Goal: Task Accomplishment & Management: Manage account settings

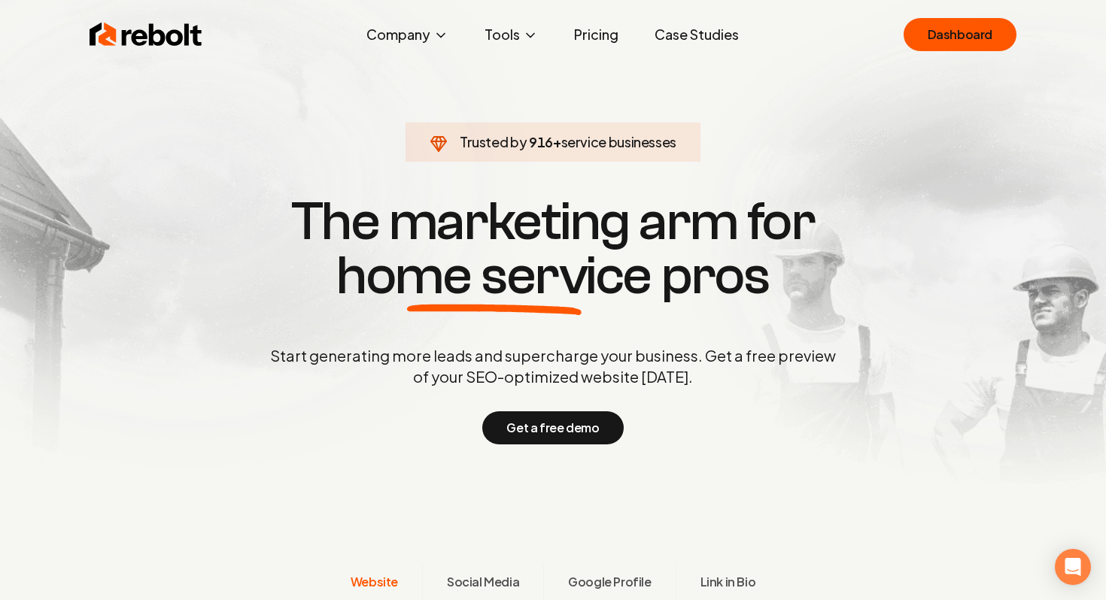
click at [366, 111] on section "Trusted by 916 + service businesses The marketing arm for home service pros Sta…" at bounding box center [553, 318] width 746 height 540
click at [924, 42] on link "Dashboard" at bounding box center [959, 34] width 113 height 33
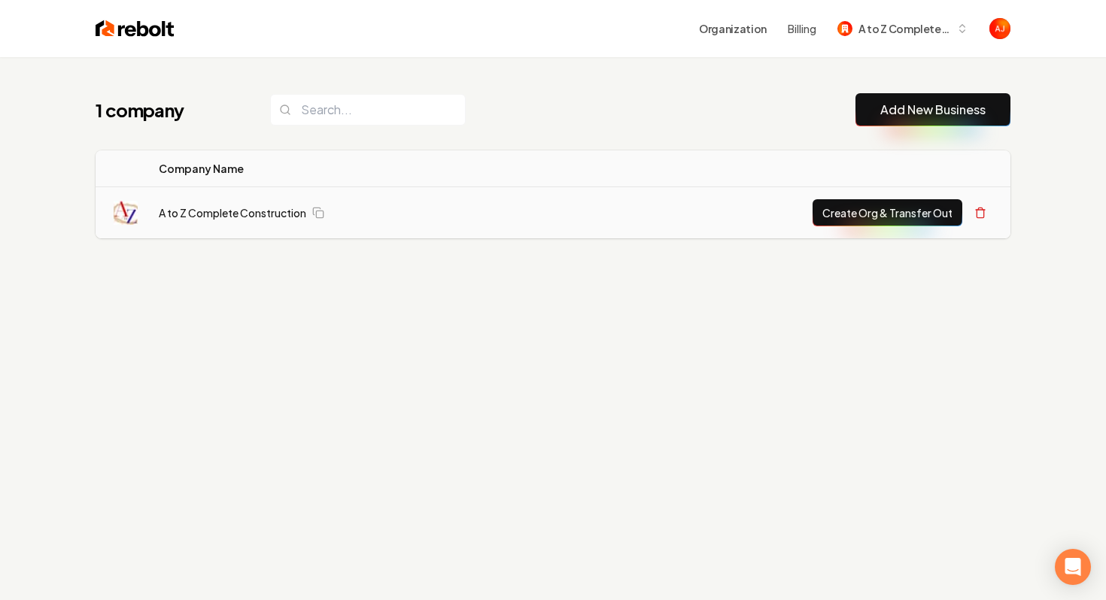
click at [709, 195] on td "Create Org & Transfer Out" at bounding box center [783, 213] width 454 height 52
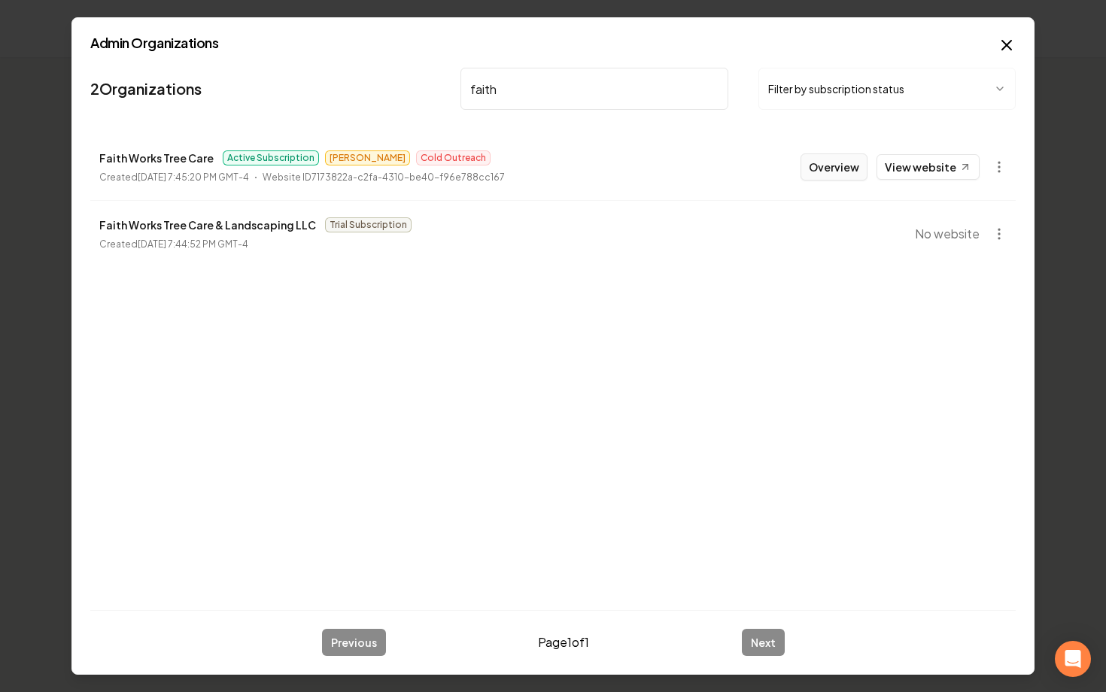
type input "faith"
click at [833, 161] on button "Overview" at bounding box center [833, 166] width 67 height 27
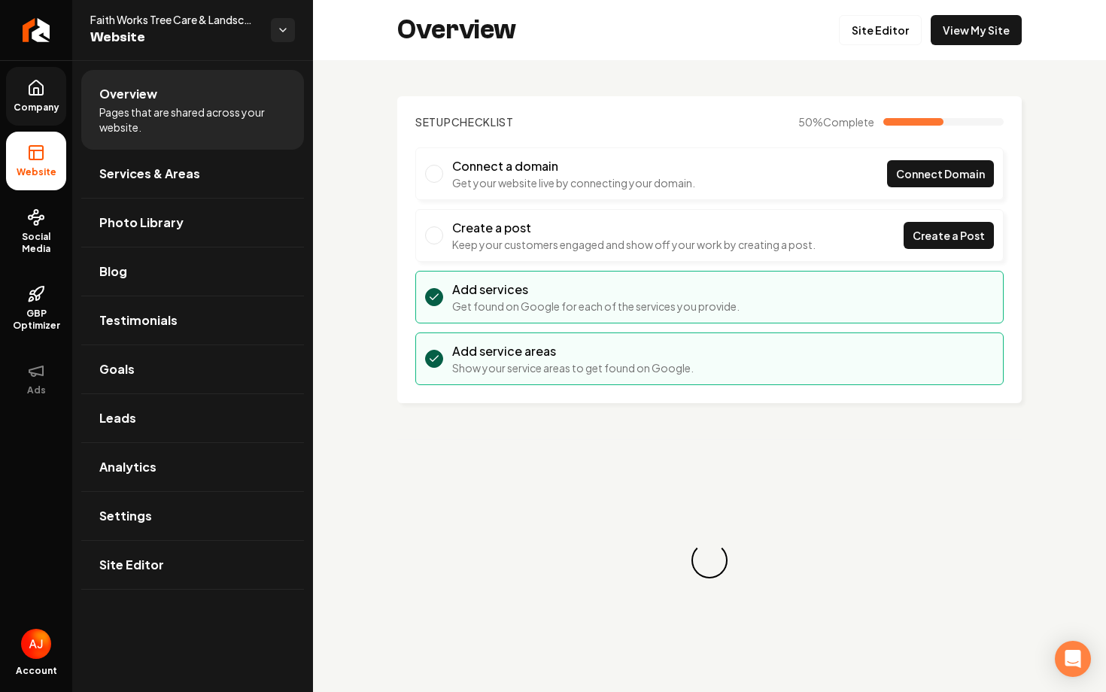
click at [45, 102] on span "Company" at bounding box center [37, 108] width 58 height 12
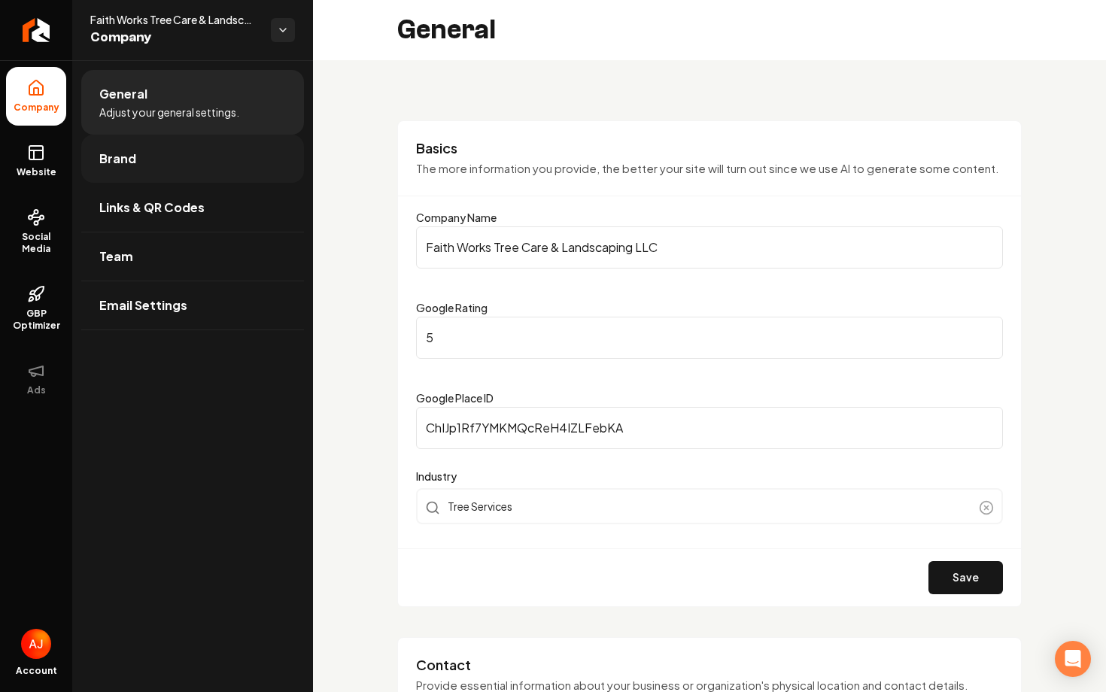
click at [131, 174] on link "Brand" at bounding box center [192, 159] width 223 height 48
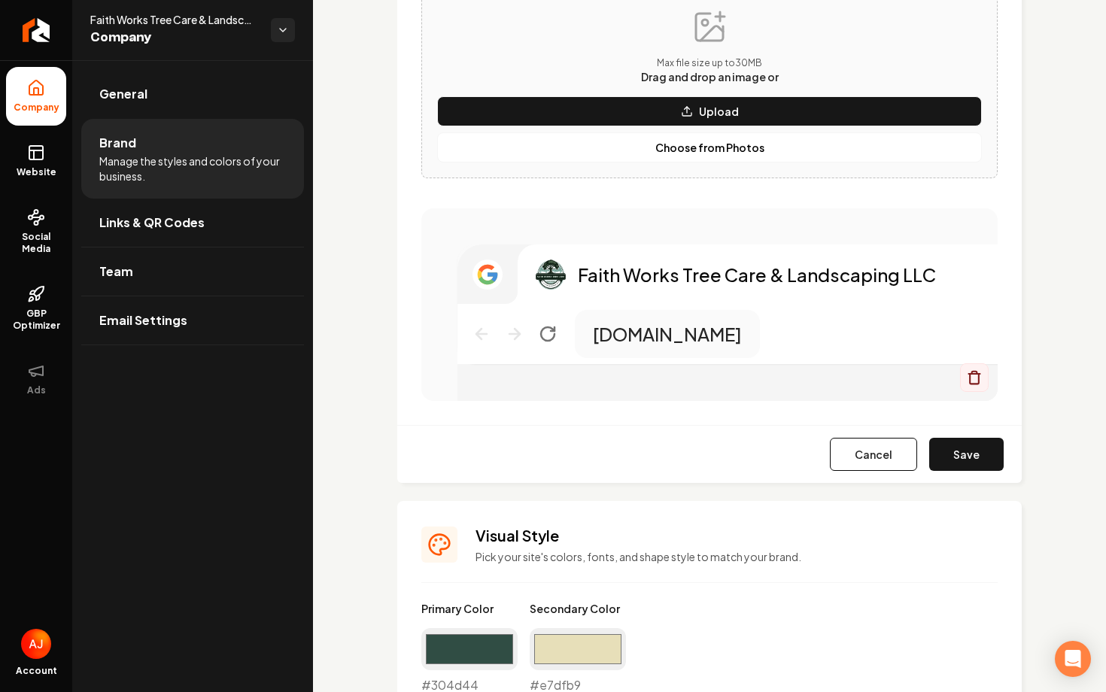
scroll to position [882, 0]
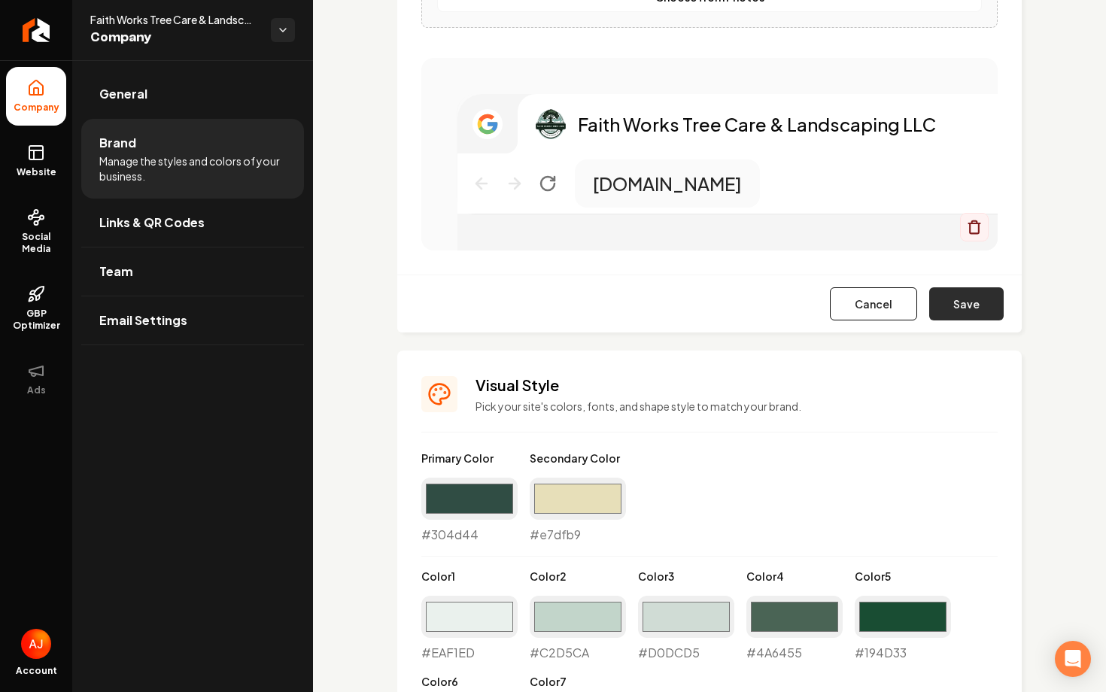
click at [967, 311] on button "Save" at bounding box center [966, 303] width 74 height 33
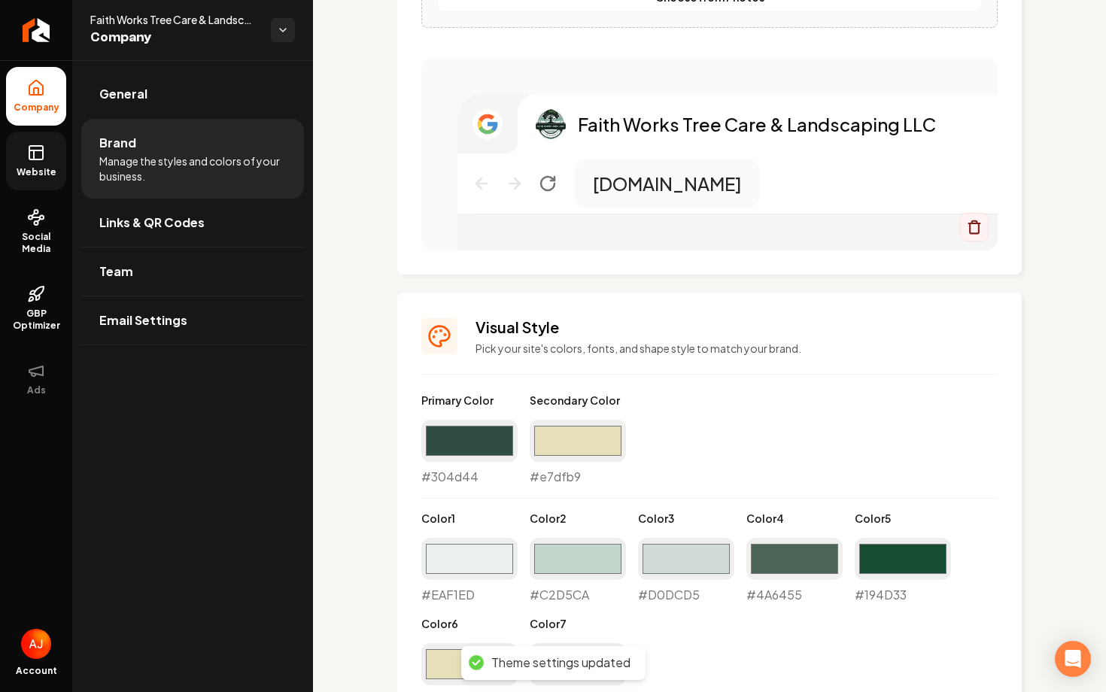
click at [21, 176] on span "Website" at bounding box center [37, 172] width 52 height 12
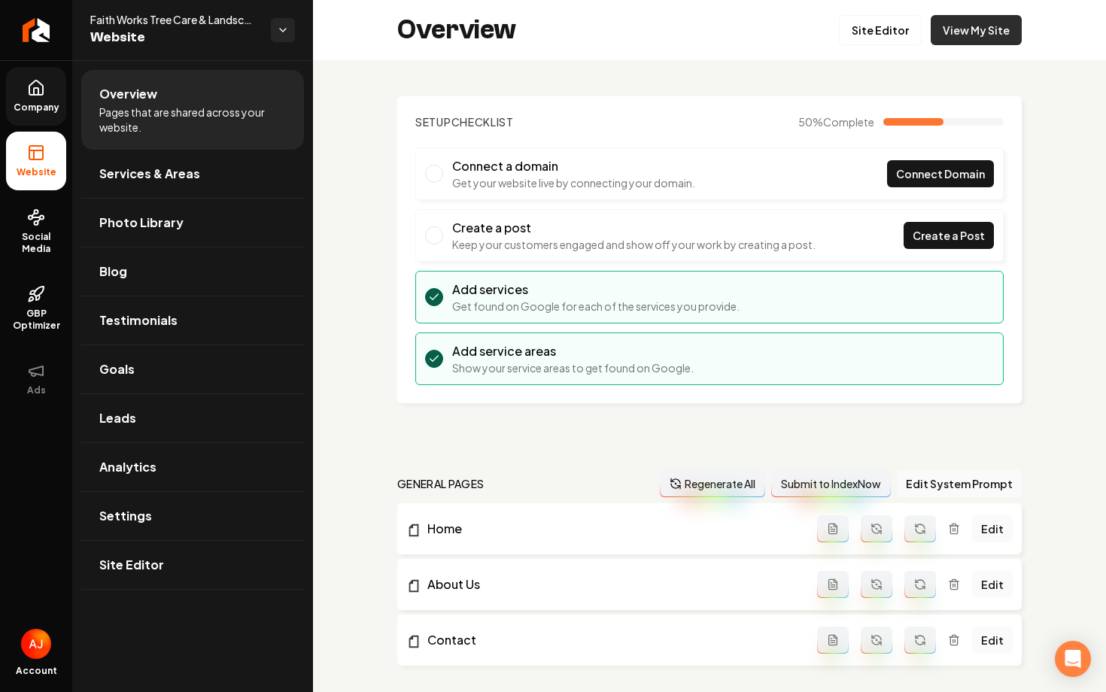
click at [963, 31] on link "View My Site" at bounding box center [975, 30] width 91 height 30
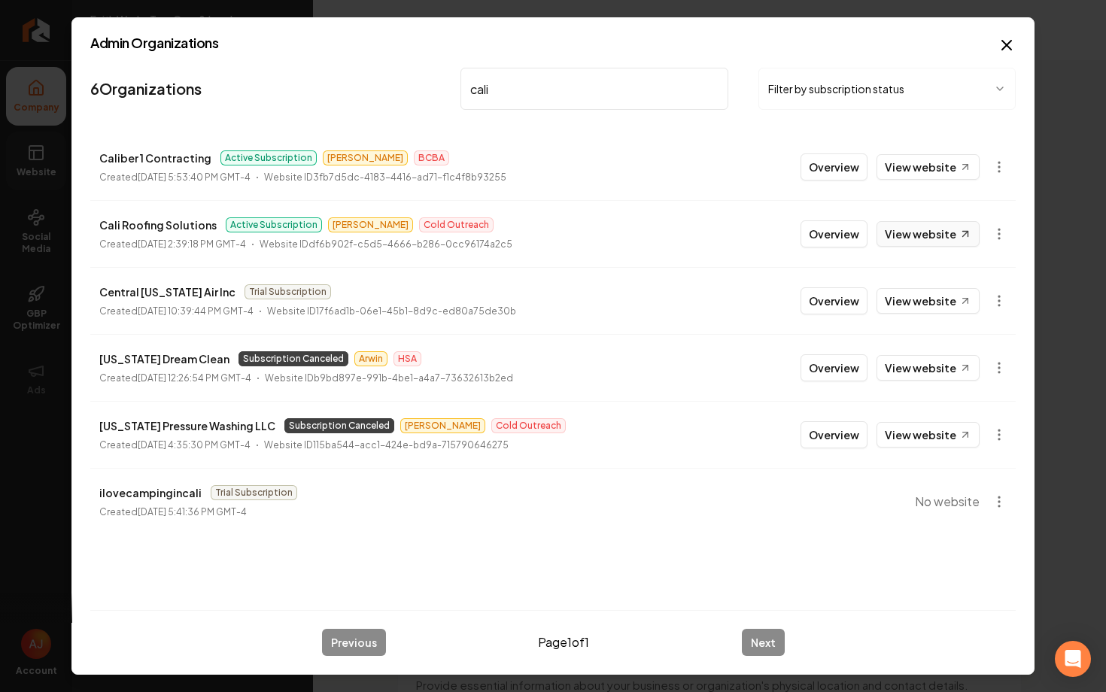
click at [938, 225] on link "View website" at bounding box center [927, 234] width 103 height 26
drag, startPoint x: 511, startPoint y: 93, endPoint x: 399, endPoint y: 93, distance: 111.3
click at [402, 93] on nav "6 Organizations cali Filter by subscription status" at bounding box center [552, 95] width 925 height 66
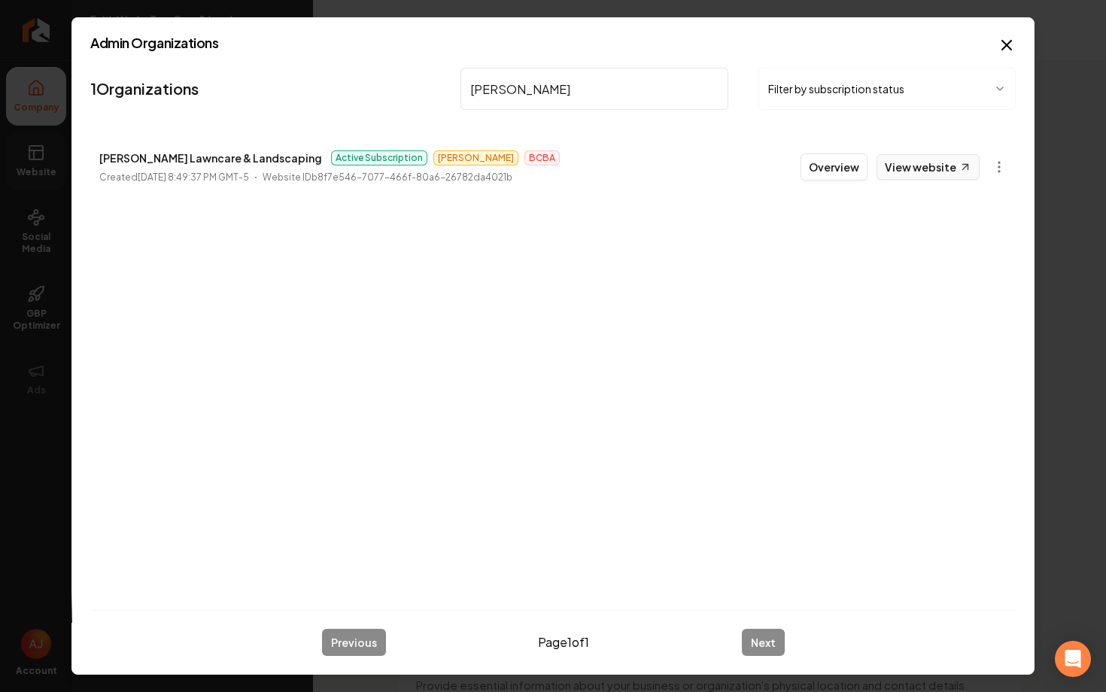
type input "[PERSON_NAME]"
click at [927, 174] on link "View website" at bounding box center [927, 167] width 103 height 26
click at [916, 165] on link "View website" at bounding box center [927, 167] width 103 height 26
click at [918, 162] on link "View website" at bounding box center [927, 167] width 103 height 26
click at [808, 160] on button "Overview" at bounding box center [833, 166] width 67 height 27
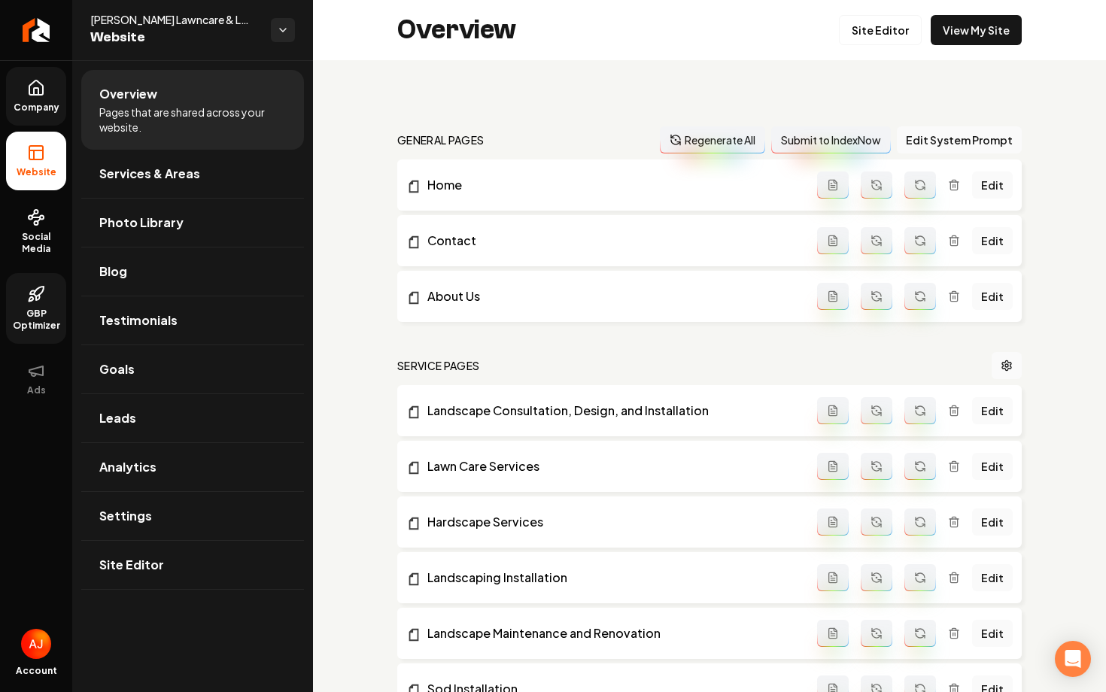
click at [26, 281] on link "GBP Optimizer" at bounding box center [36, 308] width 60 height 71
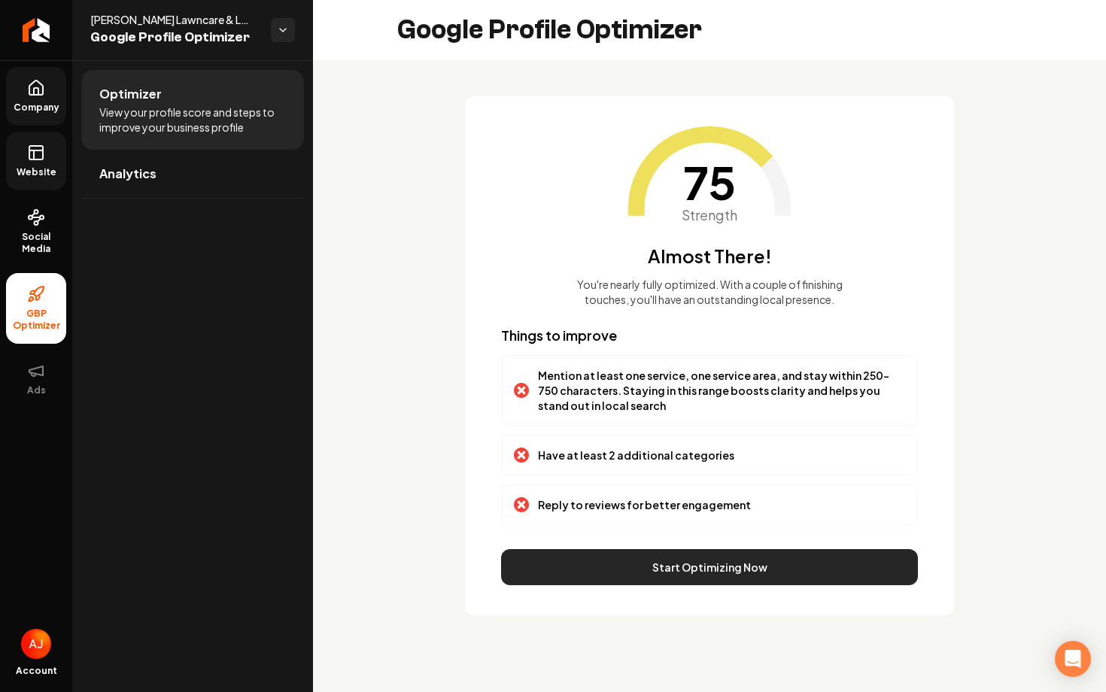
click at [663, 576] on button "Start Optimizing Now" at bounding box center [709, 567] width 417 height 36
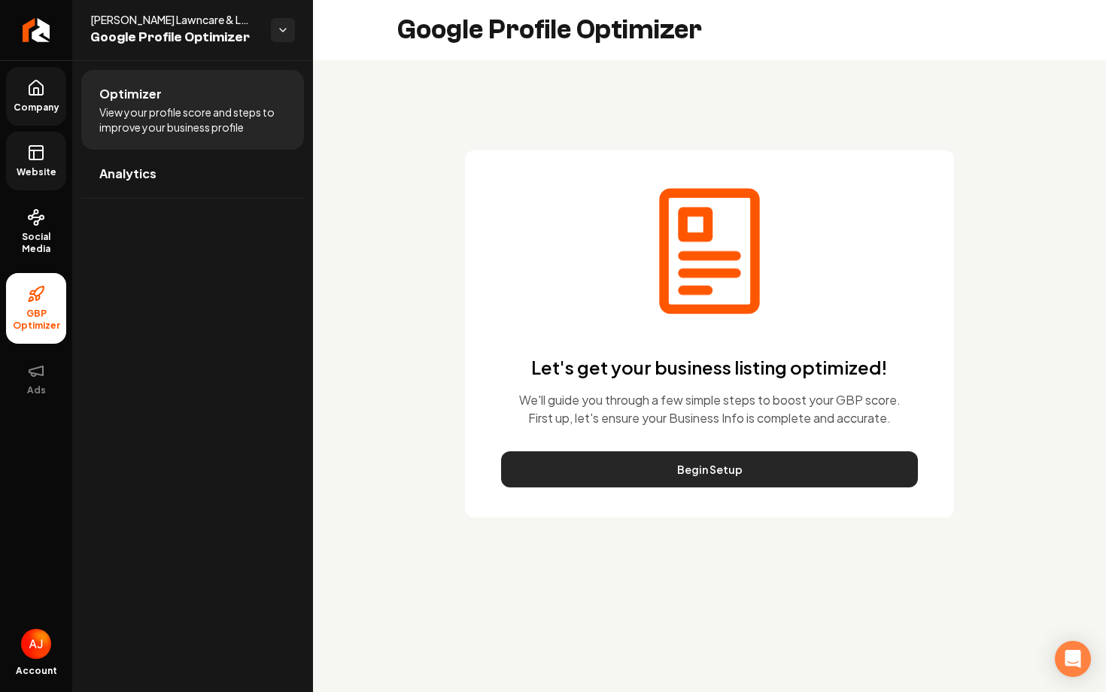
click at [665, 469] on button "Begin Setup" at bounding box center [709, 469] width 417 height 36
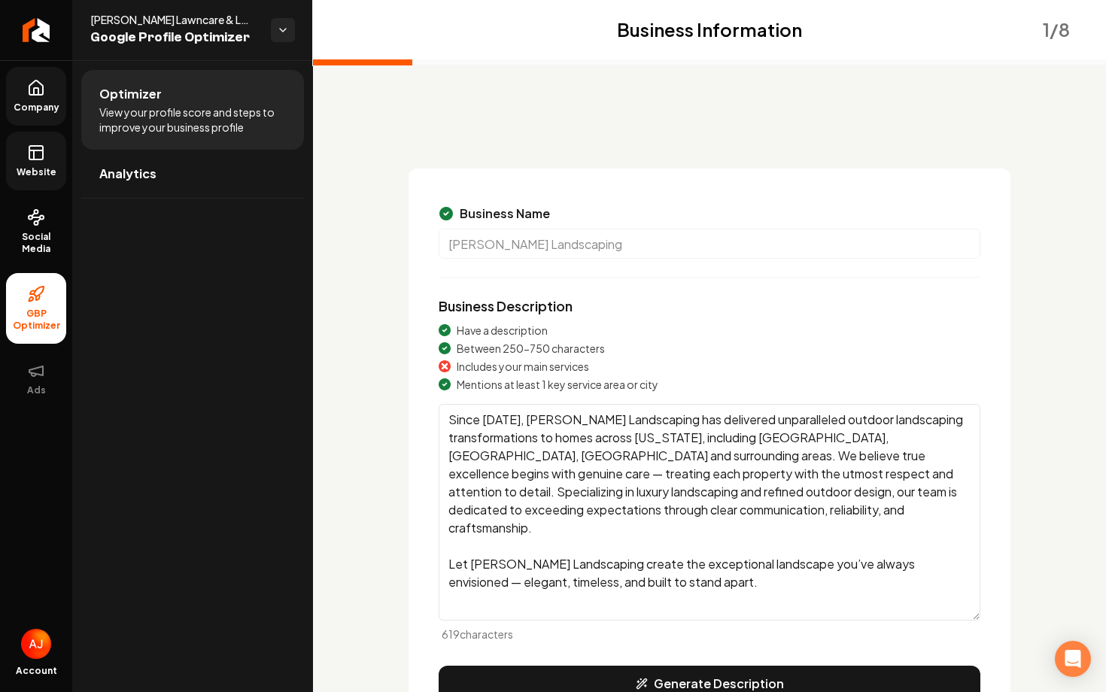
scroll to position [127, 0]
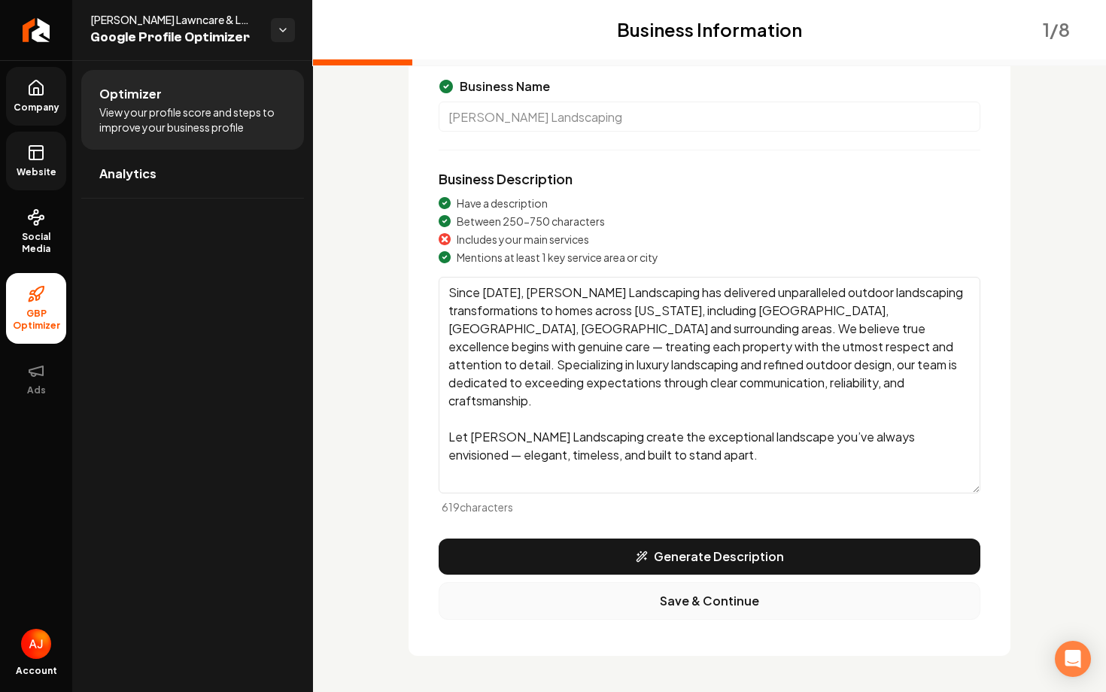
click at [696, 599] on button "Save & Continue" at bounding box center [708, 601] width 541 height 38
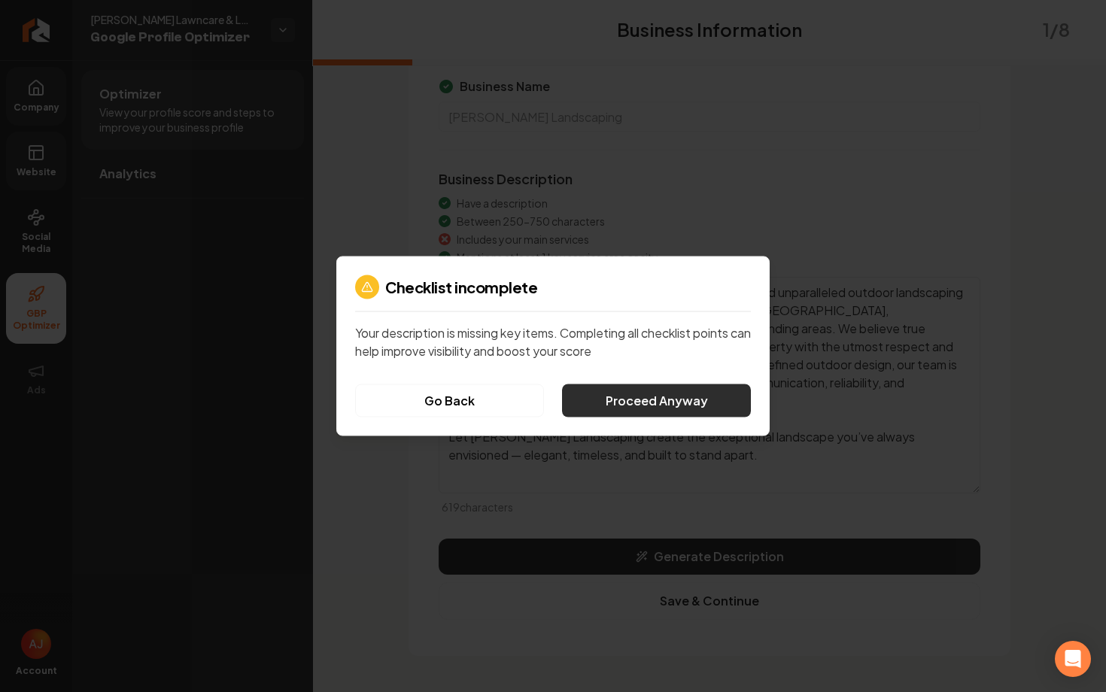
click at [633, 408] on button "Proceed Anyway" at bounding box center [656, 400] width 189 height 33
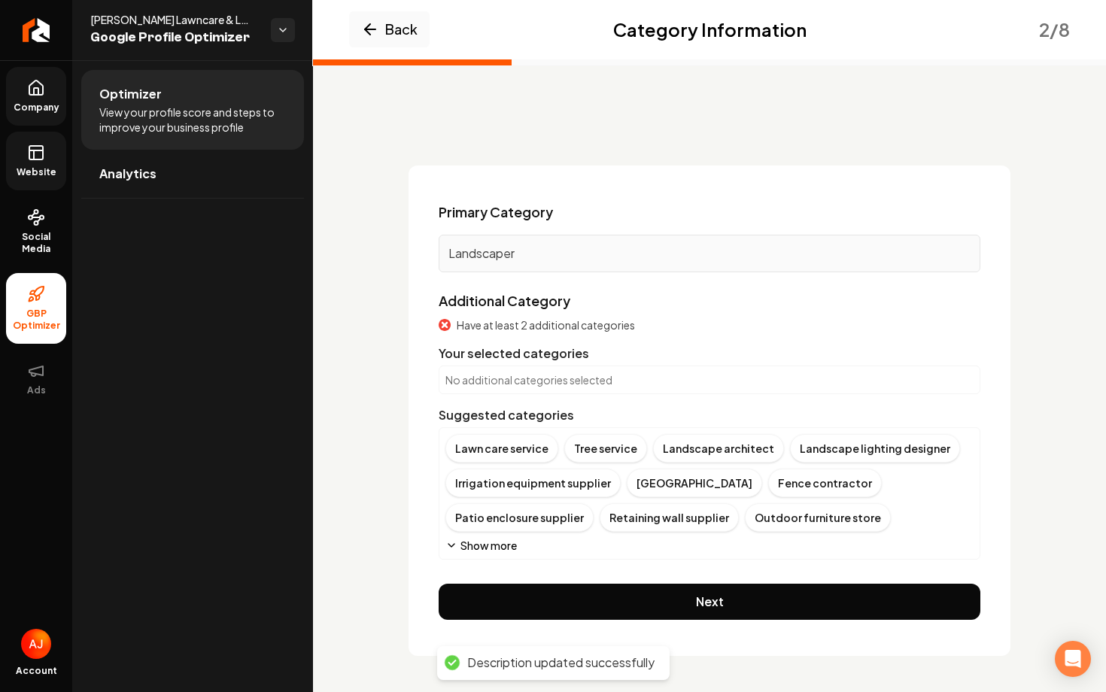
scroll to position [3, 0]
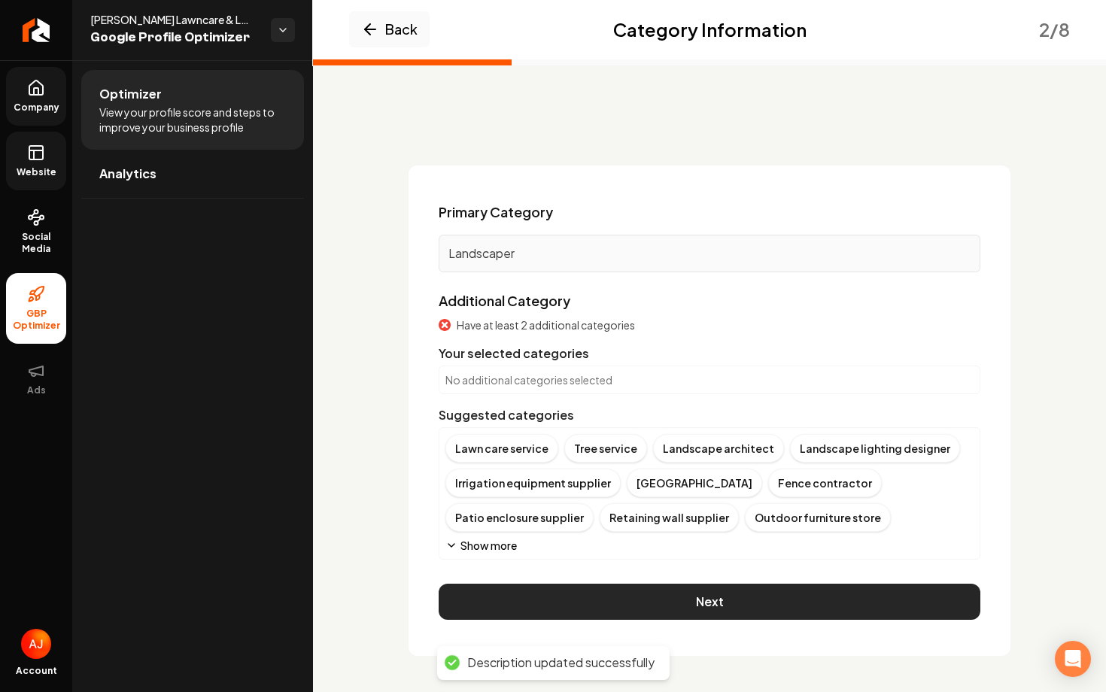
click at [714, 596] on button "Next" at bounding box center [708, 602] width 541 height 36
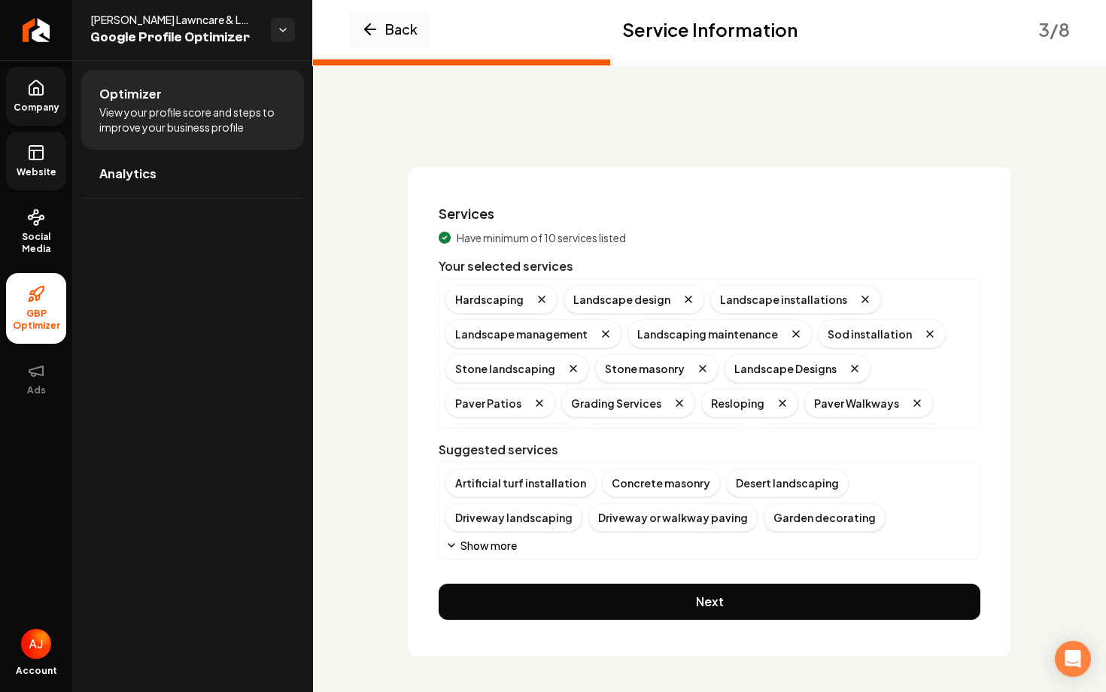
click at [714, 596] on button "Next" at bounding box center [708, 602] width 541 height 36
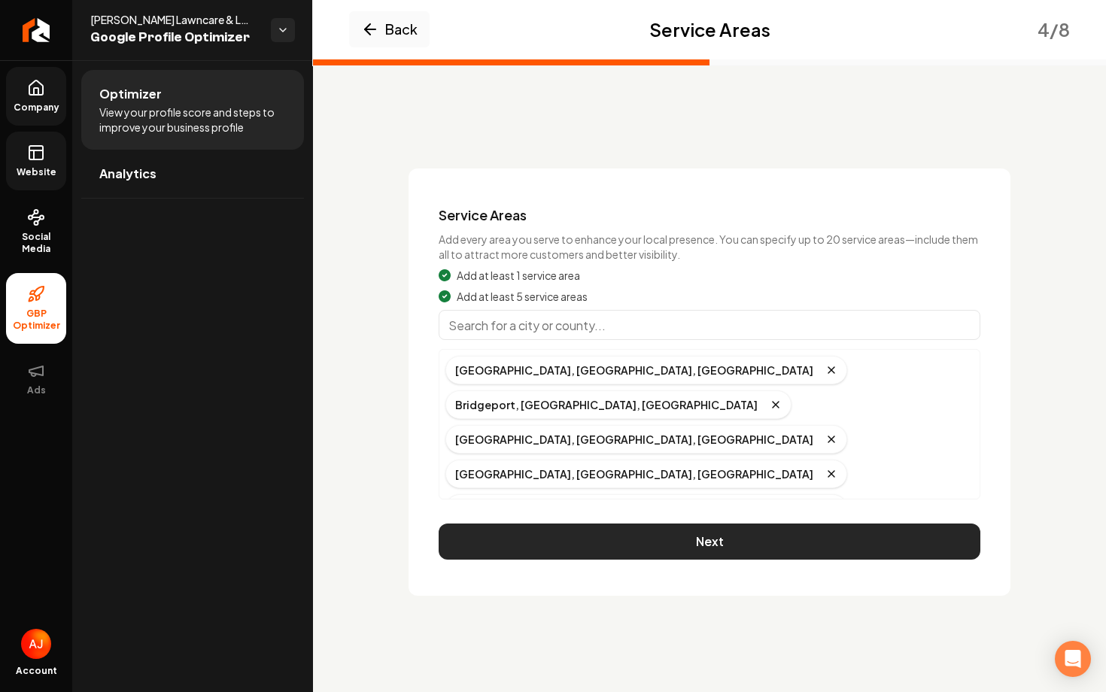
click at [713, 554] on button "Next" at bounding box center [708, 541] width 541 height 36
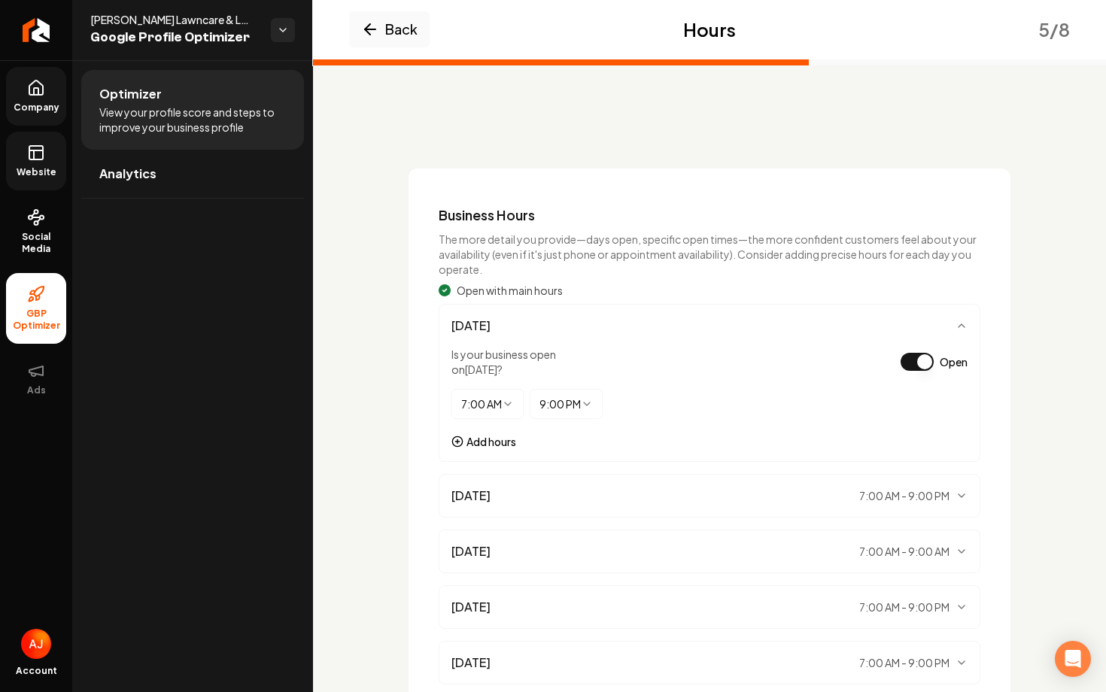
scroll to position [236, 0]
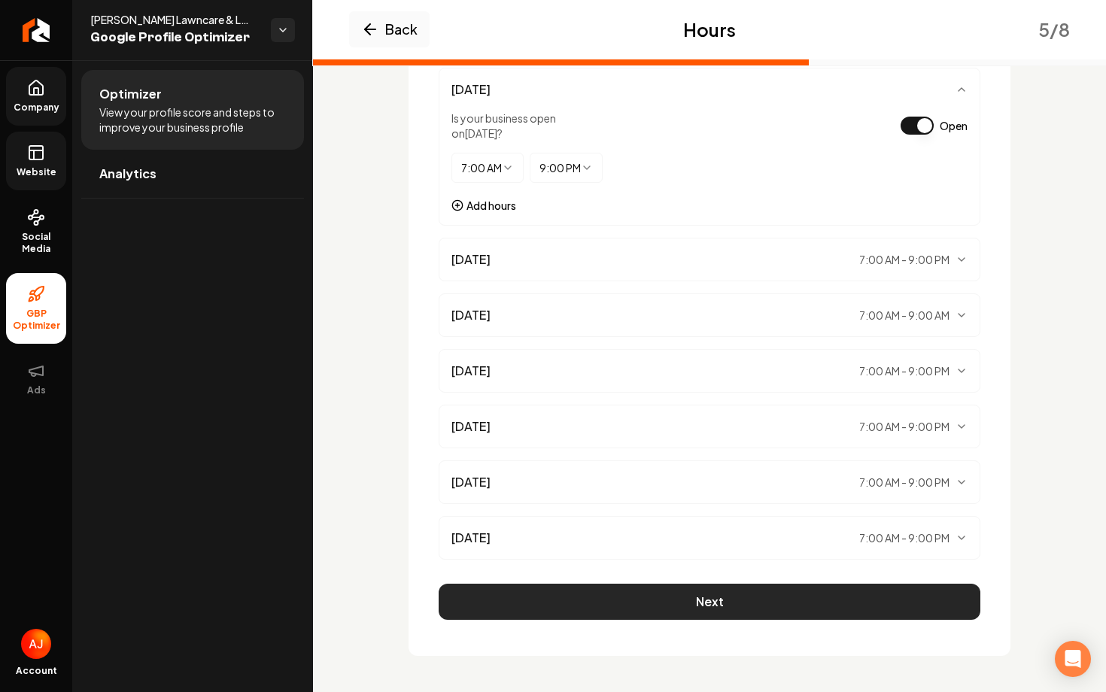
click at [712, 596] on button "Next" at bounding box center [708, 602] width 541 height 36
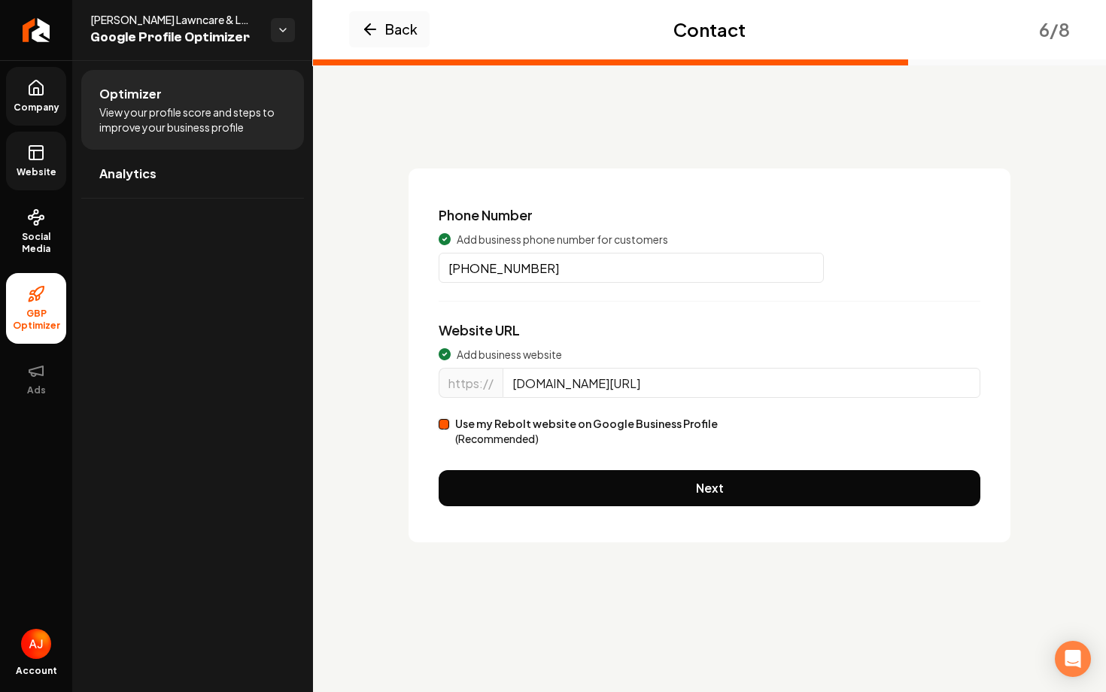
drag, startPoint x: 674, startPoint y: 379, endPoint x: 481, endPoint y: 384, distance: 193.4
click at [481, 384] on div "https:// [DOMAIN_NAME][URL]" at bounding box center [708, 392] width 541 height 48
paste input "wncarela"
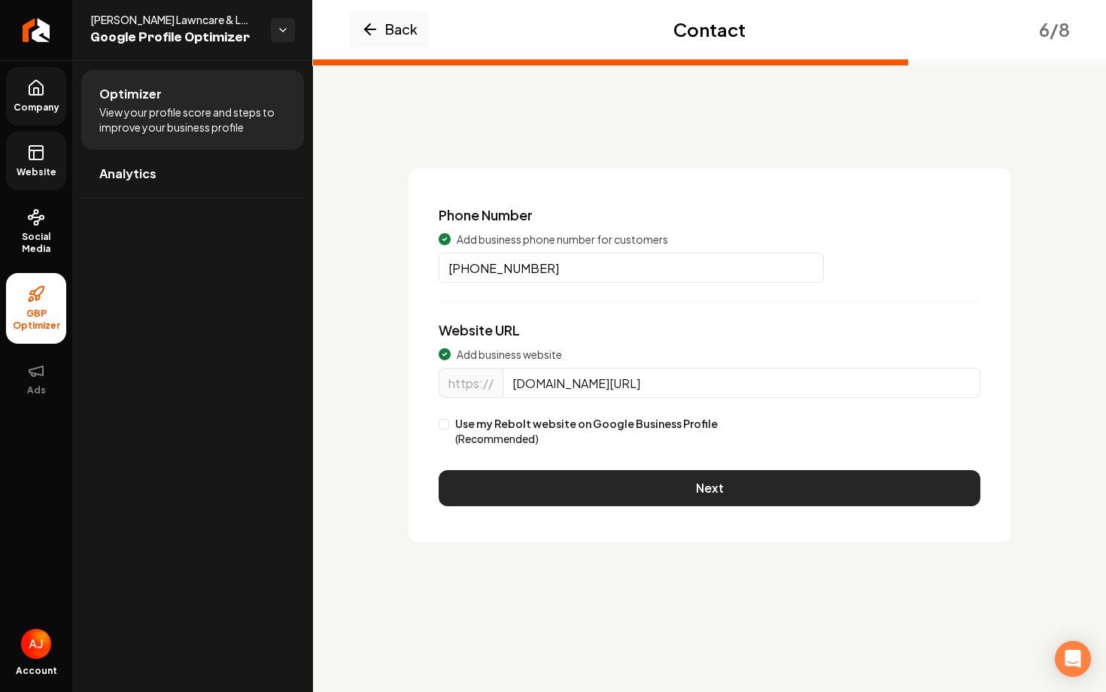
type input "[DOMAIN_NAME][URL]"
click at [605, 495] on button "Next" at bounding box center [708, 488] width 541 height 36
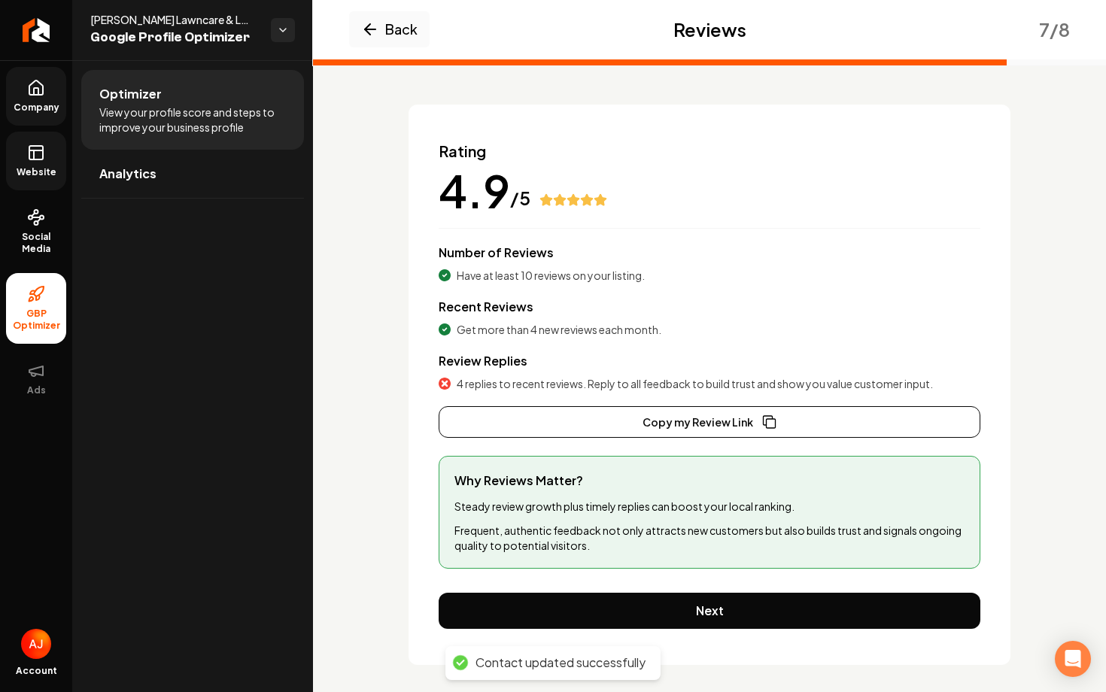
scroll to position [73, 0]
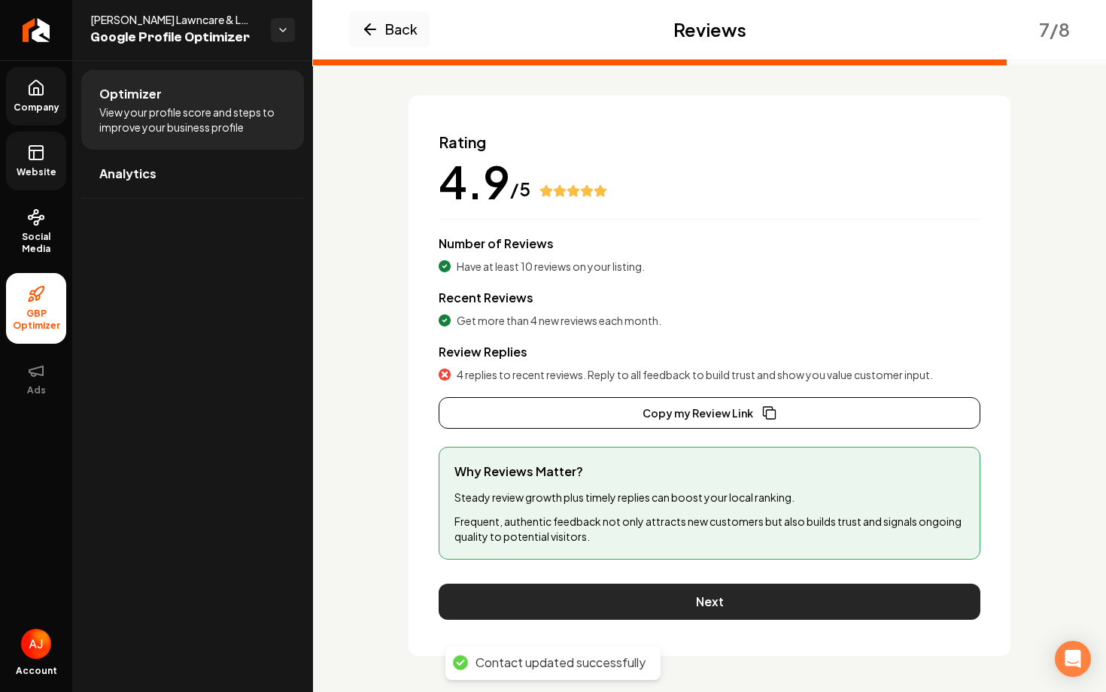
click at [678, 599] on button "Next" at bounding box center [708, 602] width 541 height 36
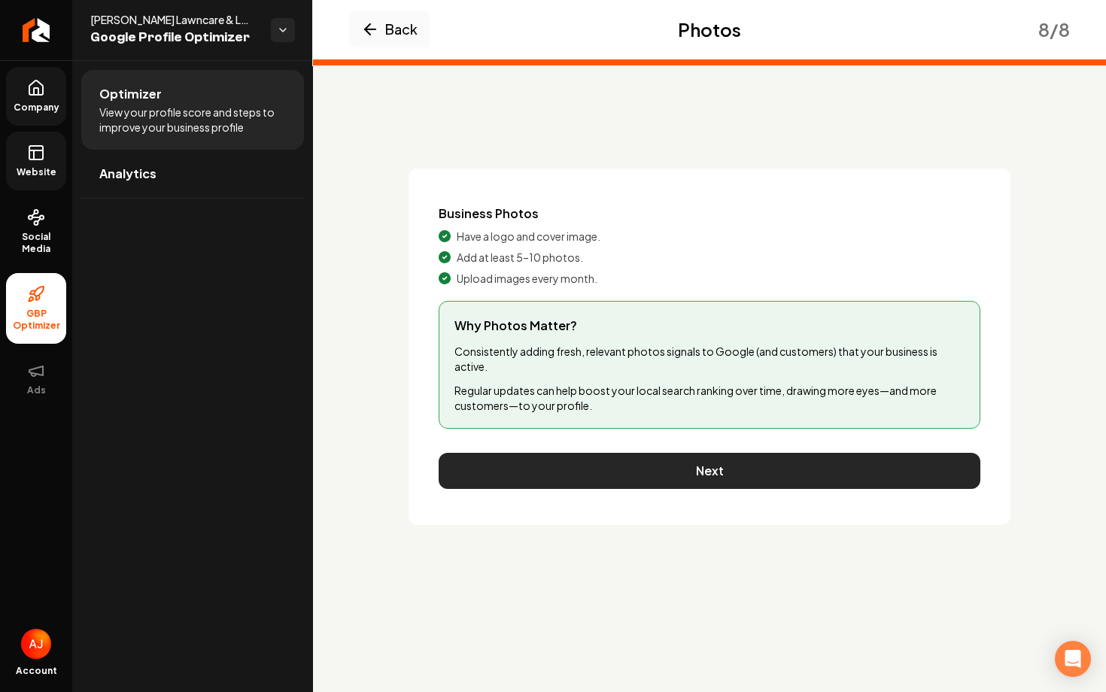
click at [680, 471] on button "Next" at bounding box center [708, 471] width 541 height 36
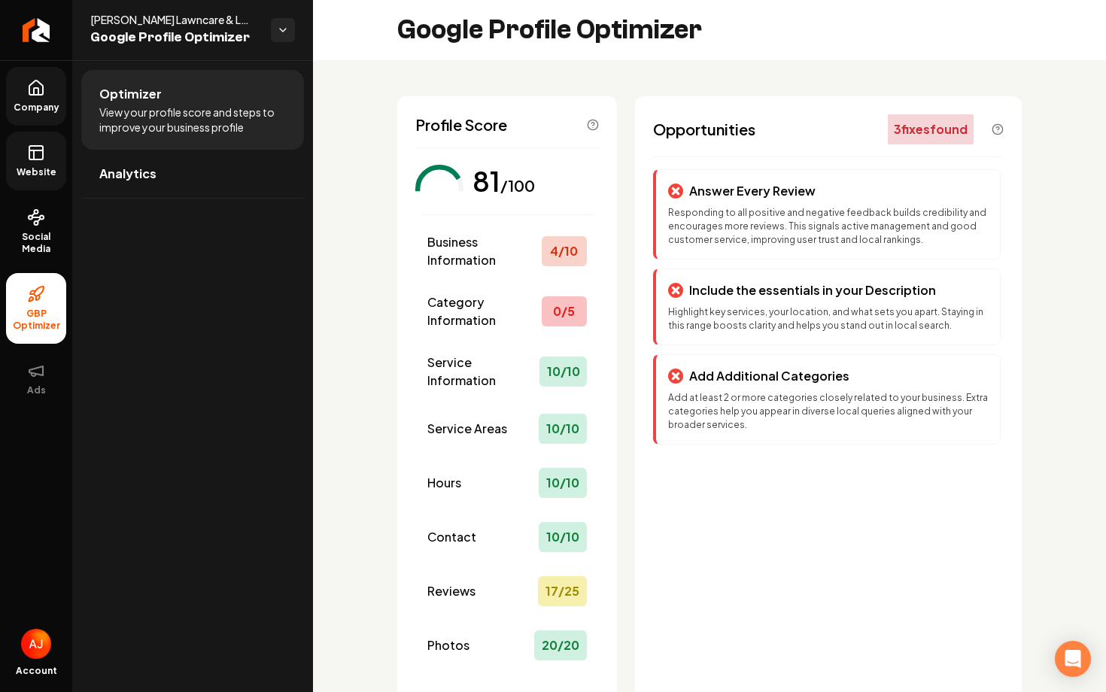
click at [41, 168] on span "Website" at bounding box center [37, 172] width 52 height 12
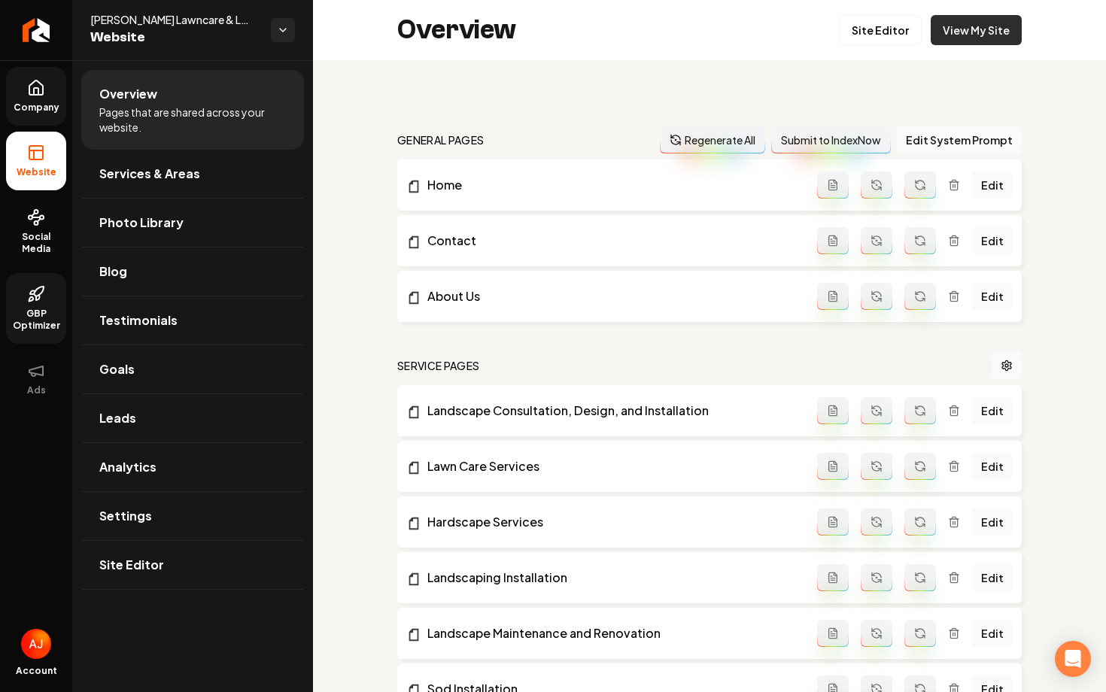
click at [972, 32] on link "View My Site" at bounding box center [975, 30] width 91 height 30
click at [30, 297] on icon at bounding box center [31, 299] width 5 height 5
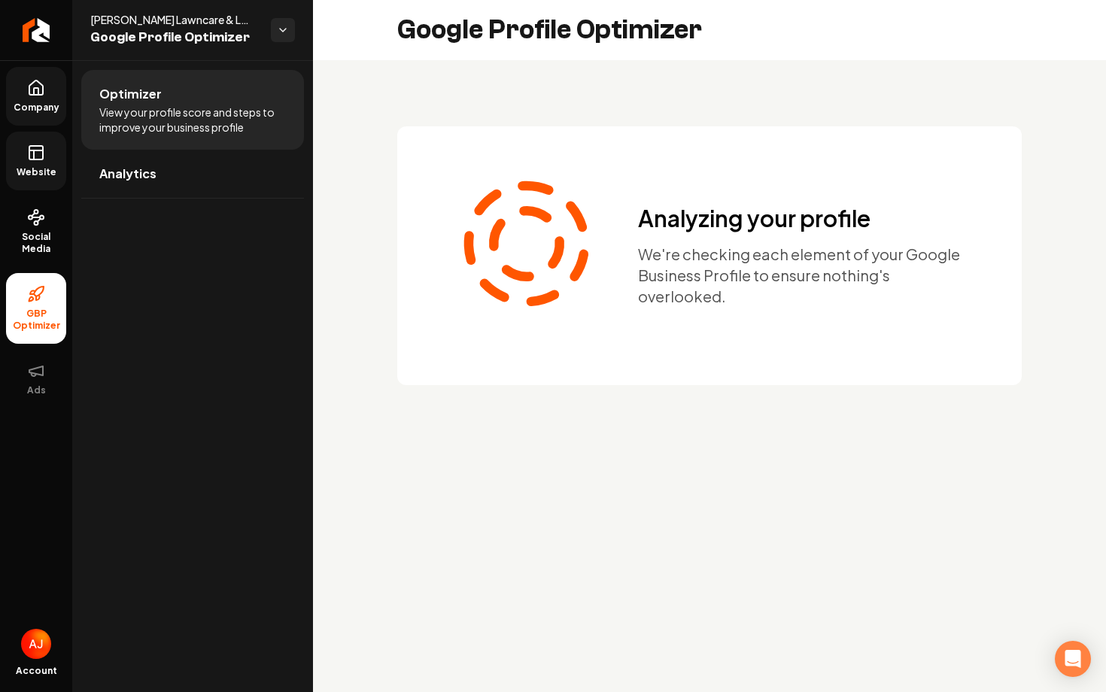
click at [26, 139] on link "Website" at bounding box center [36, 161] width 60 height 59
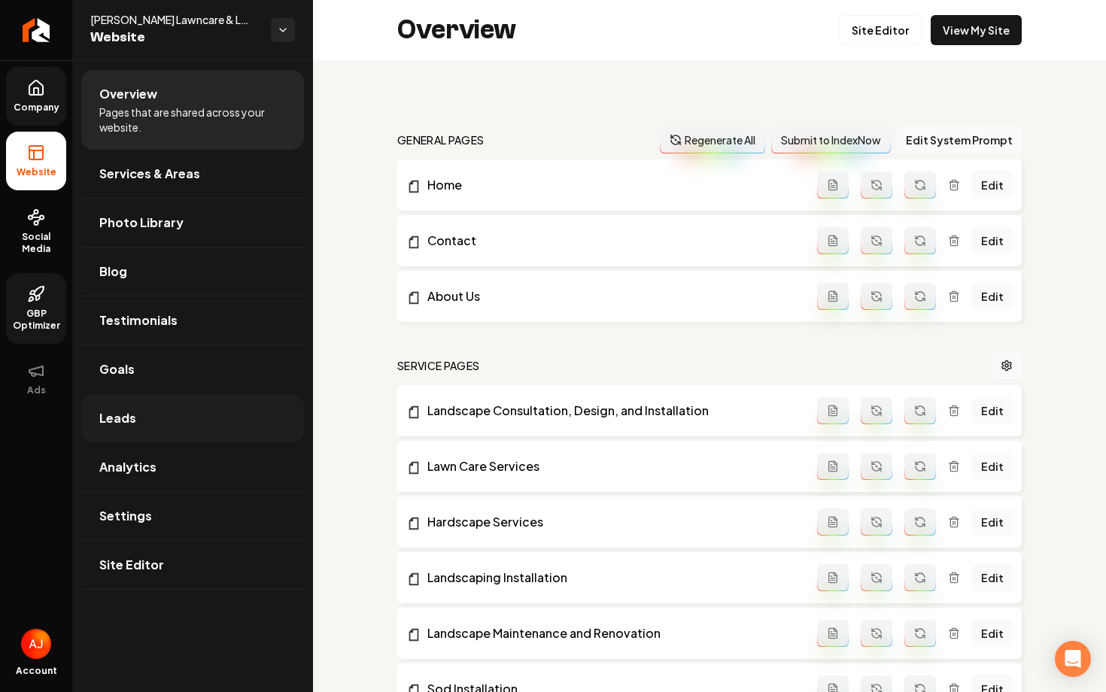
click at [175, 432] on link "Leads" at bounding box center [192, 418] width 223 height 48
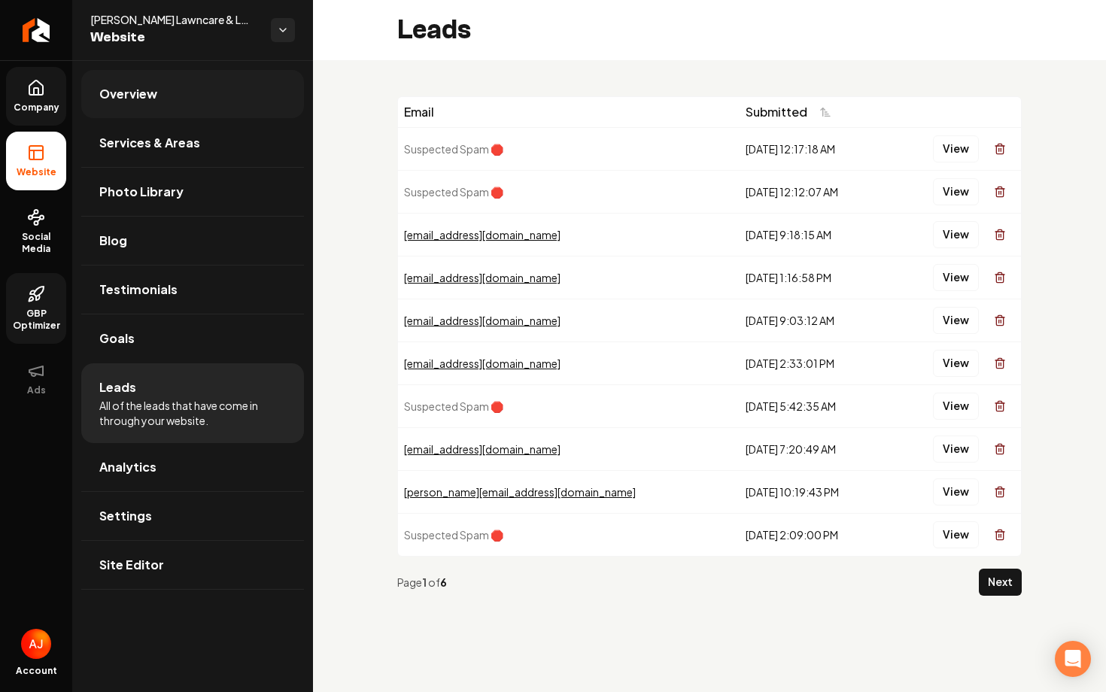
click at [137, 101] on span "Overview" at bounding box center [128, 94] width 58 height 18
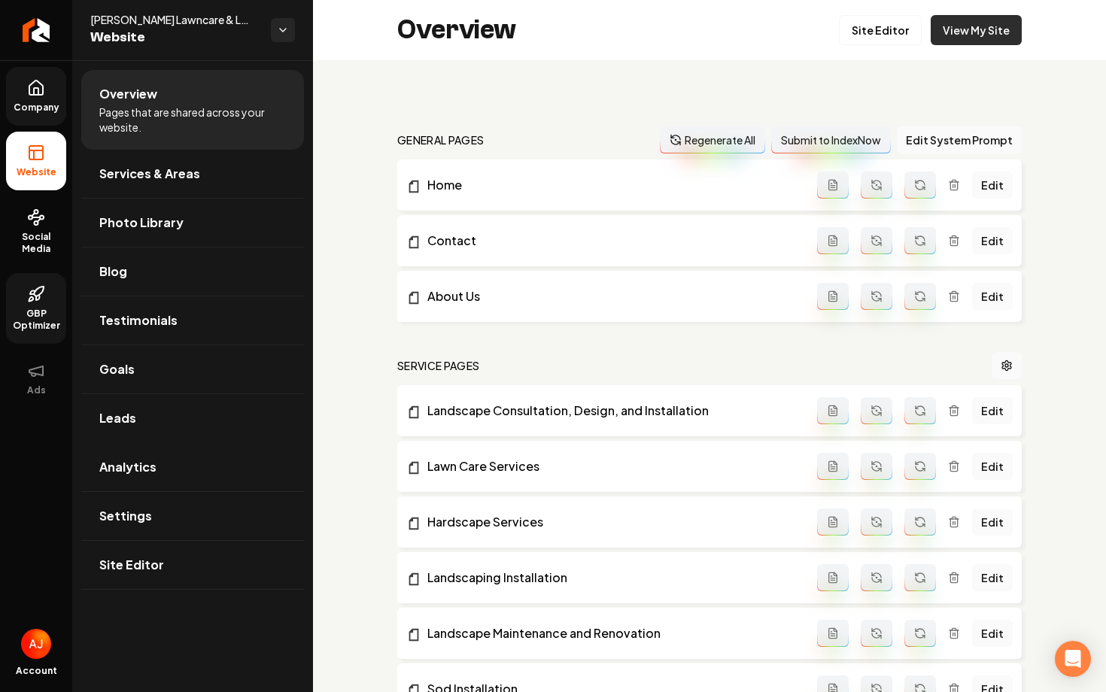
click at [954, 38] on link "View My Site" at bounding box center [975, 30] width 91 height 30
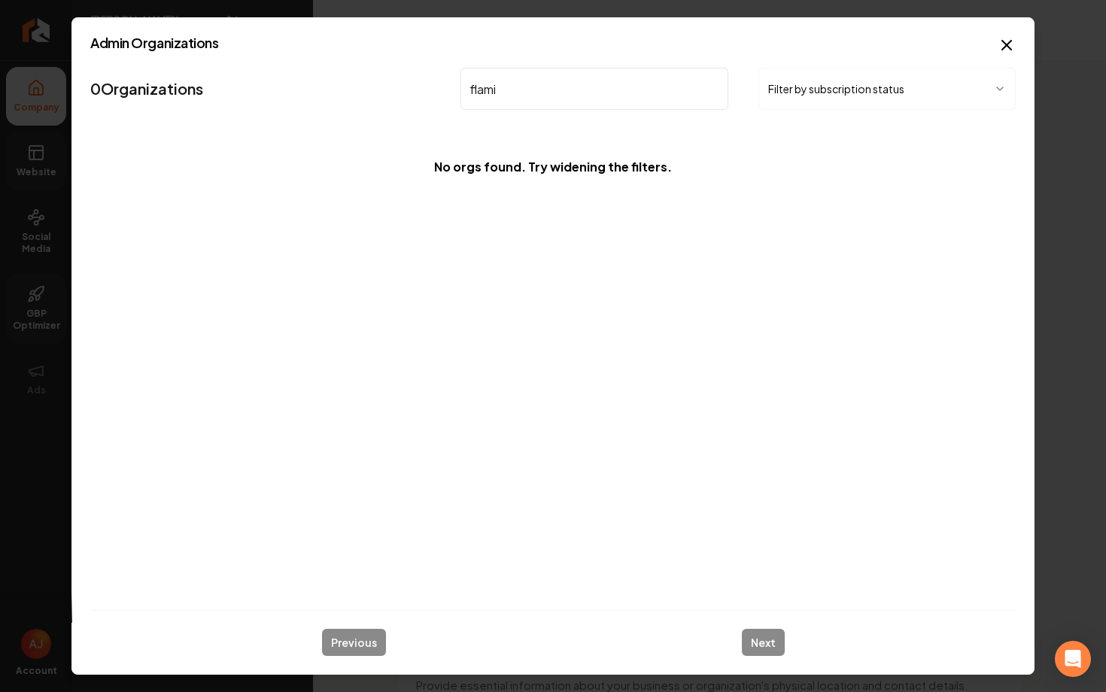
drag, startPoint x: 521, startPoint y: 89, endPoint x: 441, endPoint y: 89, distance: 79.7
click at [469, 89] on input "flami" at bounding box center [594, 89] width 268 height 42
type input "yulet"
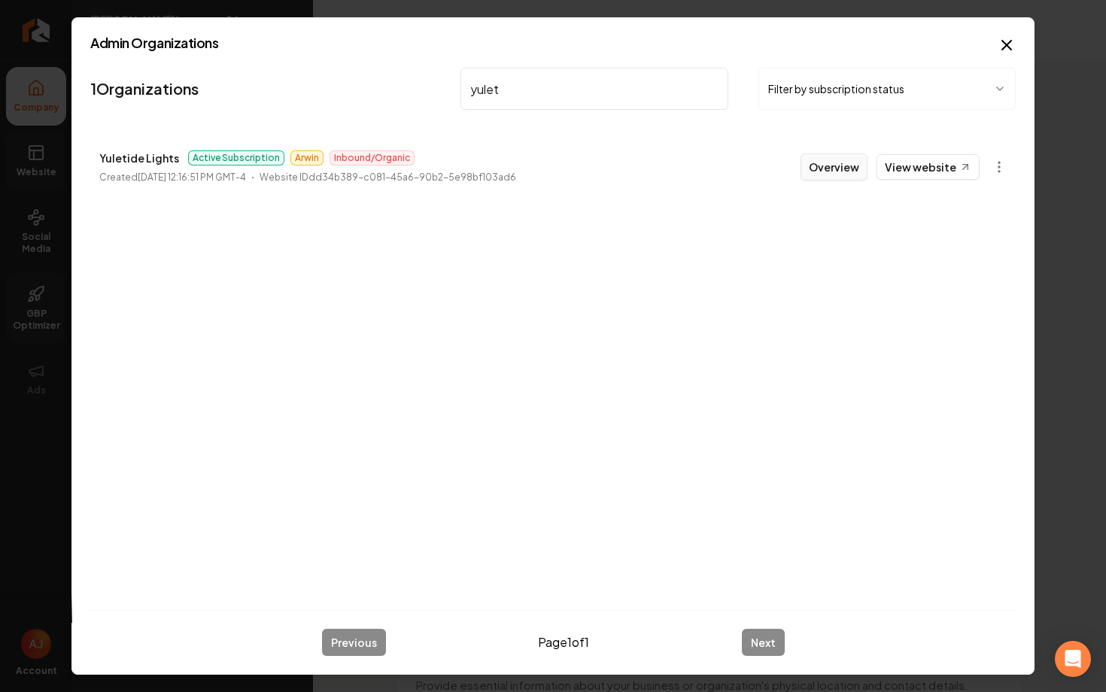
click at [839, 166] on button "Overview" at bounding box center [833, 166] width 67 height 27
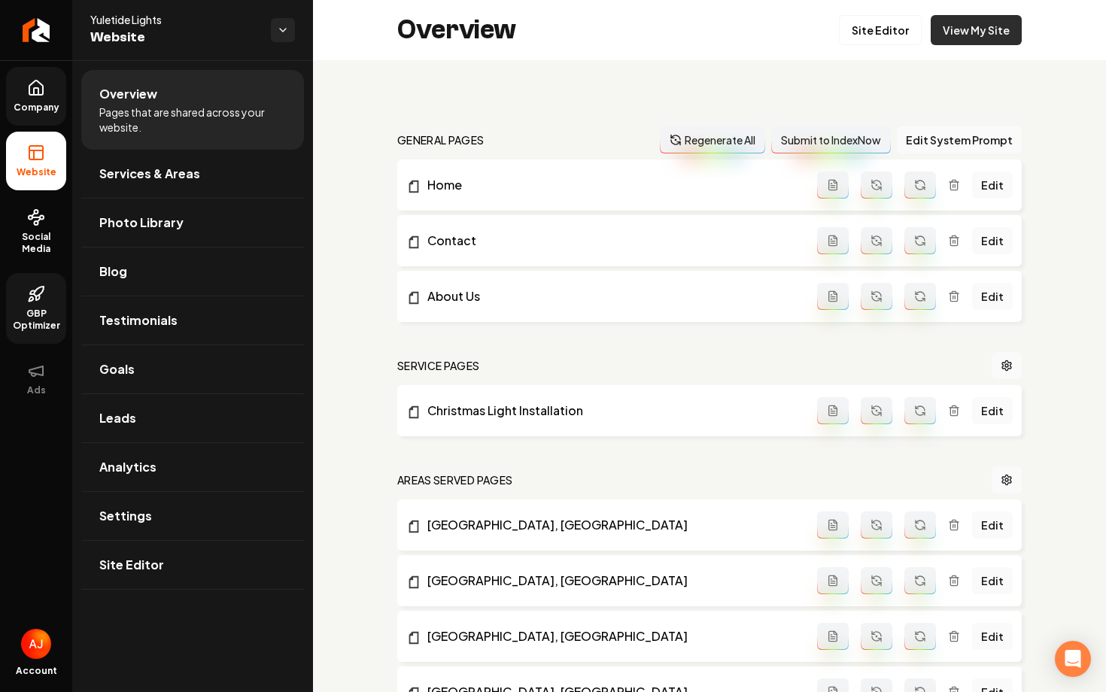
click at [961, 26] on link "View My Site" at bounding box center [975, 30] width 91 height 30
click at [128, 433] on link "Leads" at bounding box center [192, 418] width 223 height 48
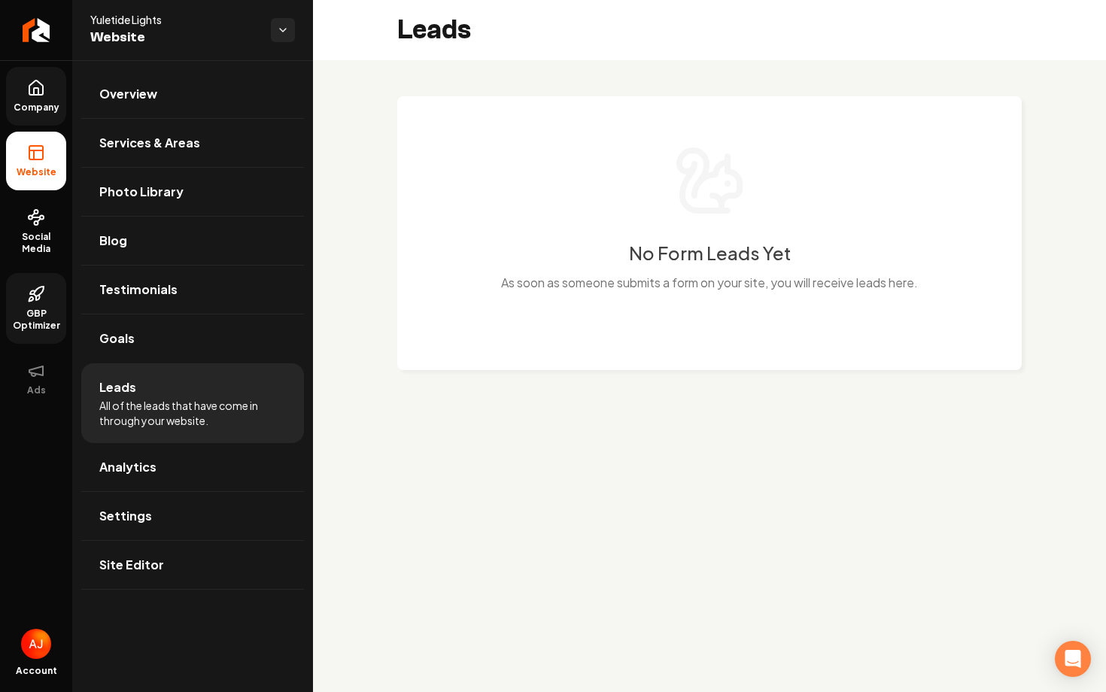
click at [47, 89] on link "Company" at bounding box center [36, 96] width 60 height 59
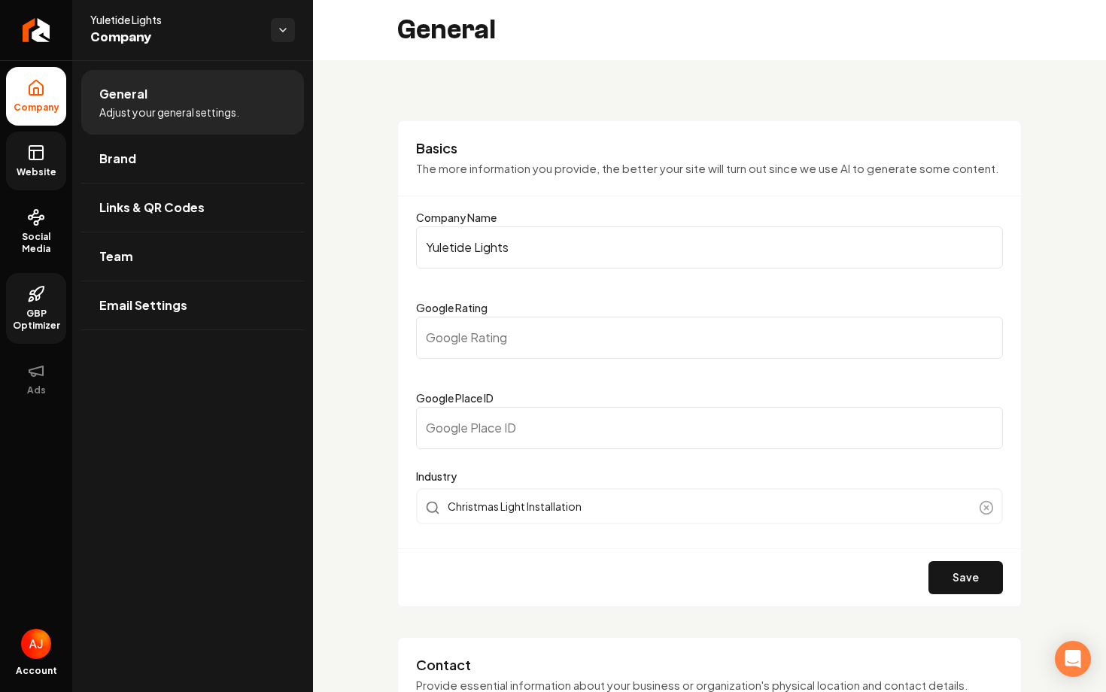
click at [34, 166] on span "Website" at bounding box center [37, 172] width 52 height 12
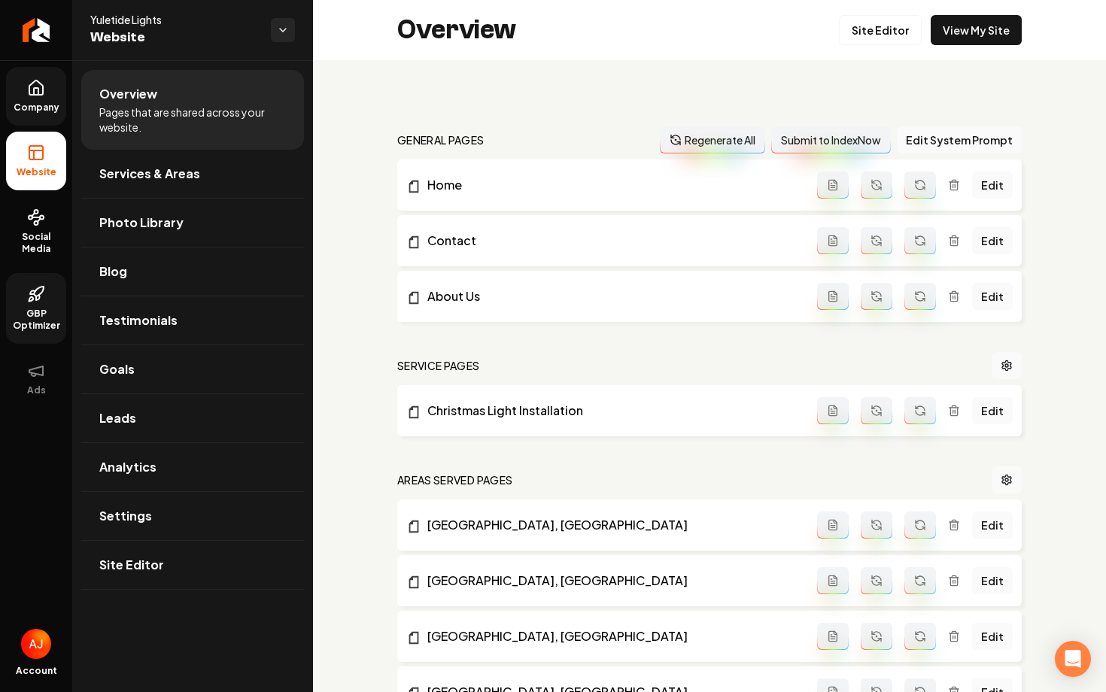
click at [940, 45] on div "Overview Site Editor View My Site" at bounding box center [709, 30] width 793 height 60
click at [941, 41] on link "View My Site" at bounding box center [975, 30] width 91 height 30
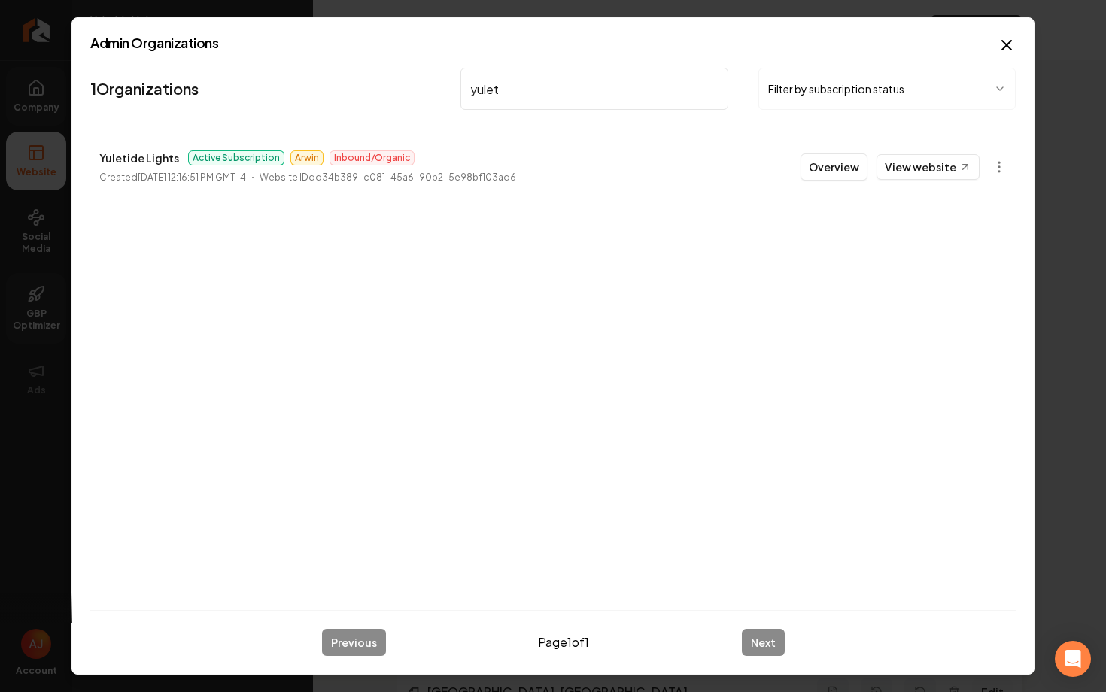
type input "yulet"
click at [833, 167] on button "Overview" at bounding box center [833, 166] width 67 height 27
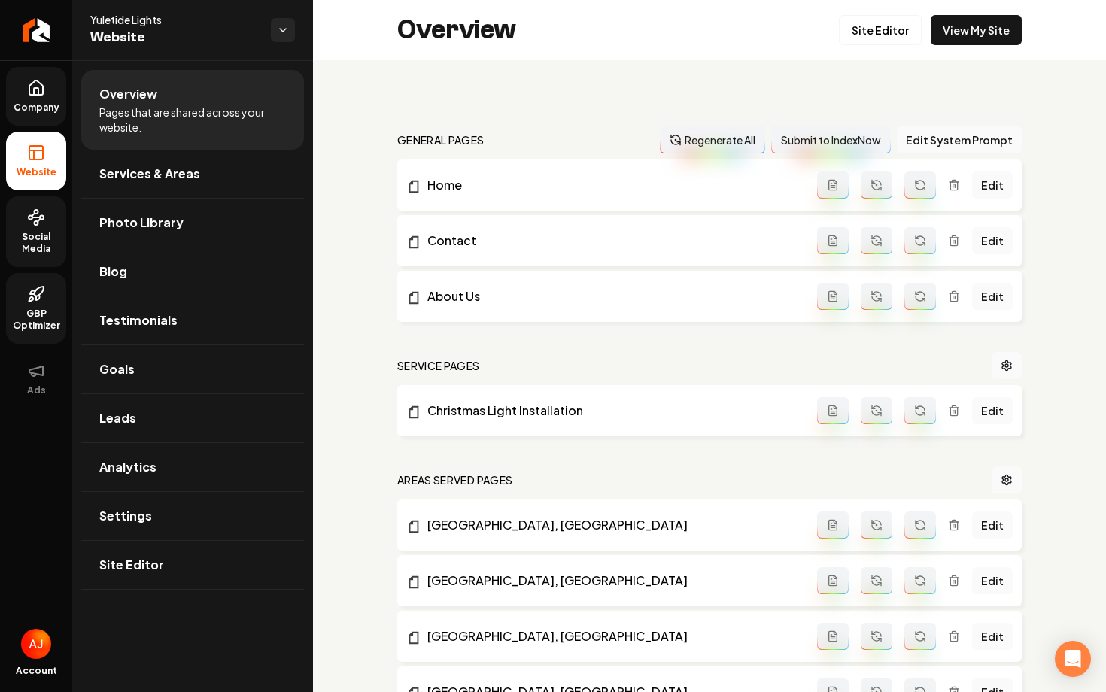
click at [19, 245] on span "Social Media" at bounding box center [36, 243] width 60 height 24
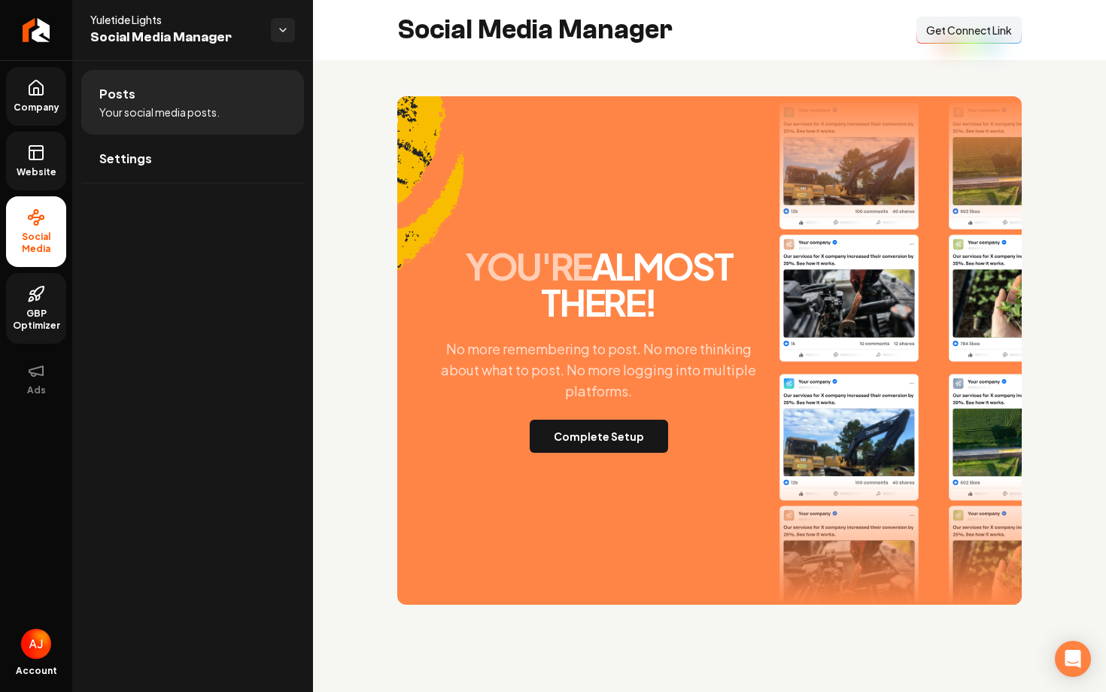
click at [35, 155] on icon at bounding box center [36, 153] width 18 height 18
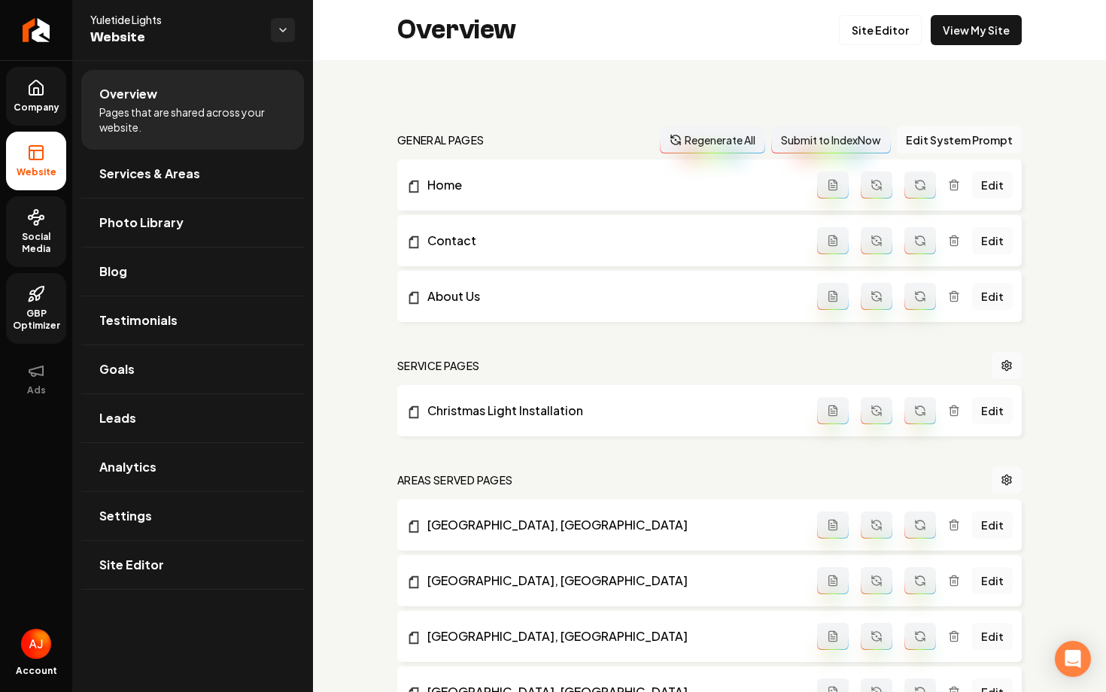
click at [964, 47] on div "Overview Site Editor View My Site" at bounding box center [709, 30] width 793 height 60
click at [969, 26] on link "View My Site" at bounding box center [975, 30] width 91 height 30
click at [42, 251] on span "Social Media" at bounding box center [36, 243] width 60 height 24
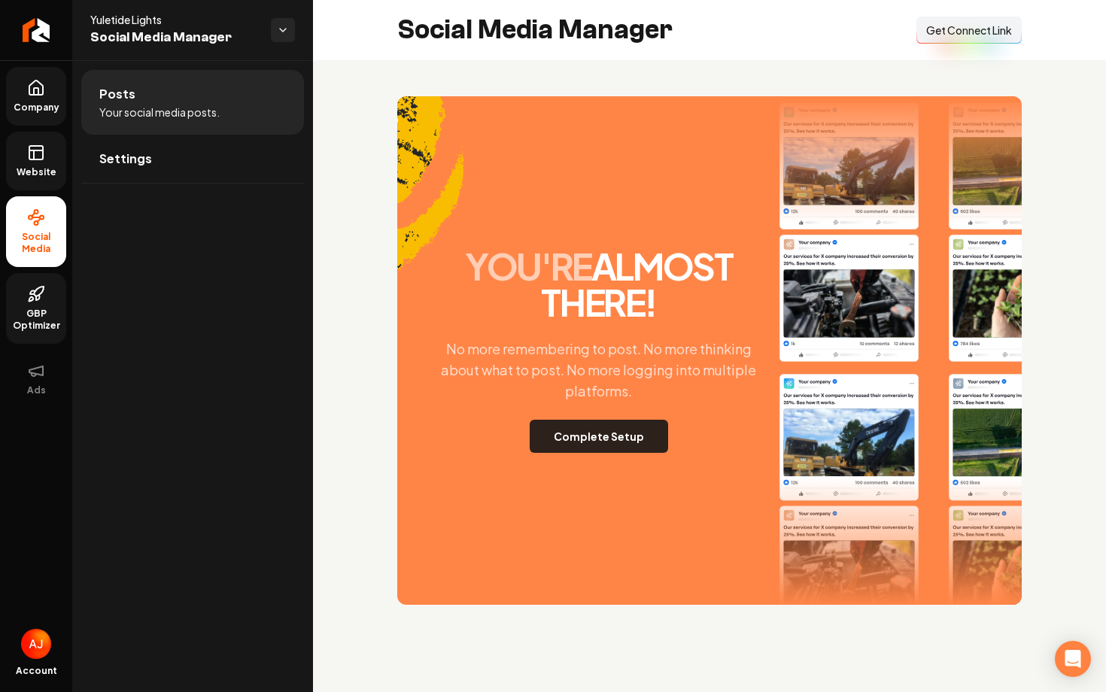
click at [613, 433] on button "Complete Setup" at bounding box center [598, 436] width 138 height 33
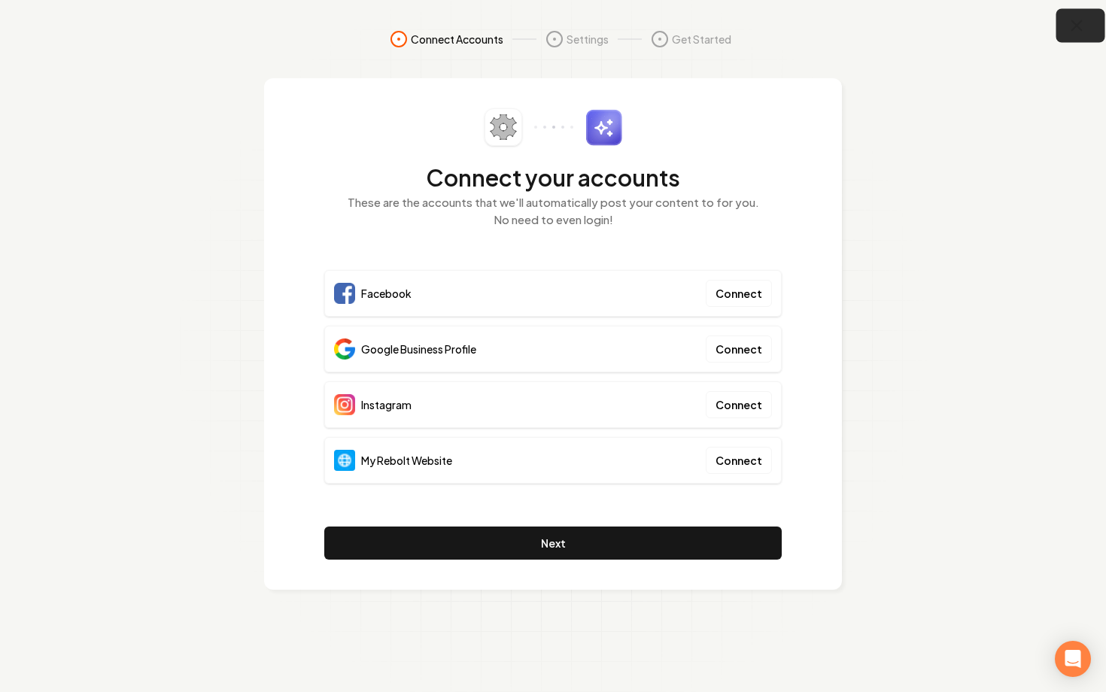
click at [1081, 26] on icon "button" at bounding box center [1076, 26] width 19 height 19
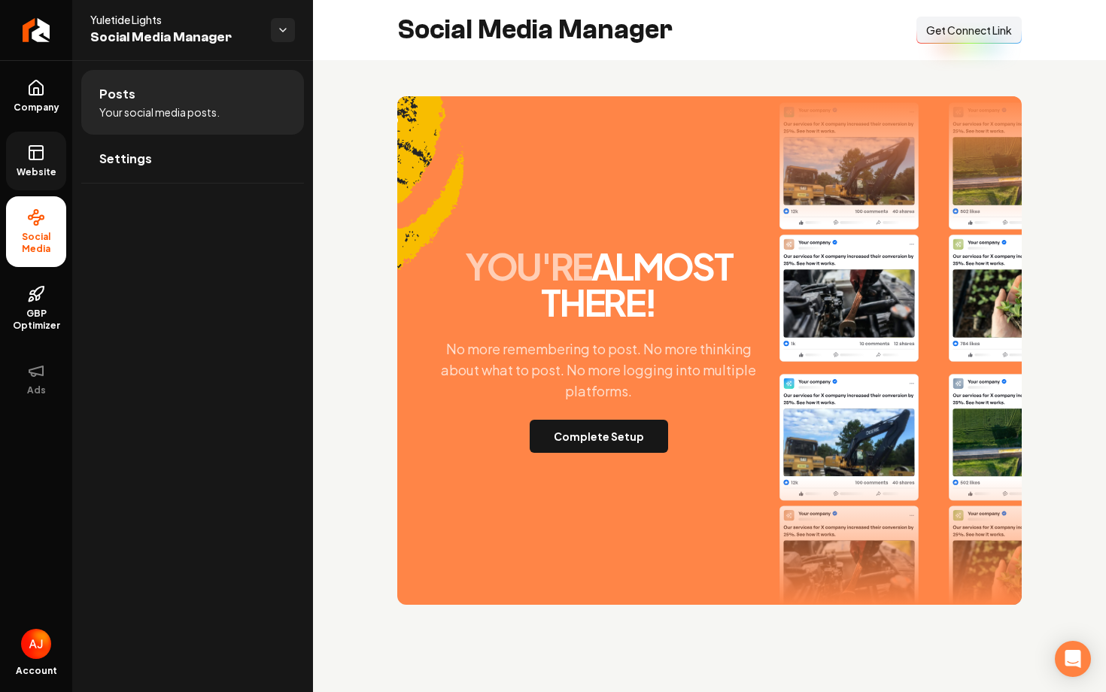
click at [23, 161] on link "Website" at bounding box center [36, 161] width 60 height 59
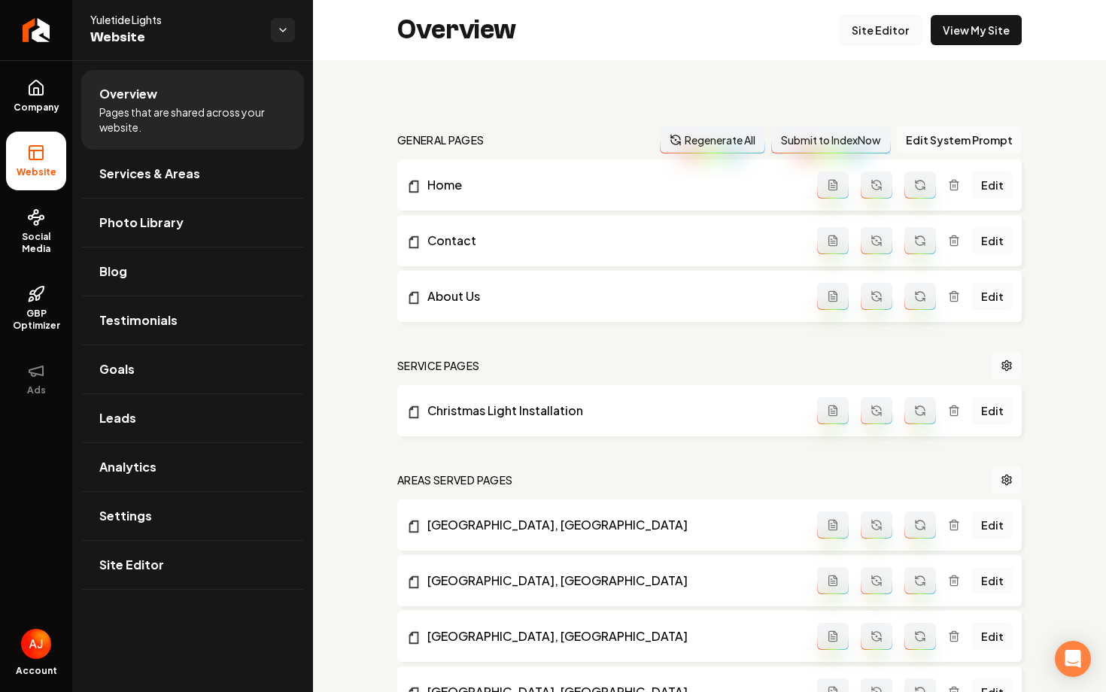
click at [882, 29] on link "Site Editor" at bounding box center [880, 30] width 83 height 30
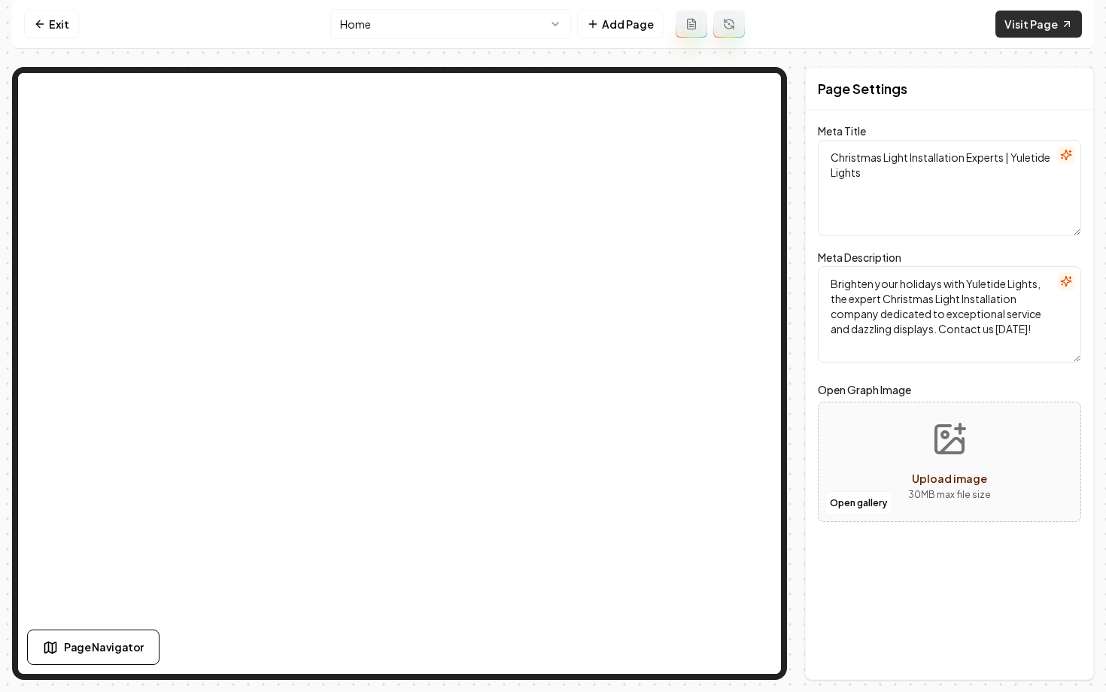
click at [1041, 21] on link "Visit Page" at bounding box center [1038, 24] width 86 height 27
click at [59, 23] on link "Exit" at bounding box center [51, 24] width 55 height 27
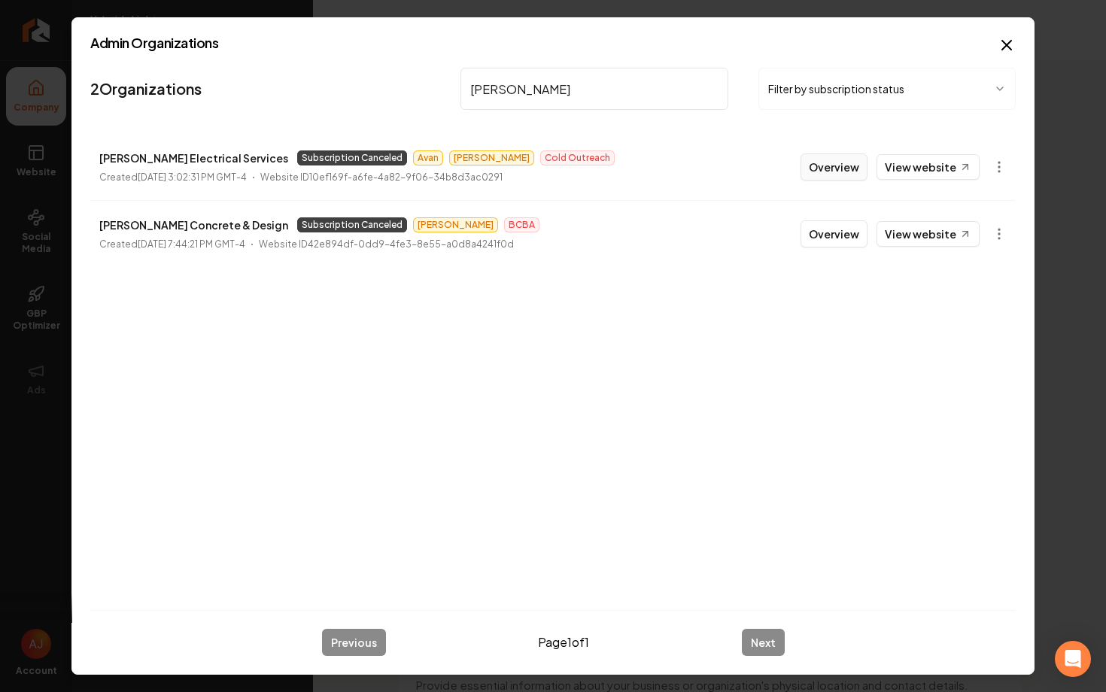
type input "[PERSON_NAME]"
click at [839, 174] on button "Overview" at bounding box center [833, 166] width 67 height 27
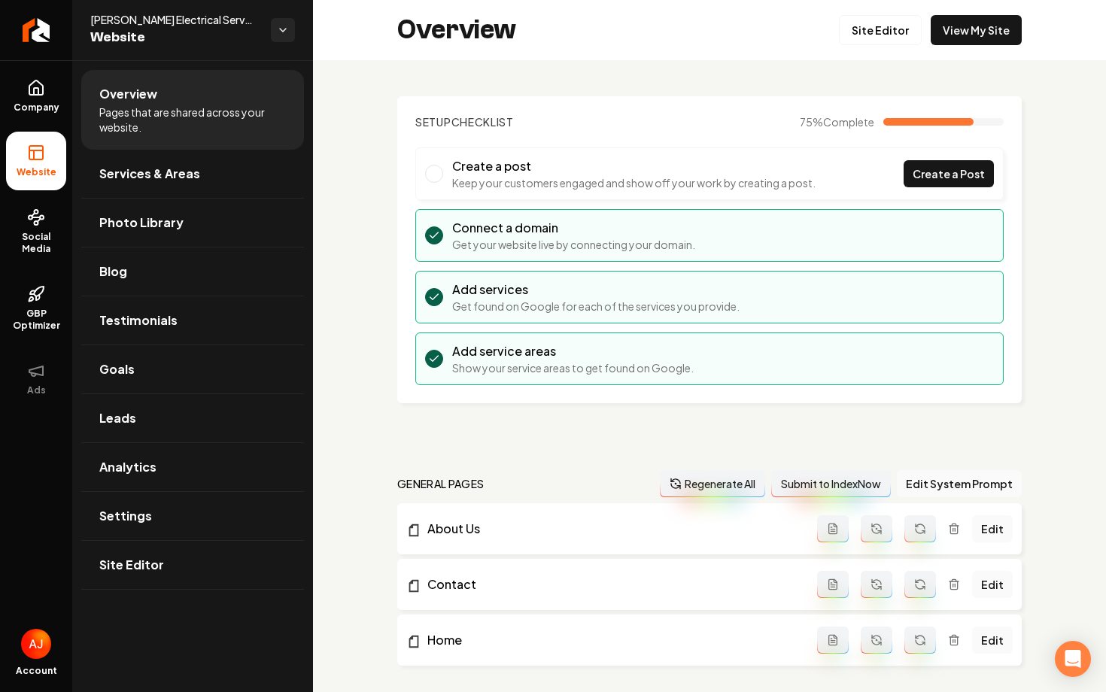
click at [74, 222] on ul "Overview Pages that are shared across your website. Services & Areas Photo Libr…" at bounding box center [192, 329] width 241 height 538
click at [32, 229] on link "Social Media" at bounding box center [36, 231] width 60 height 71
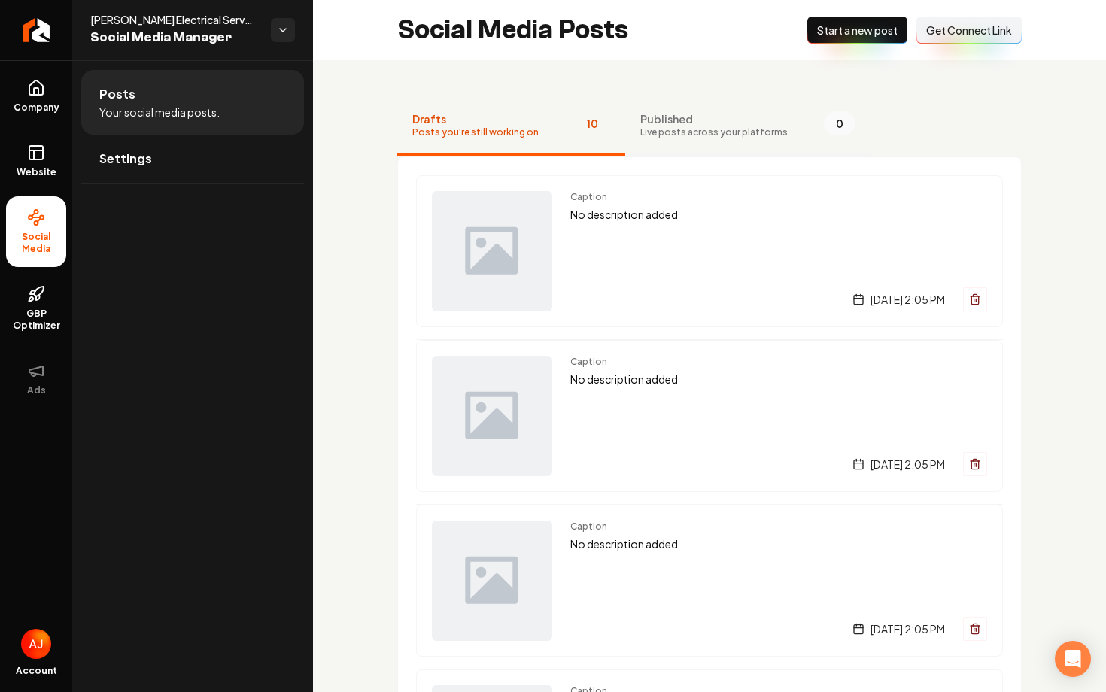
click at [672, 105] on button "Published Live posts across your platforms 0" at bounding box center [747, 126] width 245 height 60
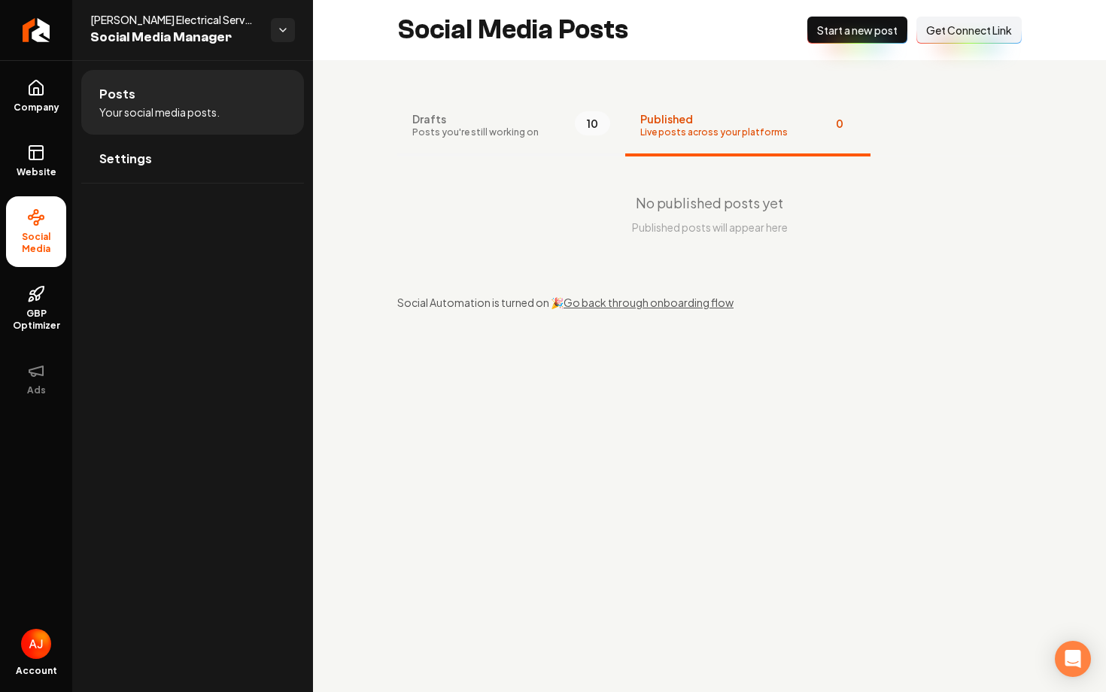
click at [564, 121] on button "Drafts Posts you're still working on 10" at bounding box center [511, 126] width 228 height 60
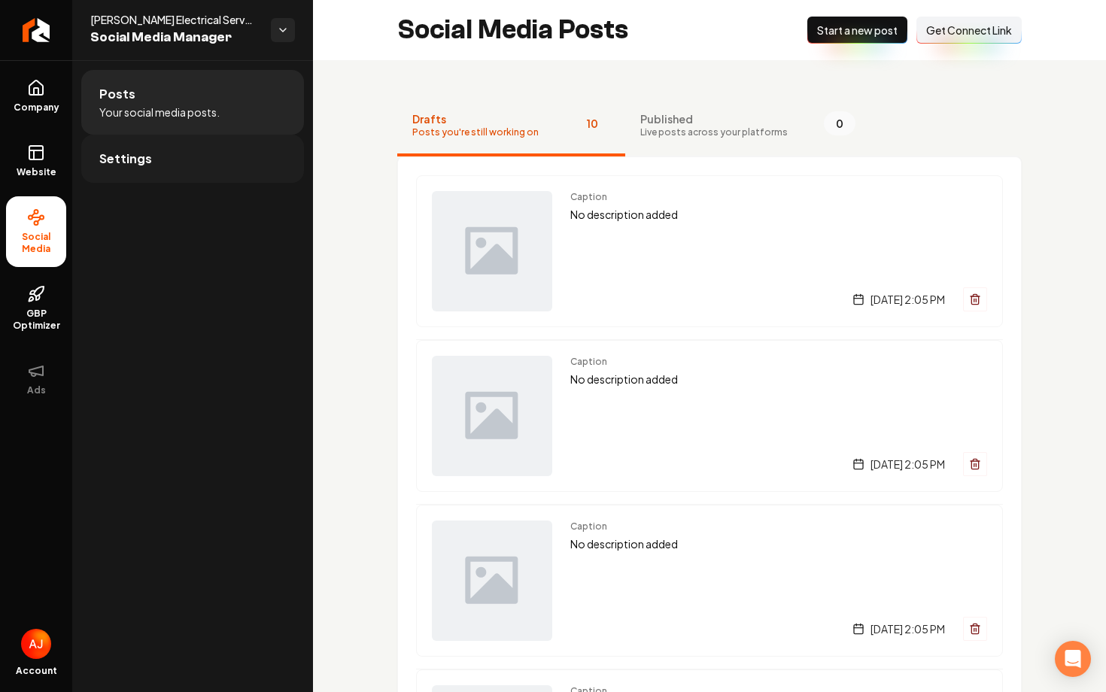
click at [130, 155] on span "Settings" at bounding box center [125, 159] width 53 height 18
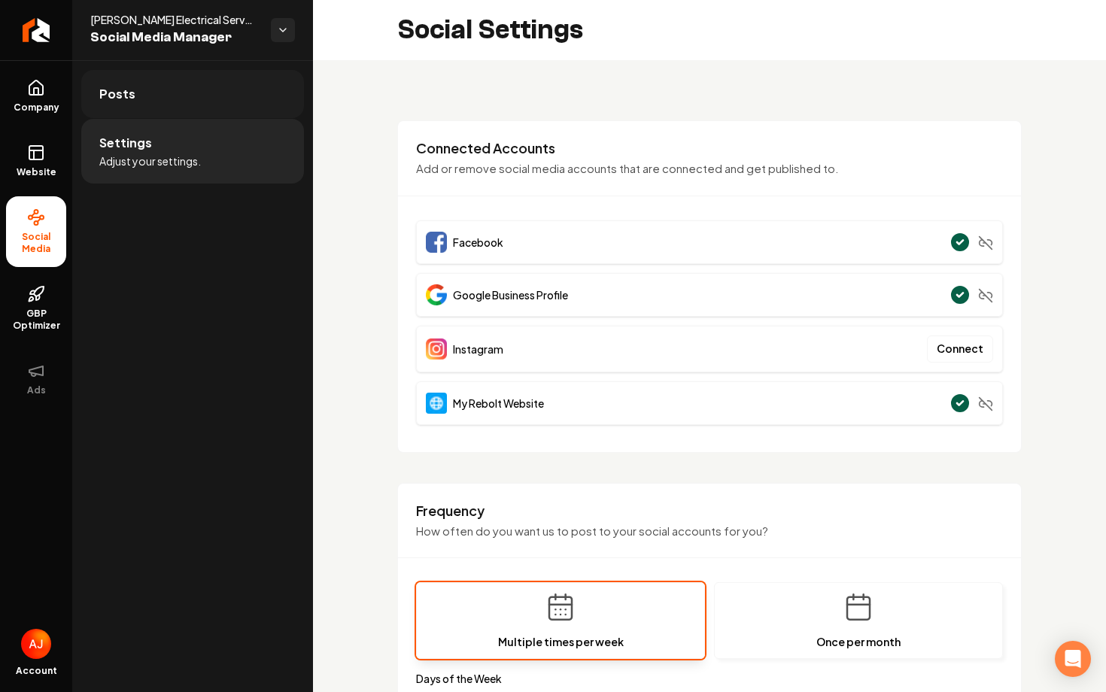
click at [153, 105] on link "Posts" at bounding box center [192, 94] width 223 height 48
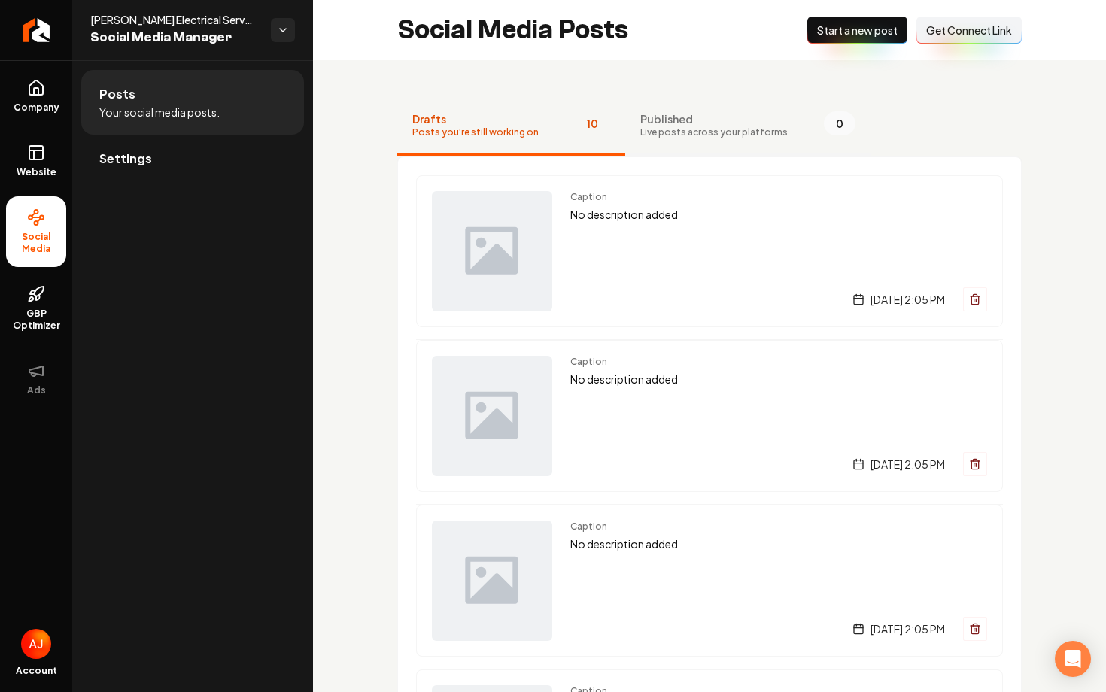
click at [688, 143] on button "Published Live posts across your platforms 0" at bounding box center [747, 126] width 245 height 60
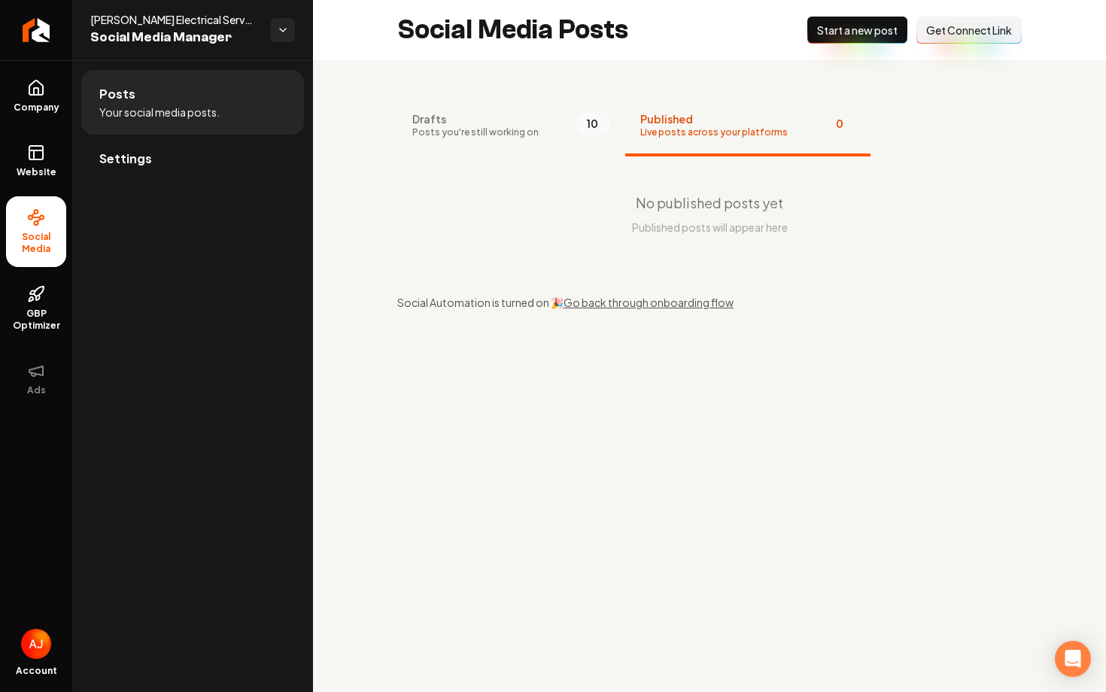
click at [462, 131] on span "Posts you're still working on" at bounding box center [475, 132] width 126 height 12
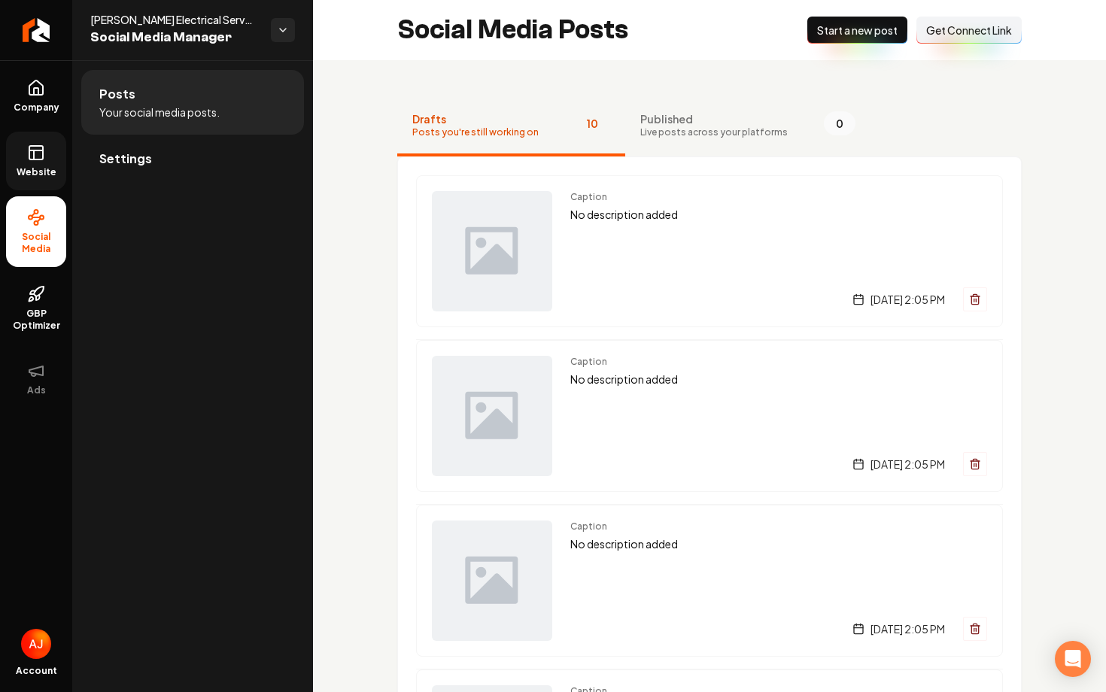
click at [36, 147] on icon at bounding box center [36, 153] width 18 height 18
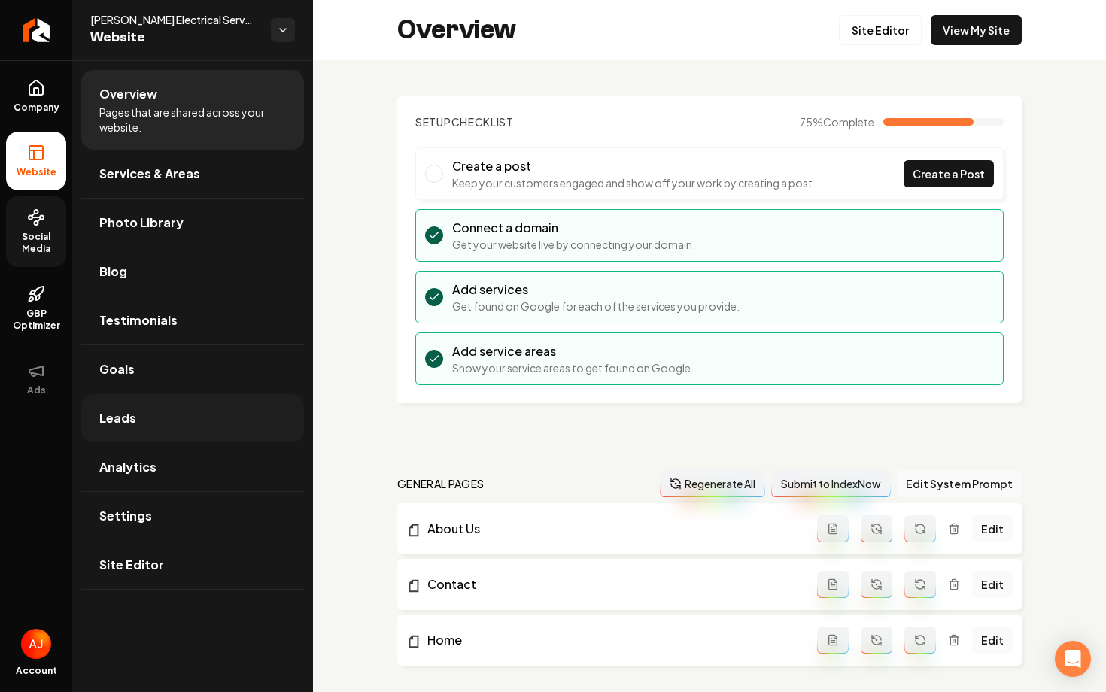
click at [189, 424] on link "Leads" at bounding box center [192, 418] width 223 height 48
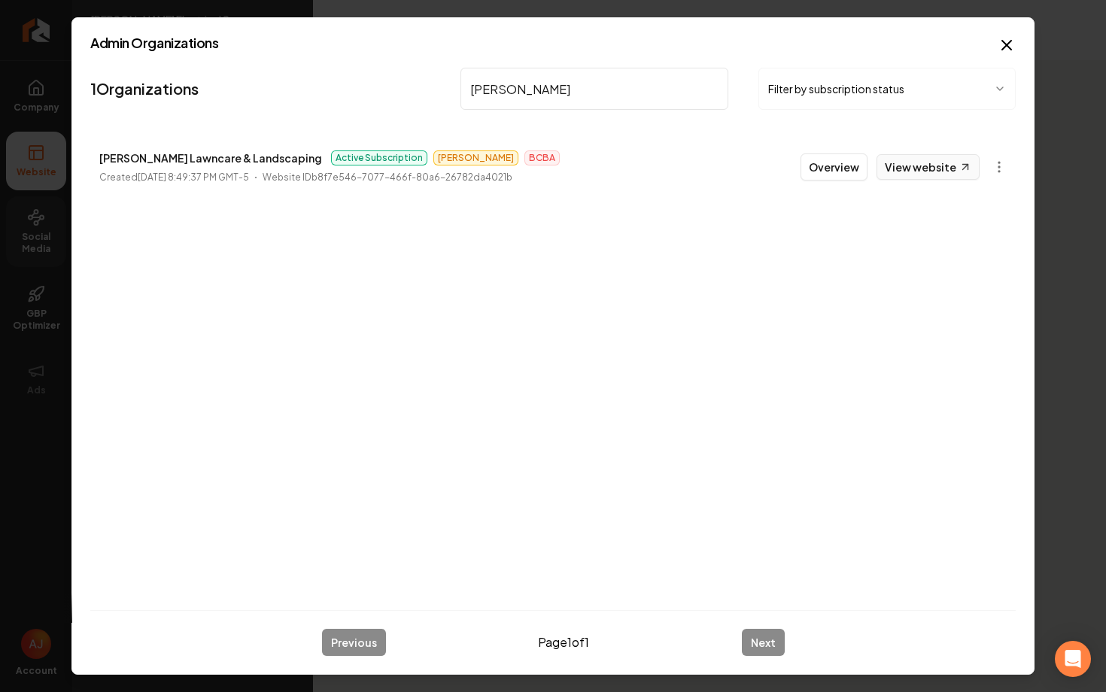
type input "[PERSON_NAME]"
click at [919, 172] on link "View website" at bounding box center [927, 167] width 103 height 26
click at [819, 165] on button "Overview" at bounding box center [833, 166] width 67 height 27
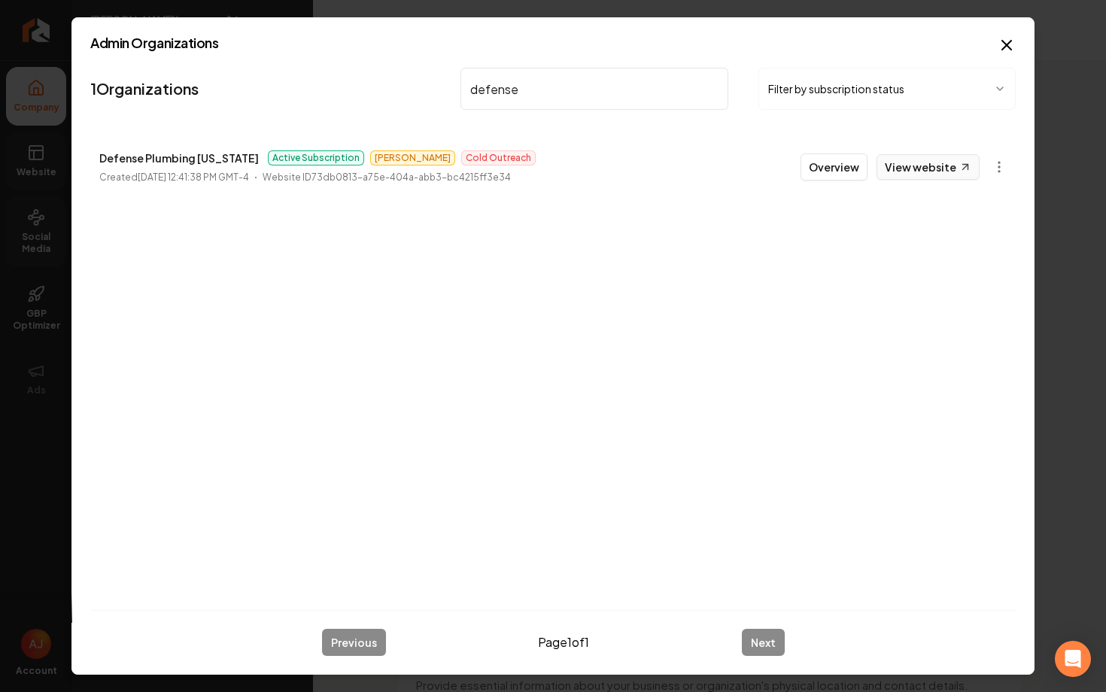
click at [890, 172] on link "View website" at bounding box center [927, 167] width 103 height 26
drag, startPoint x: 526, startPoint y: 83, endPoint x: 371, endPoint y: 80, distance: 155.7
click at [371, 80] on nav "1 Organizations defense Filter by subscription status" at bounding box center [552, 95] width 925 height 66
type input "acf t"
click at [899, 165] on link "View website" at bounding box center [927, 167] width 103 height 26
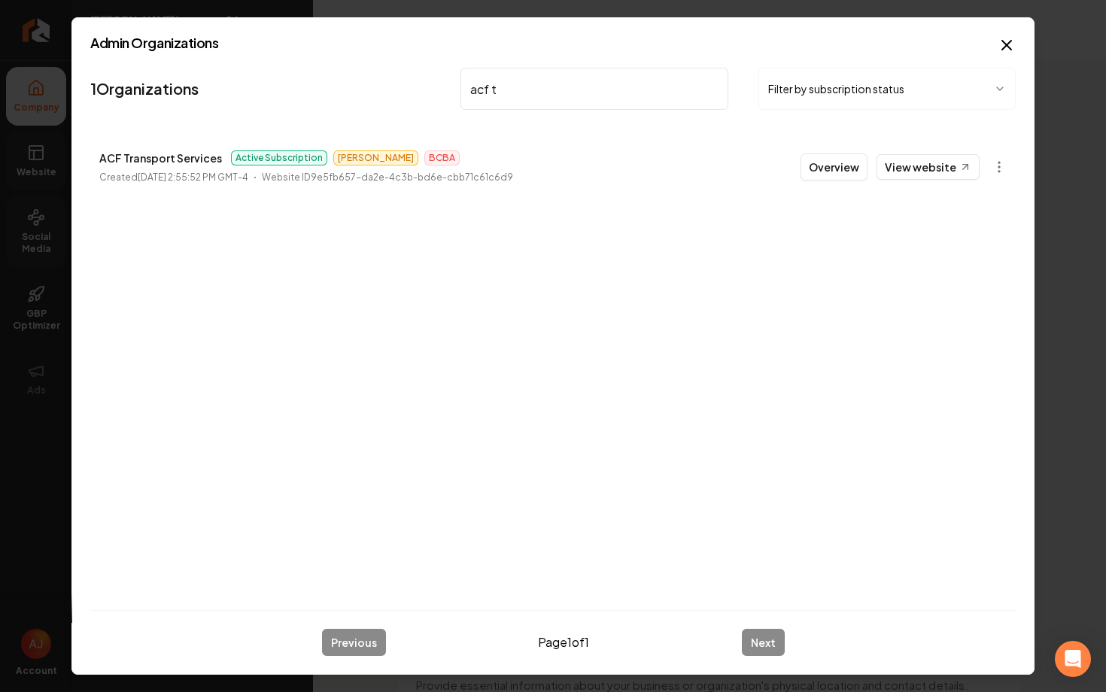
click at [834, 183] on li "ACF Transport Services Active Subscription [PERSON_NAME] BCBA Created [DATE] 2:…" at bounding box center [552, 167] width 925 height 66
click at [825, 173] on button "Overview" at bounding box center [833, 166] width 67 height 27
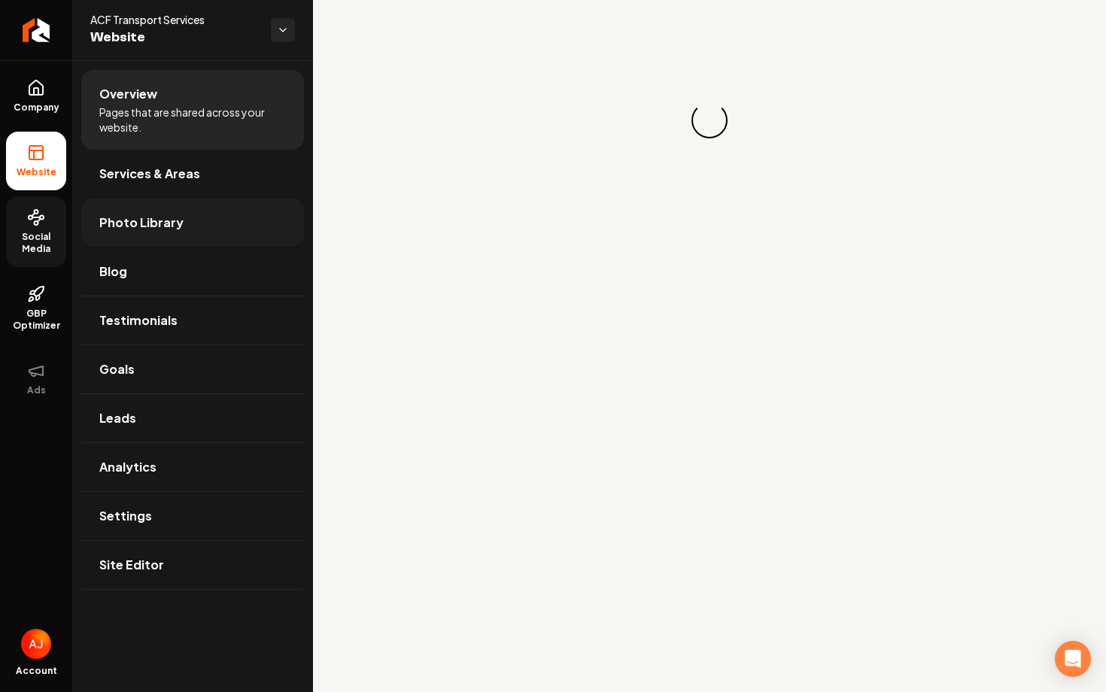
click at [155, 219] on span "Photo Library" at bounding box center [141, 223] width 84 height 18
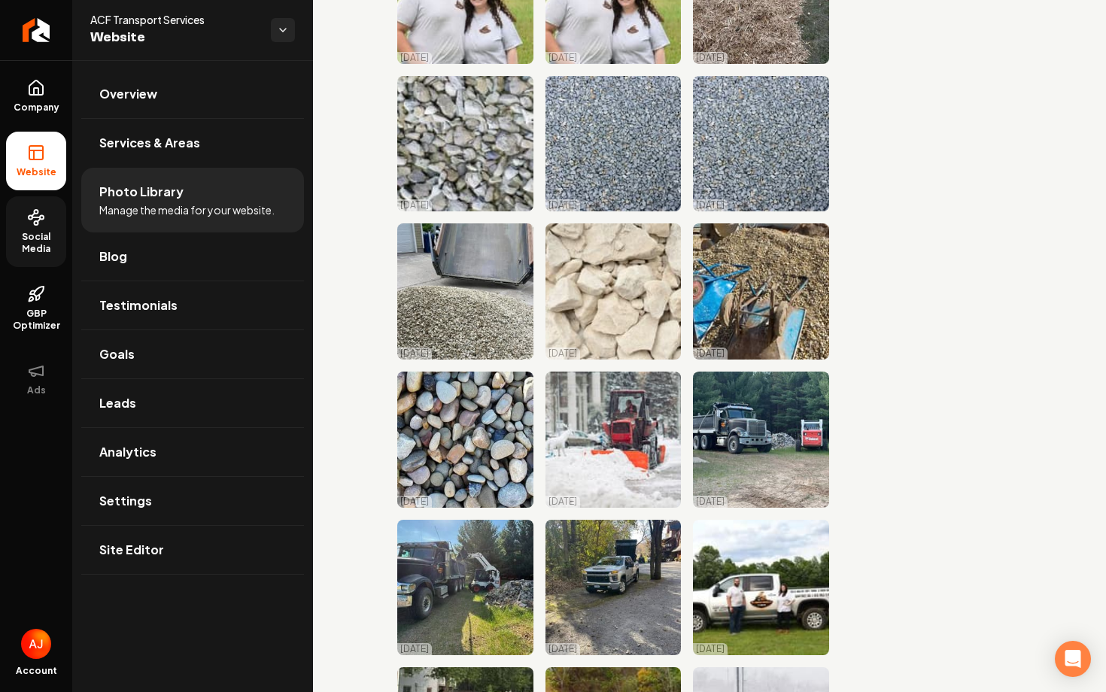
scroll to position [122, 0]
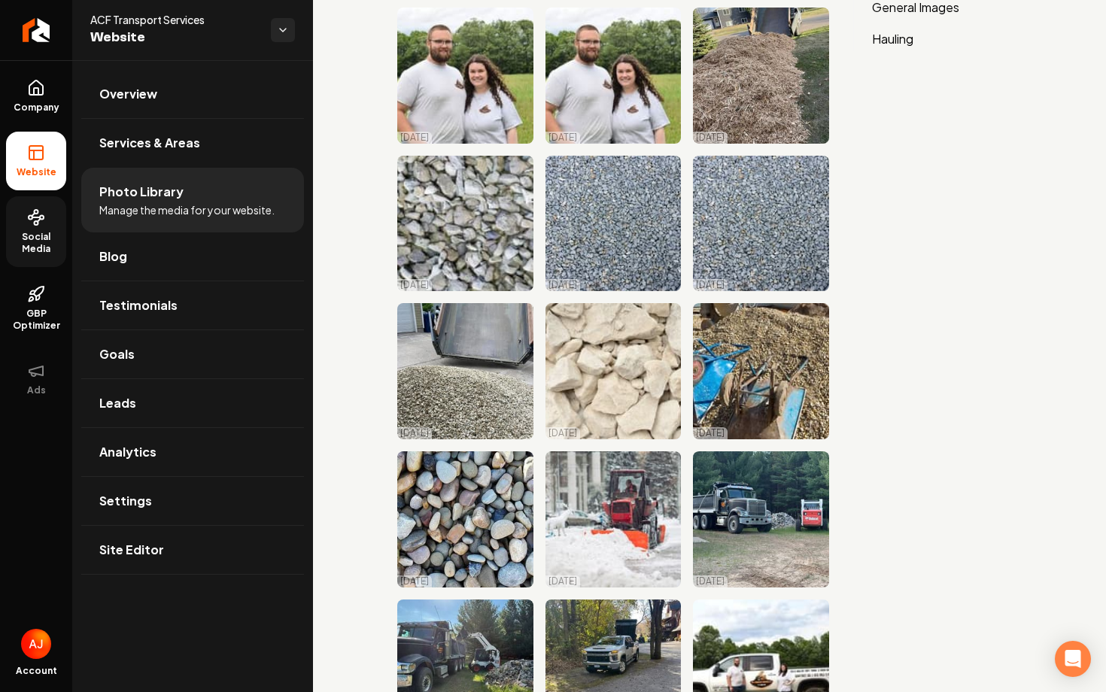
click at [43, 230] on link "Social Media" at bounding box center [36, 231] width 60 height 71
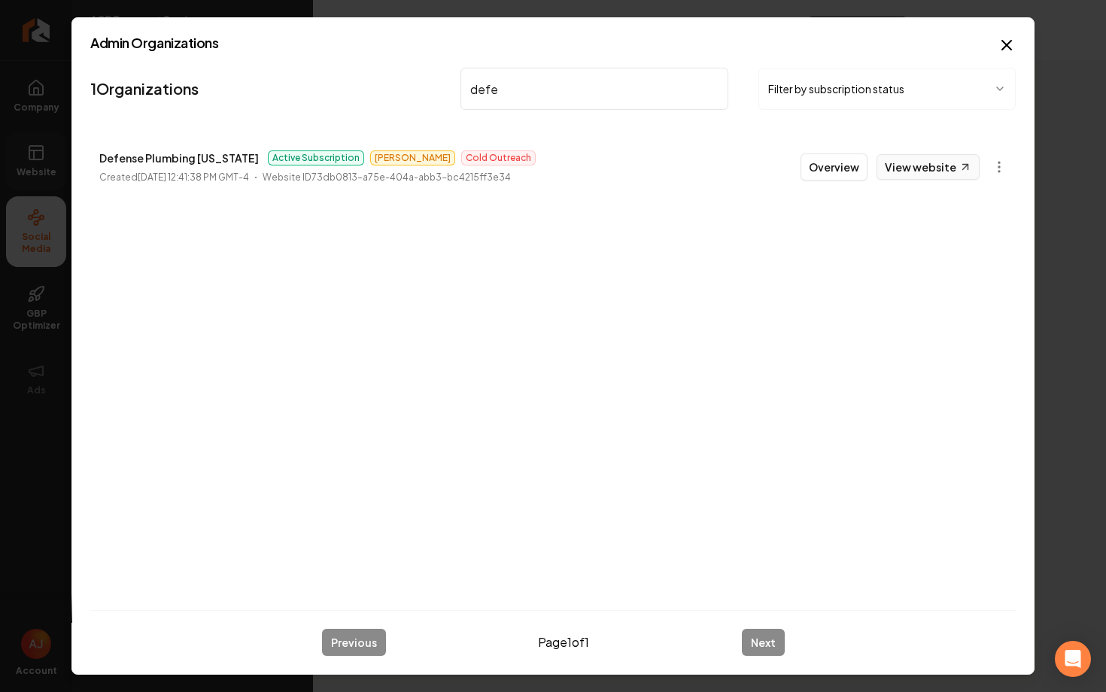
click at [919, 162] on link "View website" at bounding box center [927, 167] width 103 height 26
drag, startPoint x: 550, startPoint y: 94, endPoint x: 362, endPoint y: 93, distance: 188.0
click at [362, 93] on nav "1 Organizations defe Filter by subscription status" at bounding box center [552, 95] width 925 height 66
click at [930, 182] on li "Broom The Room Active Subscription [PERSON_NAME] Inbound/Organic Created [DATE]…" at bounding box center [552, 167] width 925 height 66
click at [930, 171] on link "View website" at bounding box center [927, 167] width 103 height 26
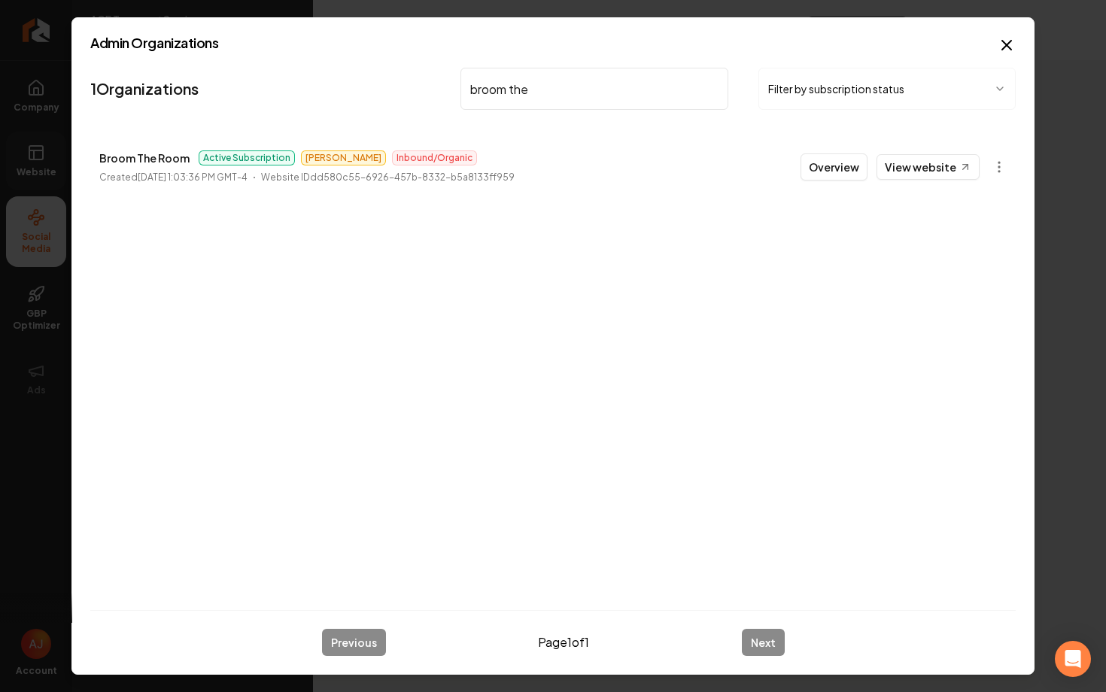
drag, startPoint x: 554, startPoint y: 90, endPoint x: 443, endPoint y: 85, distance: 111.4
click at [443, 85] on nav "1 Organizations broom the Filter by subscription status" at bounding box center [552, 95] width 925 height 66
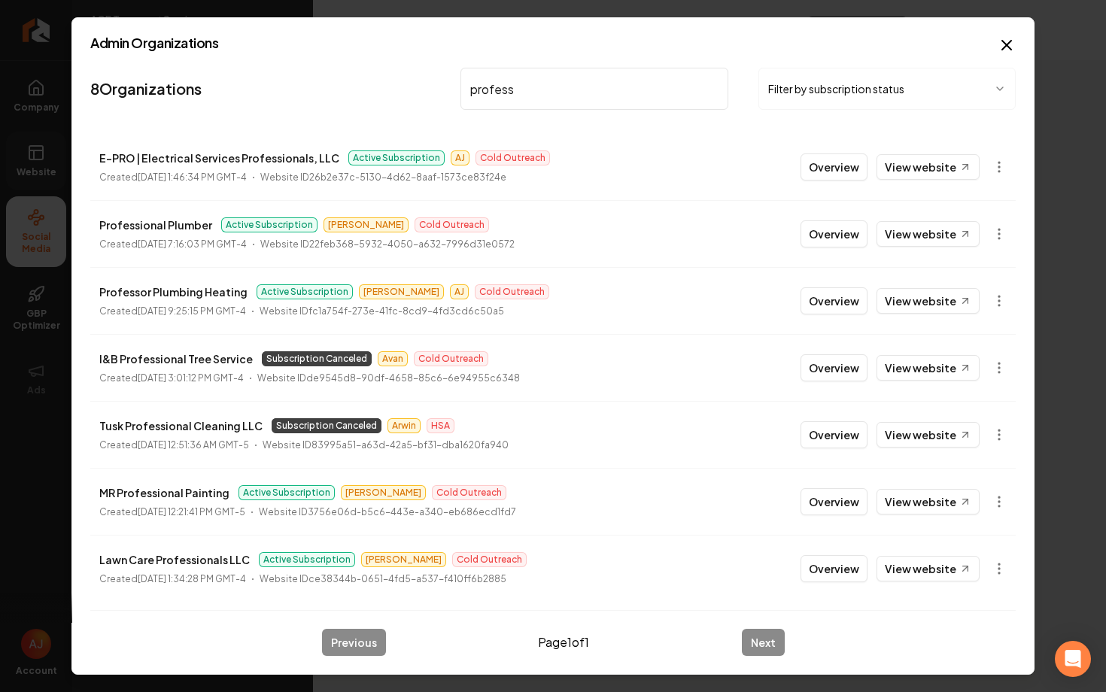
type input "profess"
click at [824, 299] on button "Overview" at bounding box center [833, 300] width 67 height 27
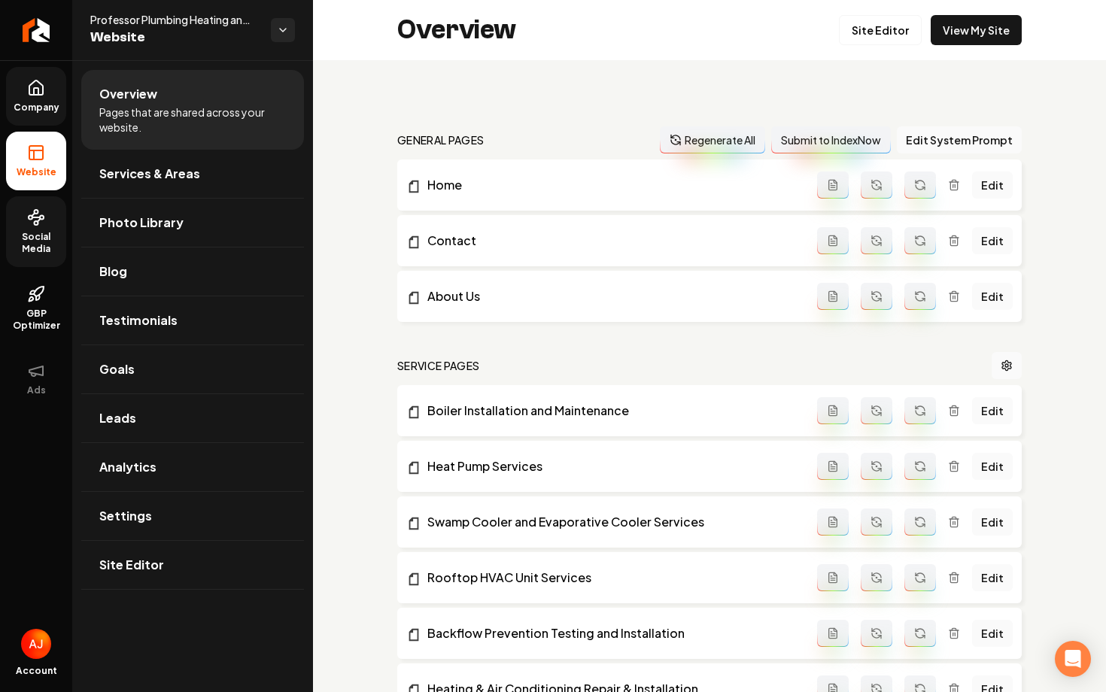
click at [42, 97] on link "Company" at bounding box center [36, 96] width 60 height 59
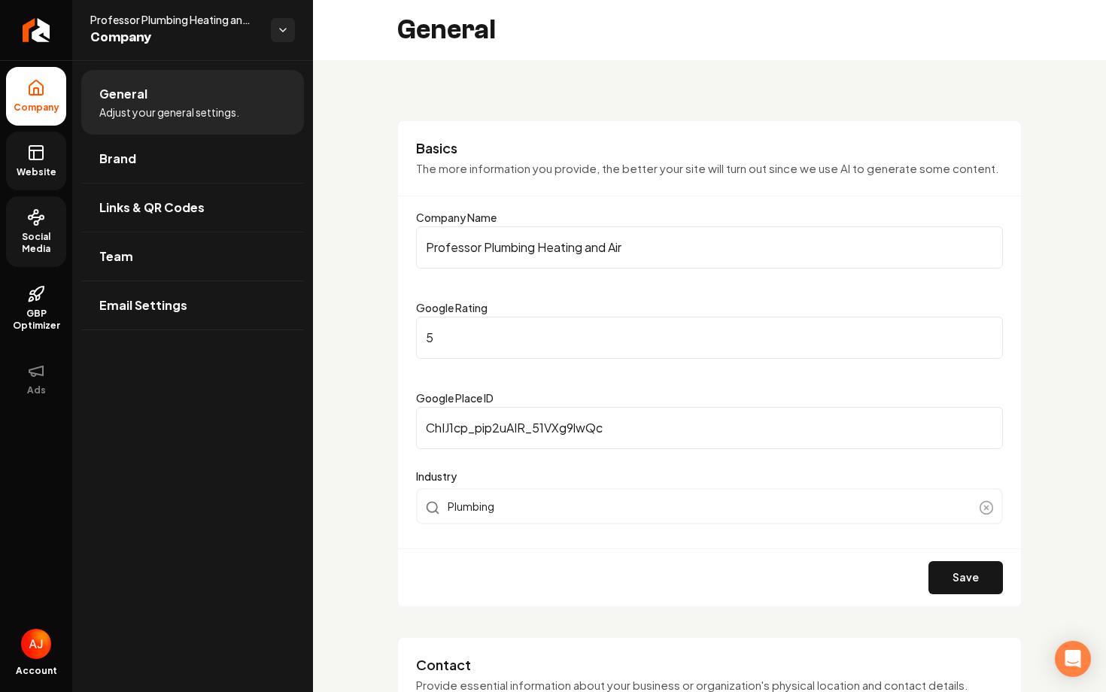
click at [40, 163] on link "Website" at bounding box center [36, 161] width 60 height 59
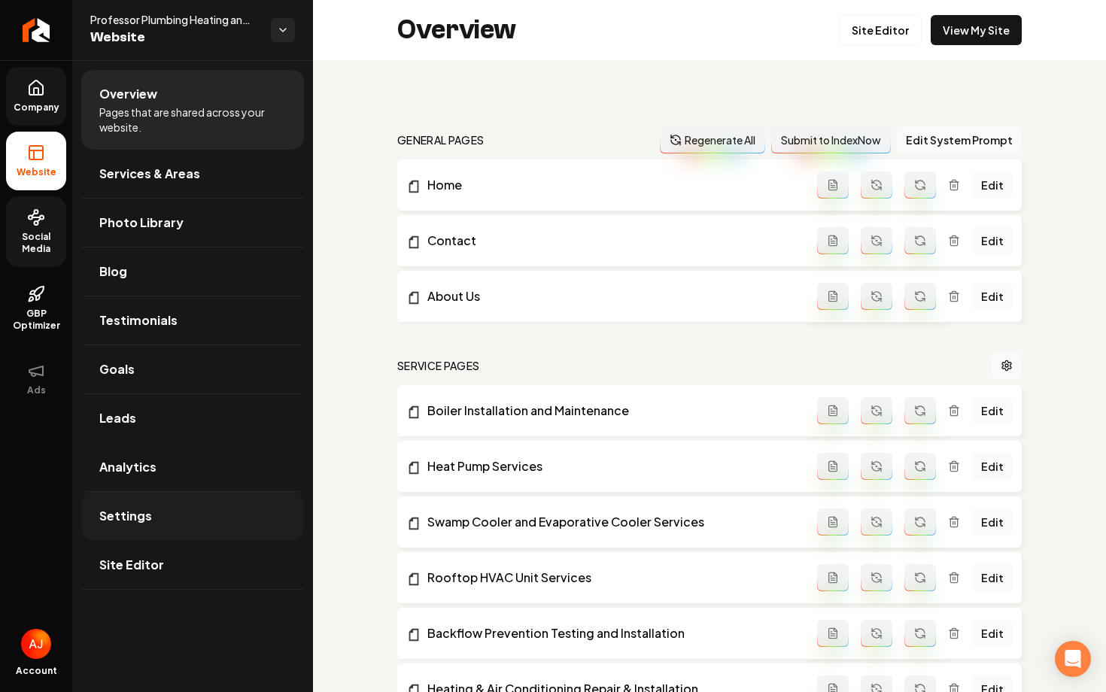
click at [179, 508] on link "Settings" at bounding box center [192, 516] width 223 height 48
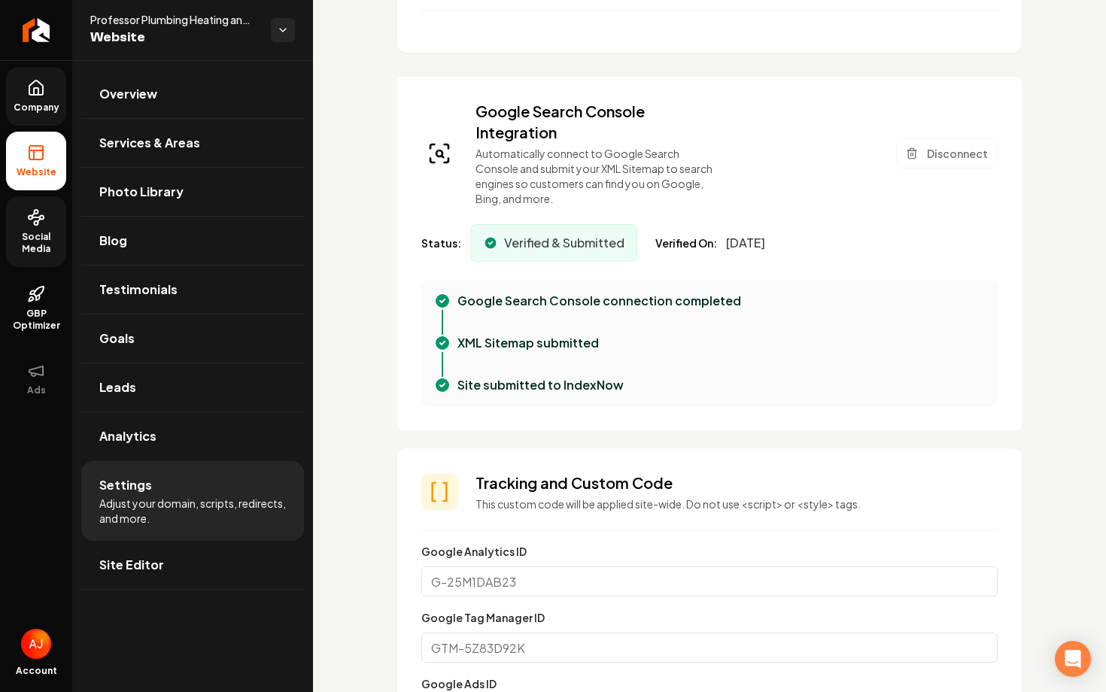
scroll to position [405, 0]
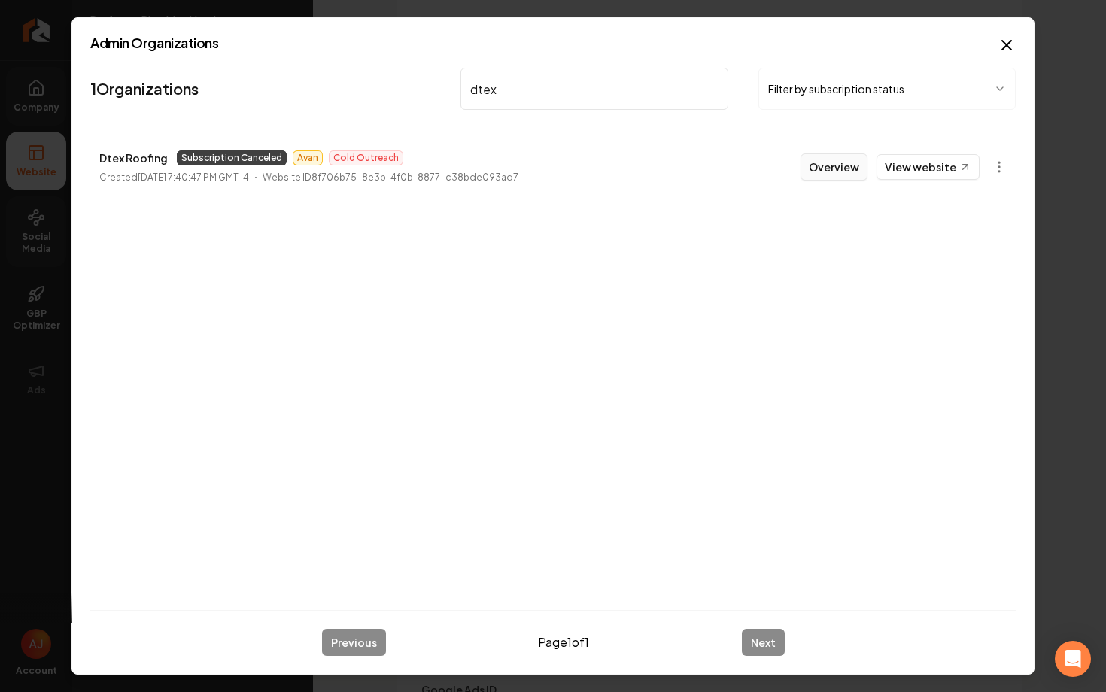
type input "dtex"
click at [840, 172] on button "Overview" at bounding box center [833, 166] width 67 height 27
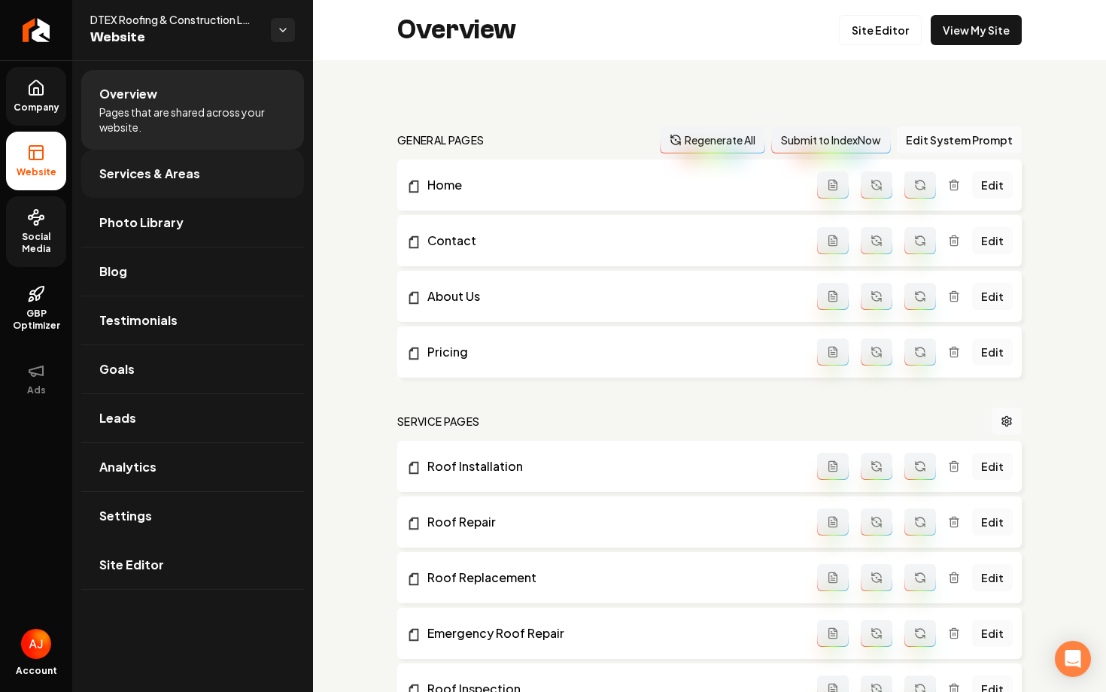
click at [195, 167] on span "Services & Areas" at bounding box center [149, 174] width 101 height 18
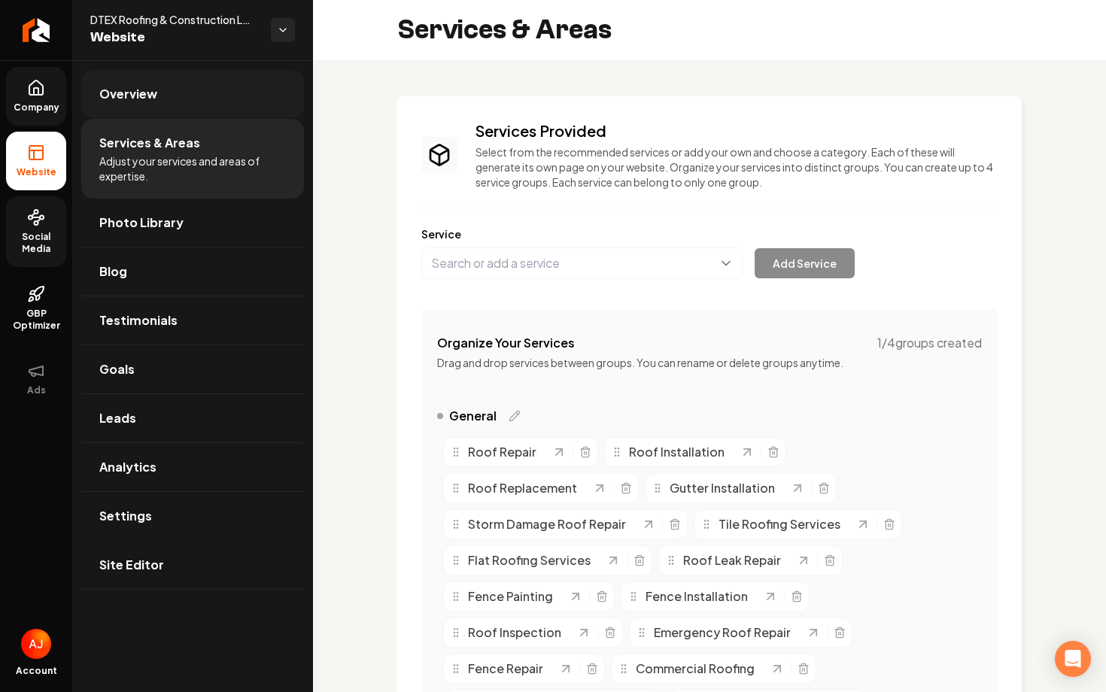
click at [200, 99] on link "Overview" at bounding box center [192, 94] width 223 height 48
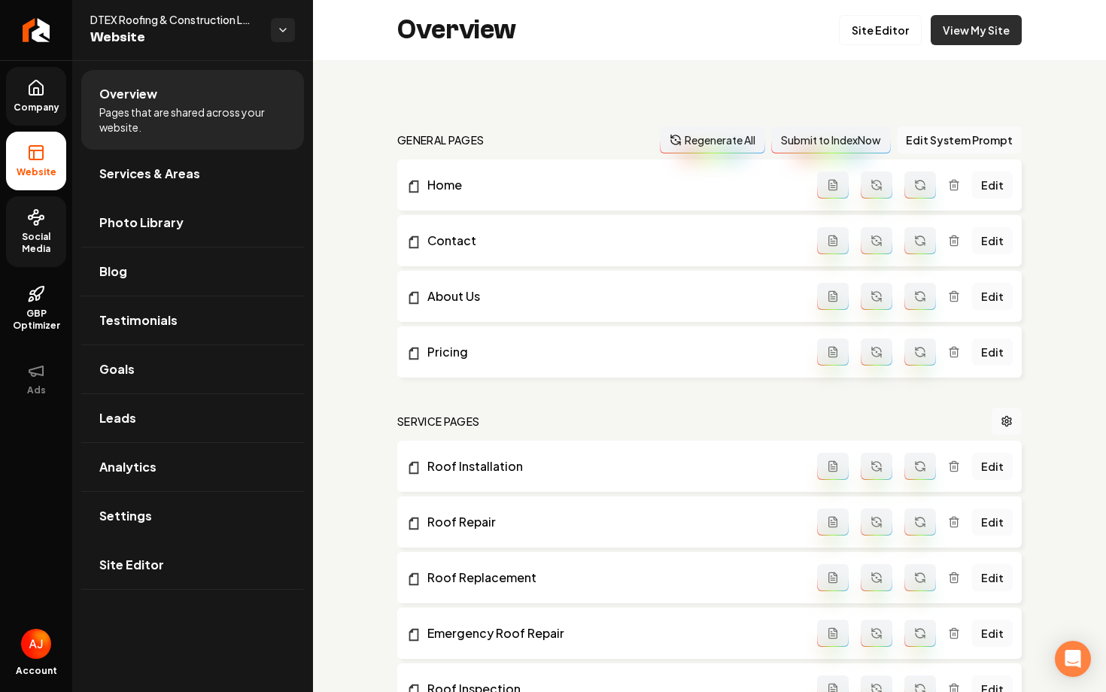
click at [948, 42] on link "View My Site" at bounding box center [975, 30] width 91 height 30
click at [949, 37] on link "View My Site" at bounding box center [975, 30] width 91 height 30
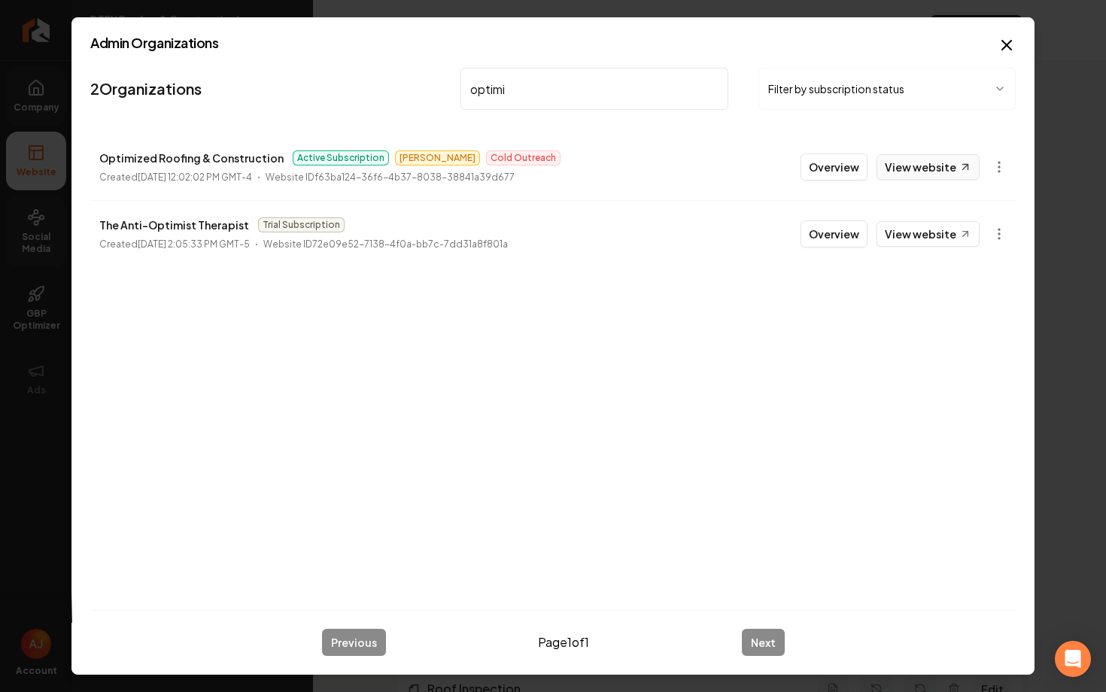
type input "optimi"
click at [905, 168] on link "View website" at bounding box center [927, 167] width 103 height 26
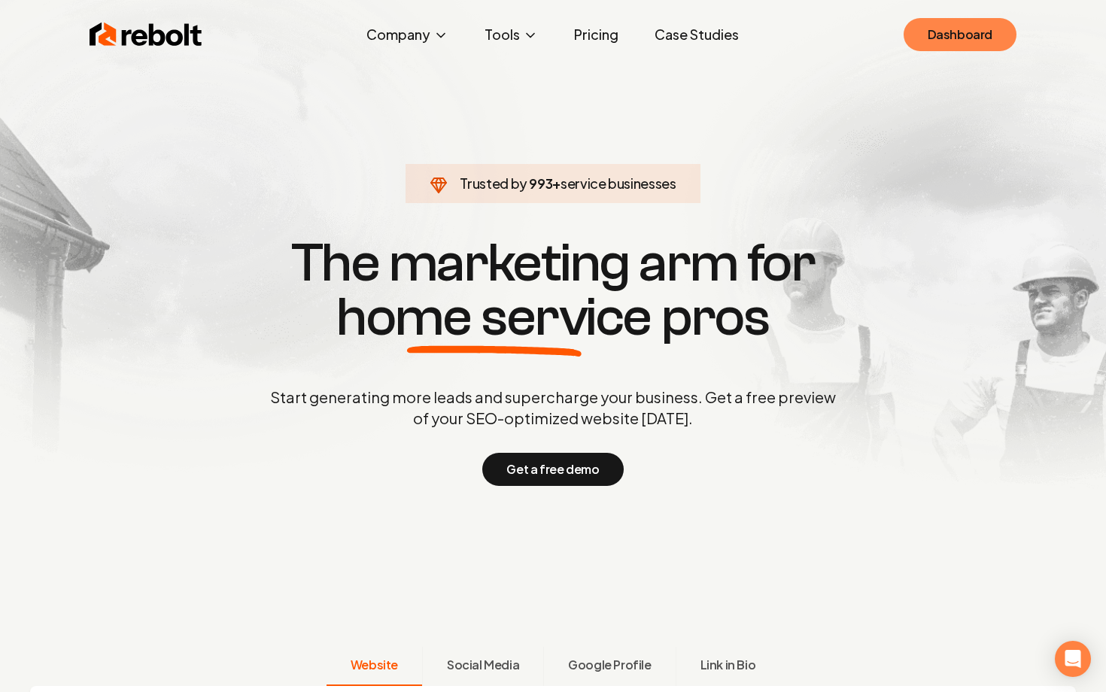
click at [950, 44] on link "Dashboard" at bounding box center [959, 34] width 113 height 33
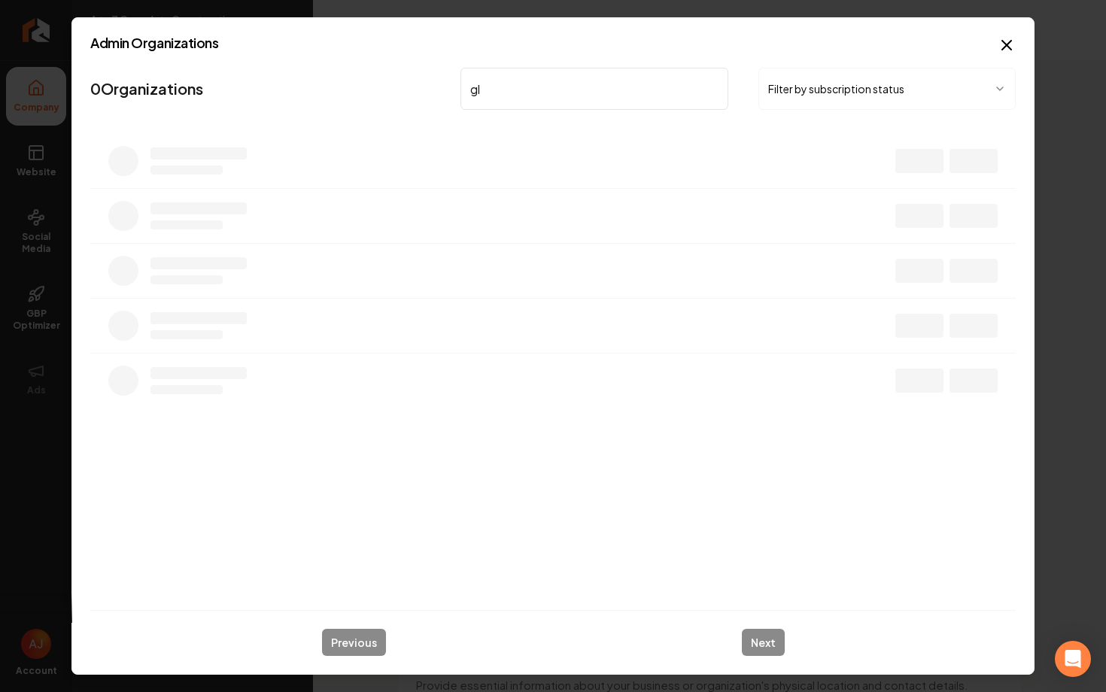
type input "g"
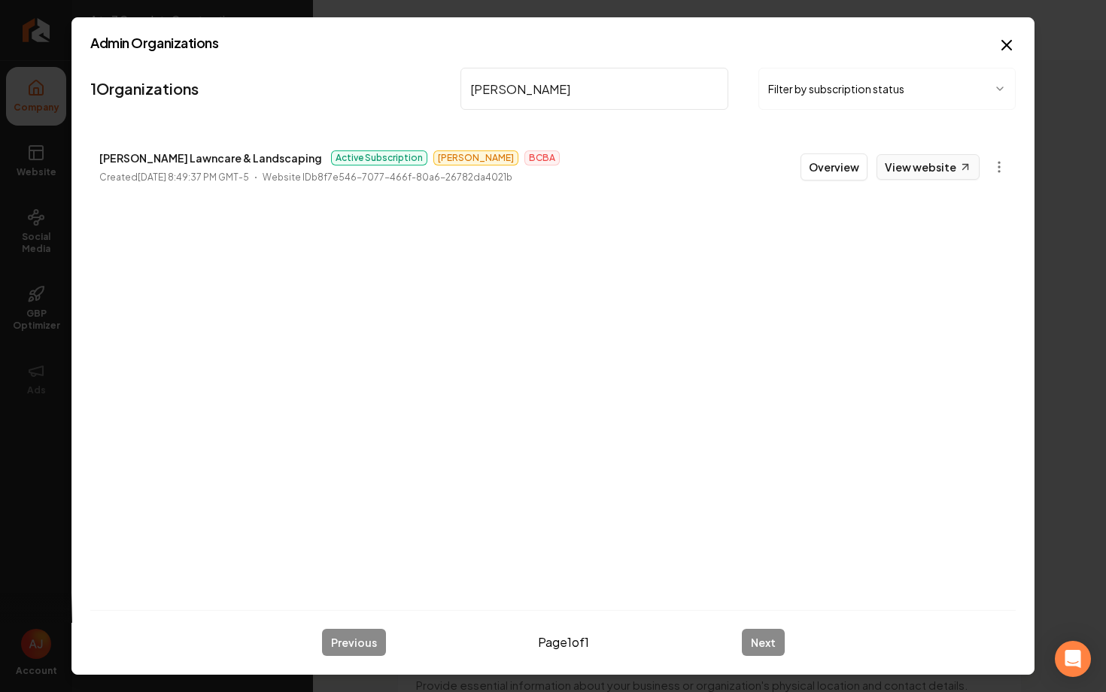
type input "[PERSON_NAME]"
click at [913, 167] on link "View website" at bounding box center [927, 167] width 103 height 26
click at [821, 166] on button "Overview" at bounding box center [833, 166] width 67 height 27
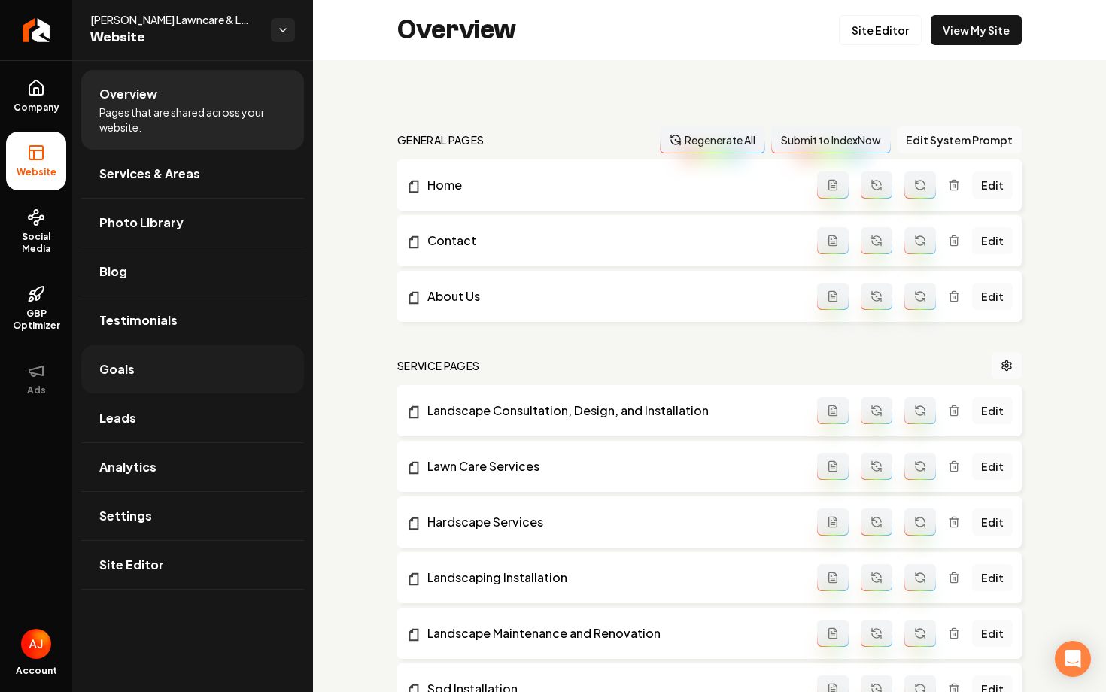
click at [141, 375] on link "Goals" at bounding box center [192, 369] width 223 height 48
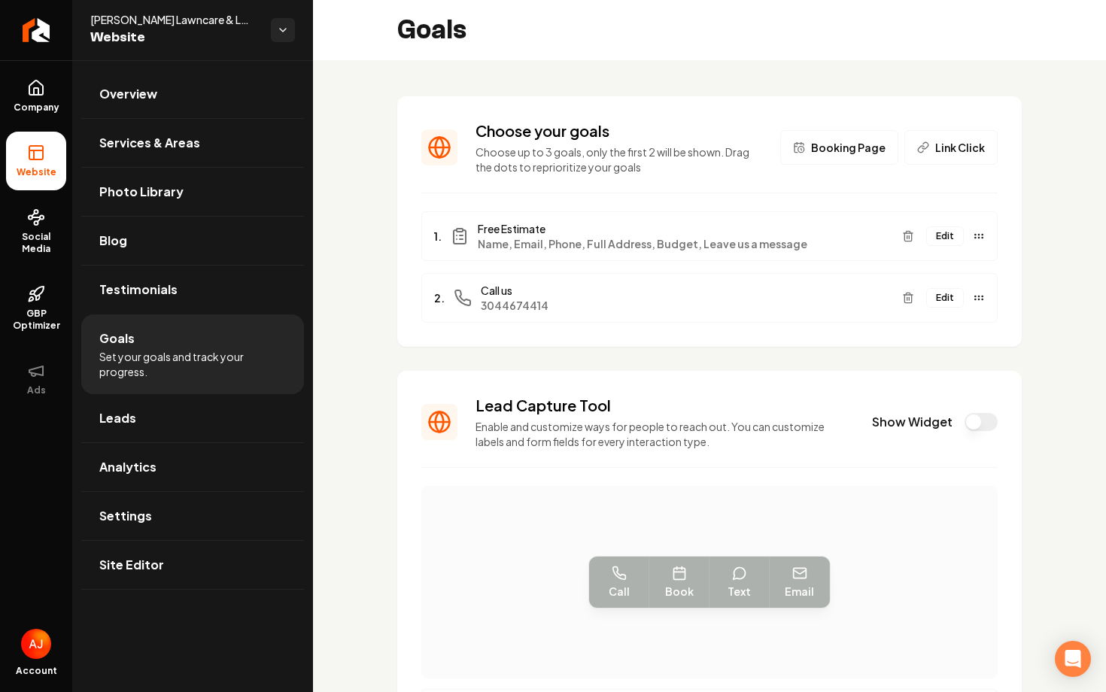
click at [937, 241] on button "Edit" at bounding box center [945, 236] width 38 height 20
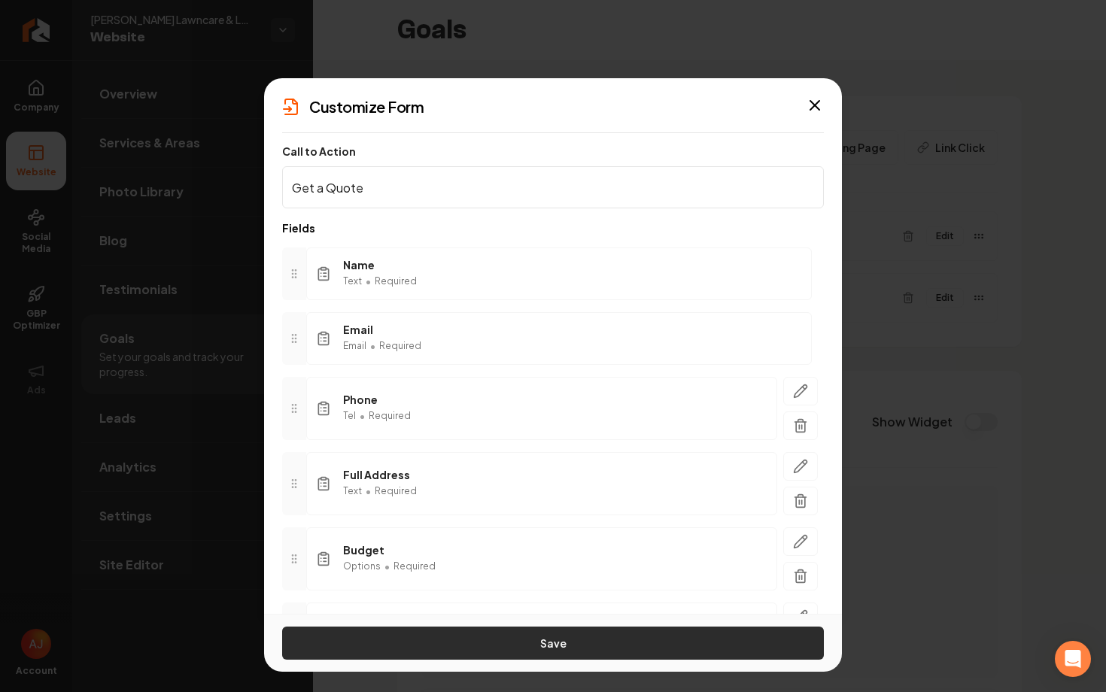
type input "Get a Quote"
click at [550, 651] on button "Save" at bounding box center [552, 642] width 541 height 33
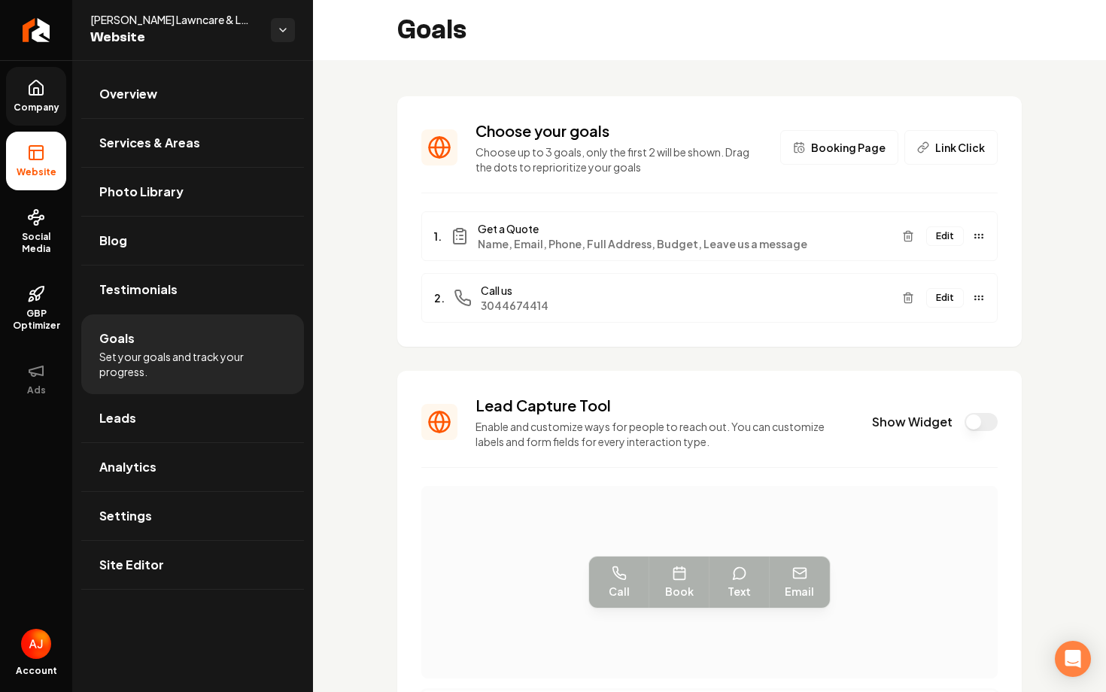
click at [40, 108] on span "Company" at bounding box center [37, 108] width 58 height 12
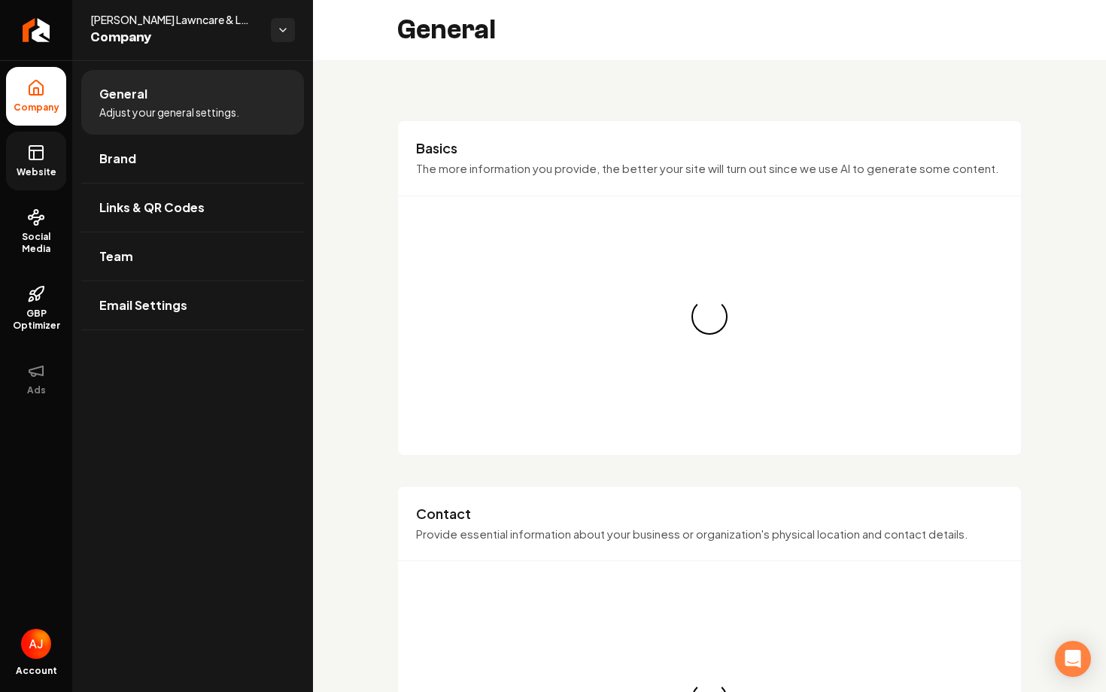
click at [40, 144] on icon at bounding box center [36, 153] width 18 height 18
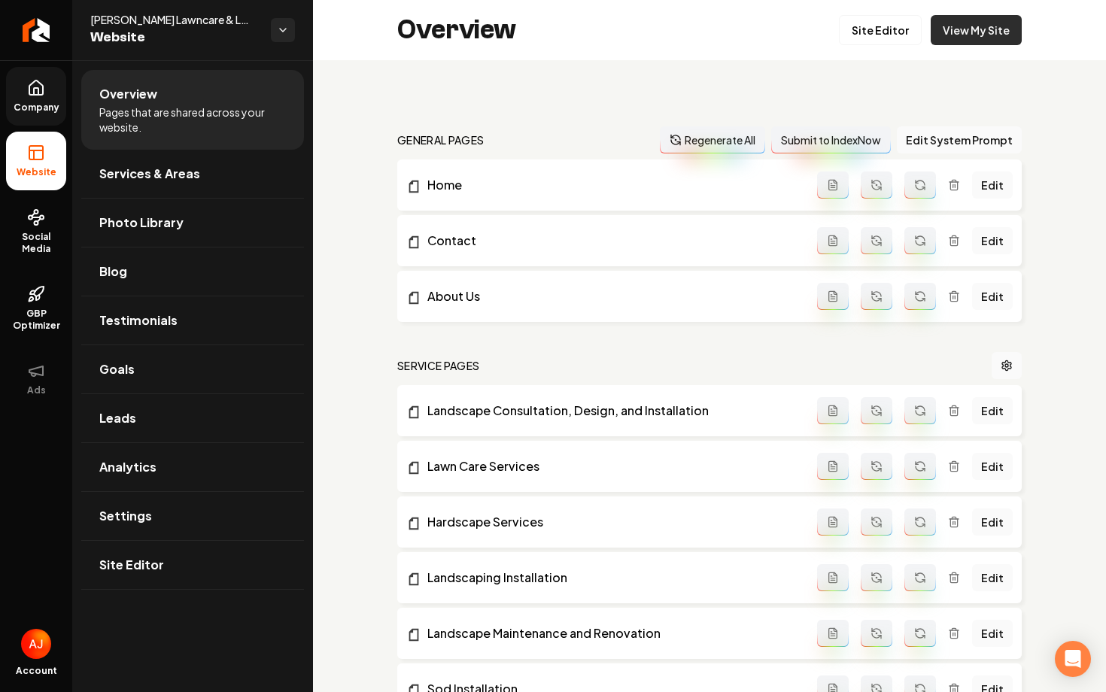
click at [960, 43] on link "View My Site" at bounding box center [975, 30] width 91 height 30
click at [147, 375] on link "Goals" at bounding box center [192, 369] width 223 height 48
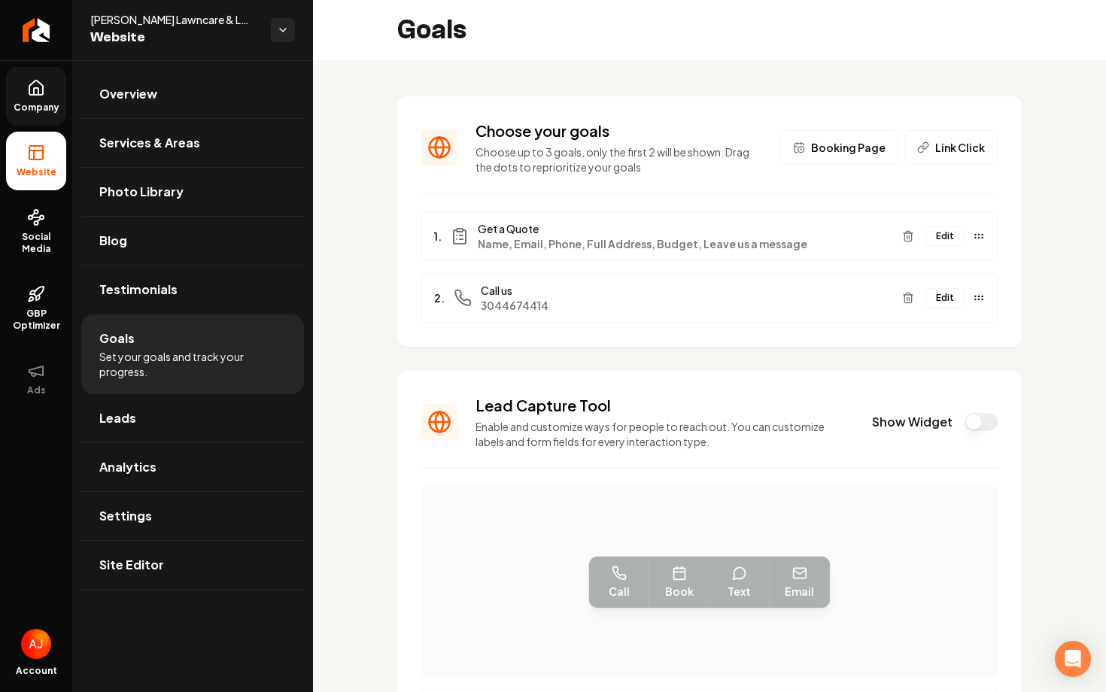
click at [971, 424] on button "Show Widget" at bounding box center [980, 422] width 33 height 18
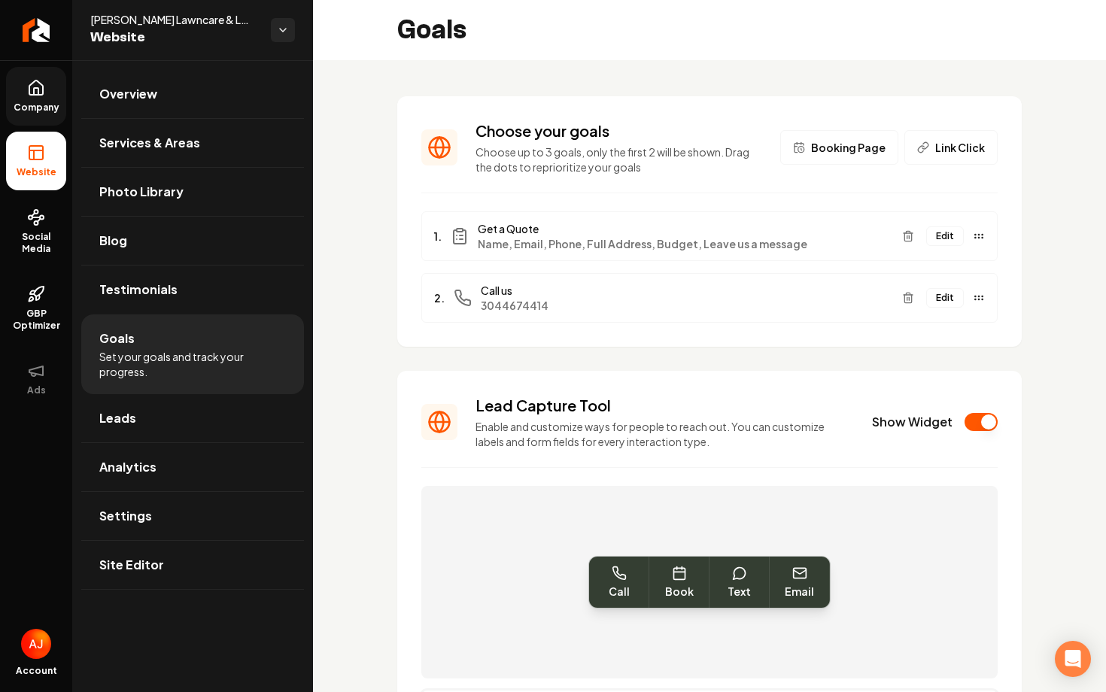
click at [47, 100] on link "Company" at bounding box center [36, 96] width 60 height 59
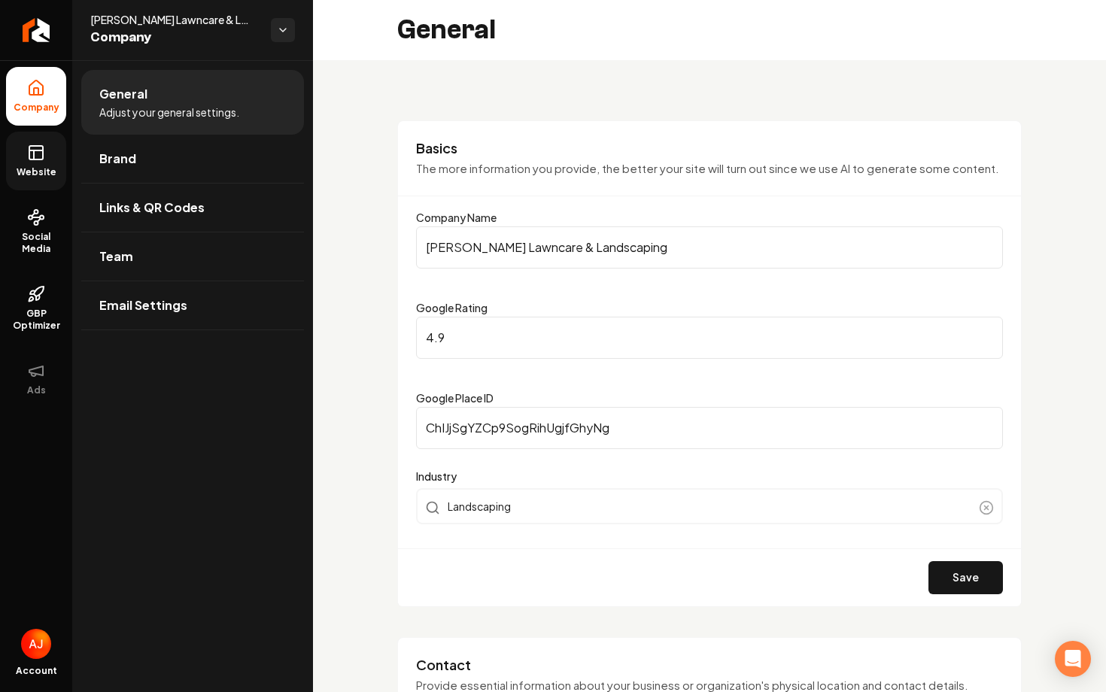
click at [46, 186] on link "Website" at bounding box center [36, 161] width 60 height 59
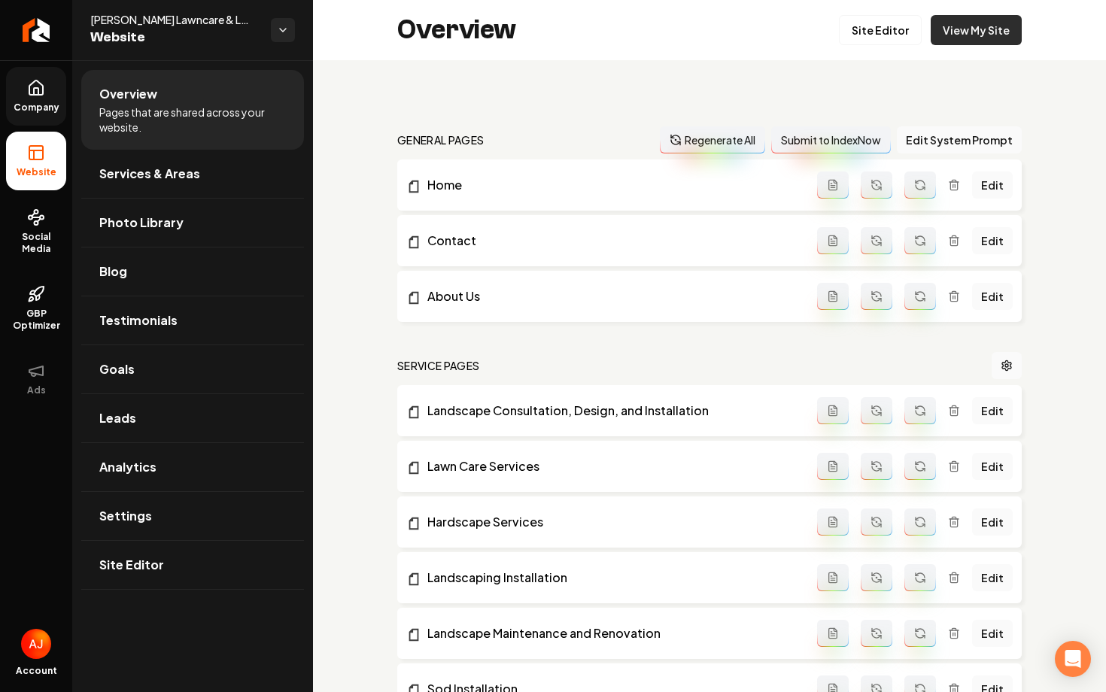
click at [936, 36] on link "View My Site" at bounding box center [975, 30] width 91 height 30
click at [114, 378] on span "Goals" at bounding box center [116, 369] width 35 height 18
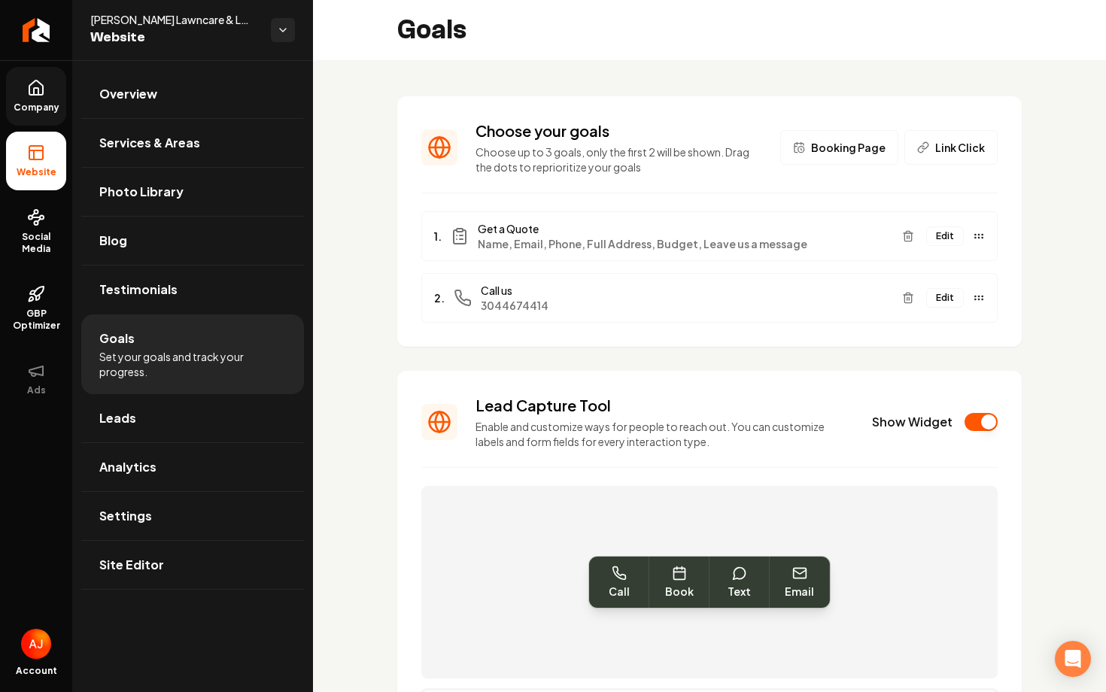
scroll to position [287, 0]
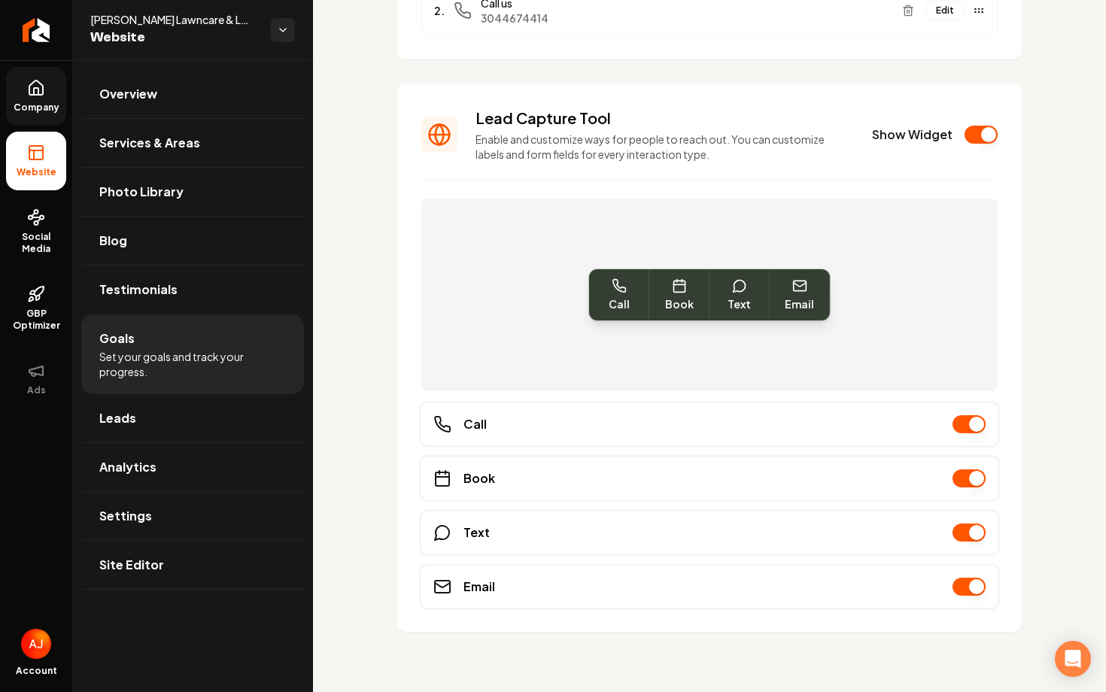
click at [976, 134] on button "Show Widget" at bounding box center [980, 135] width 33 height 18
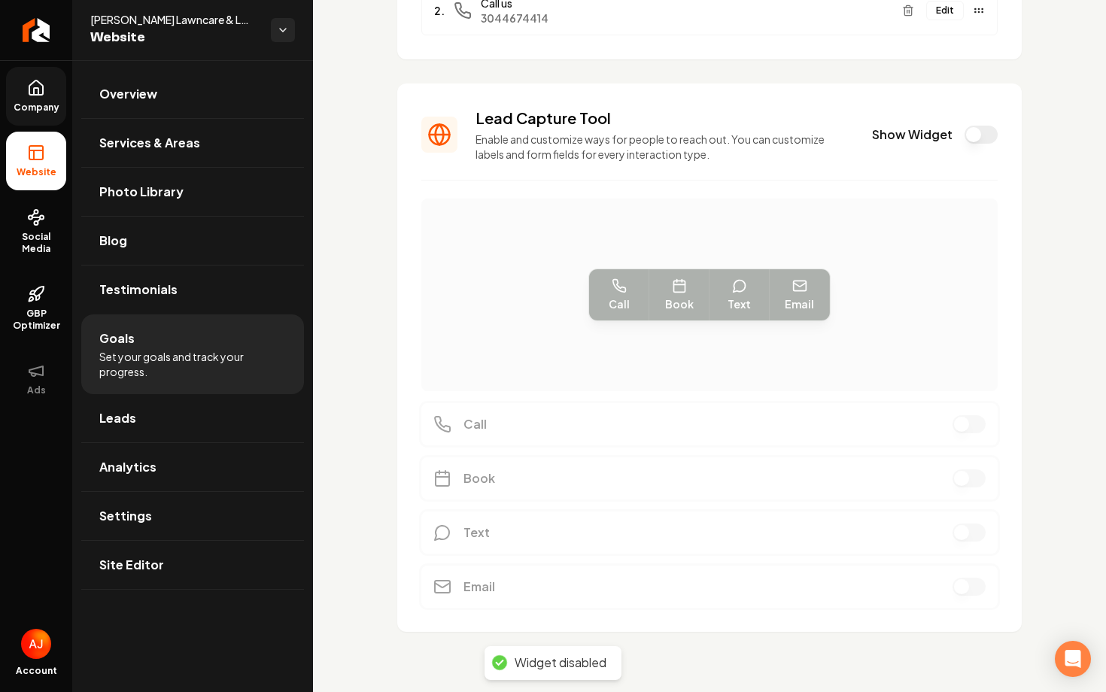
click at [978, 139] on button "Show Widget" at bounding box center [980, 135] width 33 height 18
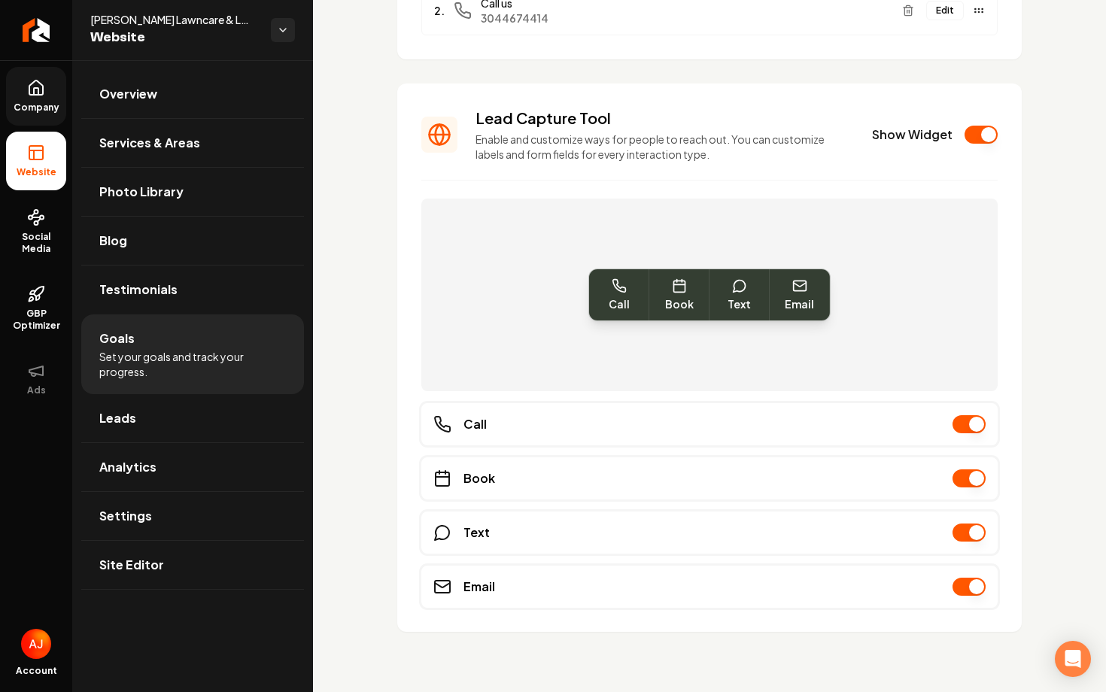
click at [53, 114] on link "Company" at bounding box center [36, 96] width 60 height 59
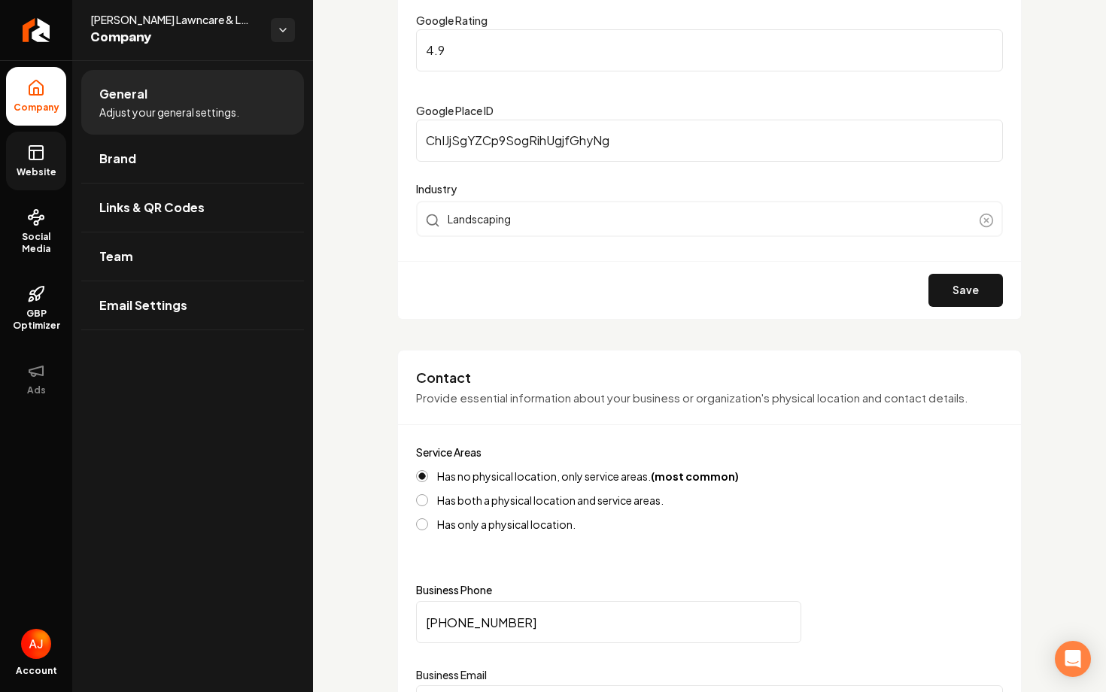
click at [41, 159] on rect at bounding box center [36, 153] width 14 height 14
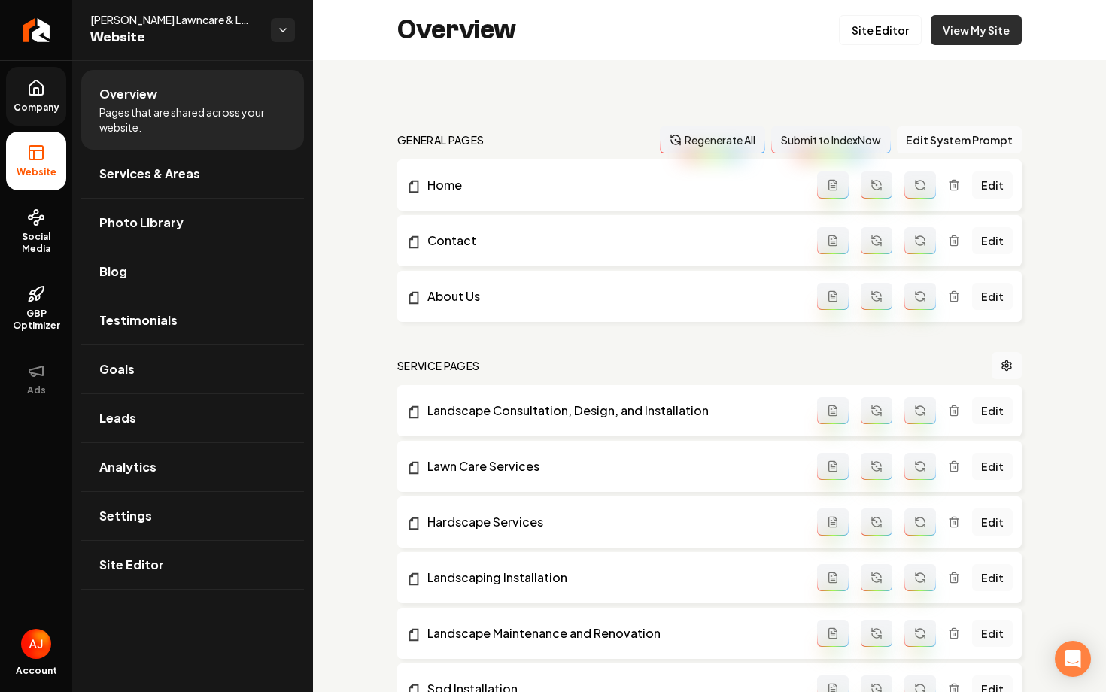
click at [959, 38] on link "View My Site" at bounding box center [975, 30] width 91 height 30
click at [44, 107] on span "Company" at bounding box center [37, 108] width 58 height 12
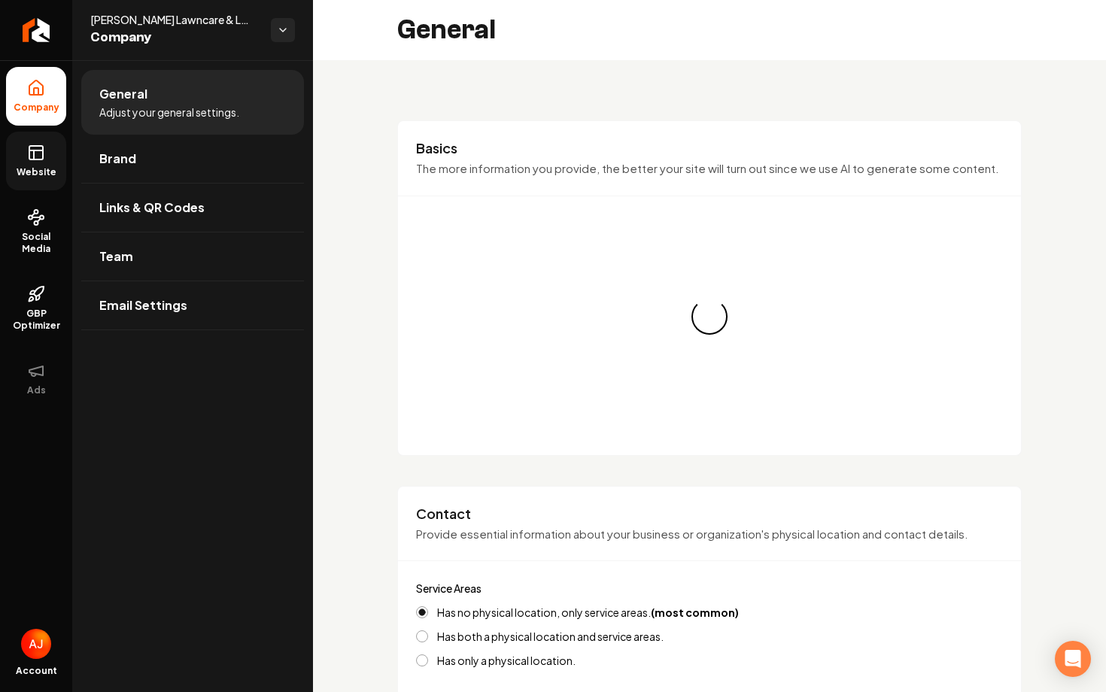
click at [41, 151] on icon at bounding box center [36, 153] width 18 height 18
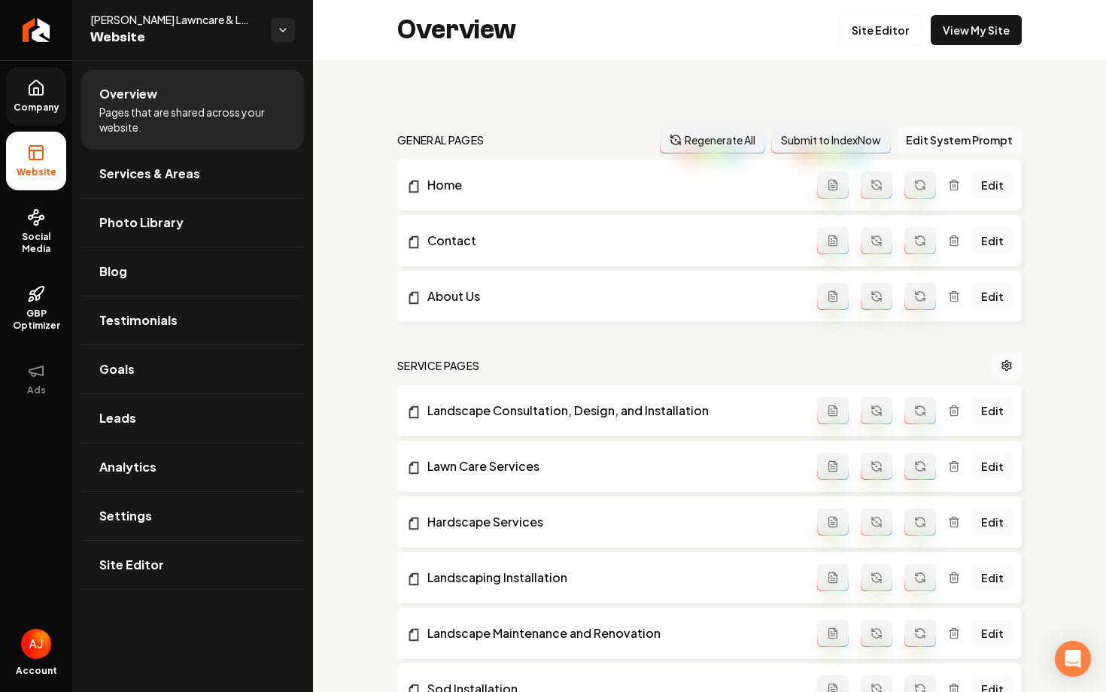
click at [899, 35] on link "Site Editor" at bounding box center [880, 30] width 83 height 30
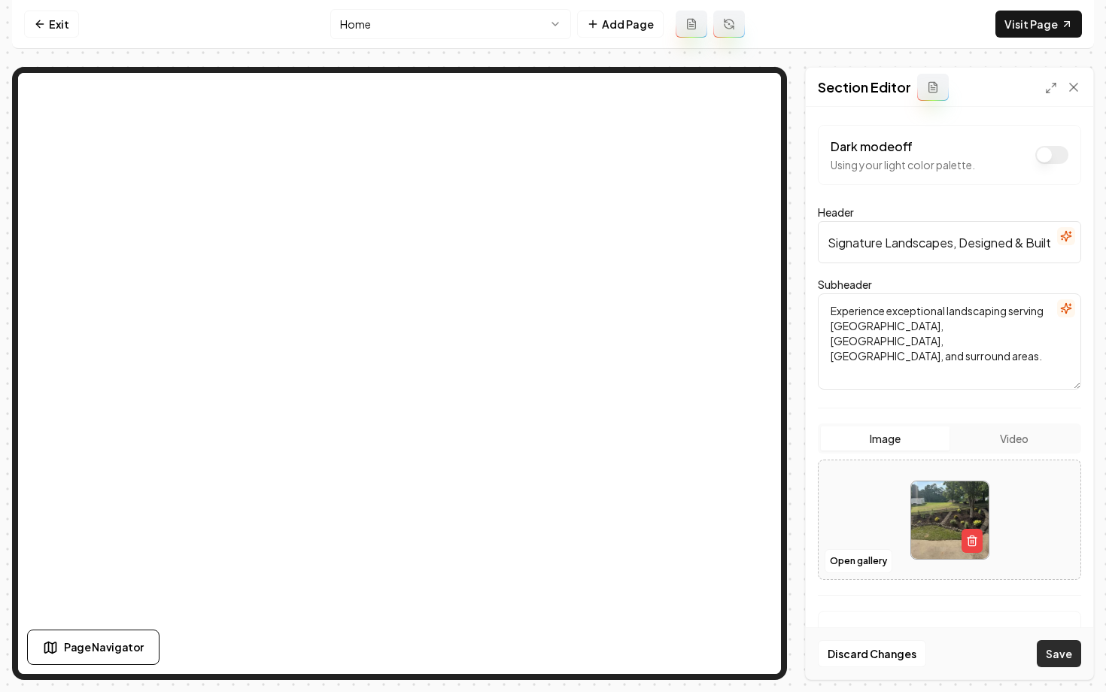
click at [1049, 658] on button "Save" at bounding box center [1058, 653] width 44 height 27
click at [1021, 37] on nav "Exit Home Add Page Visit Page" at bounding box center [552, 24] width 1081 height 49
click at [1023, 29] on link "Visit Page" at bounding box center [1038, 24] width 86 height 27
click at [59, 22] on link "Exit" at bounding box center [51, 24] width 55 height 27
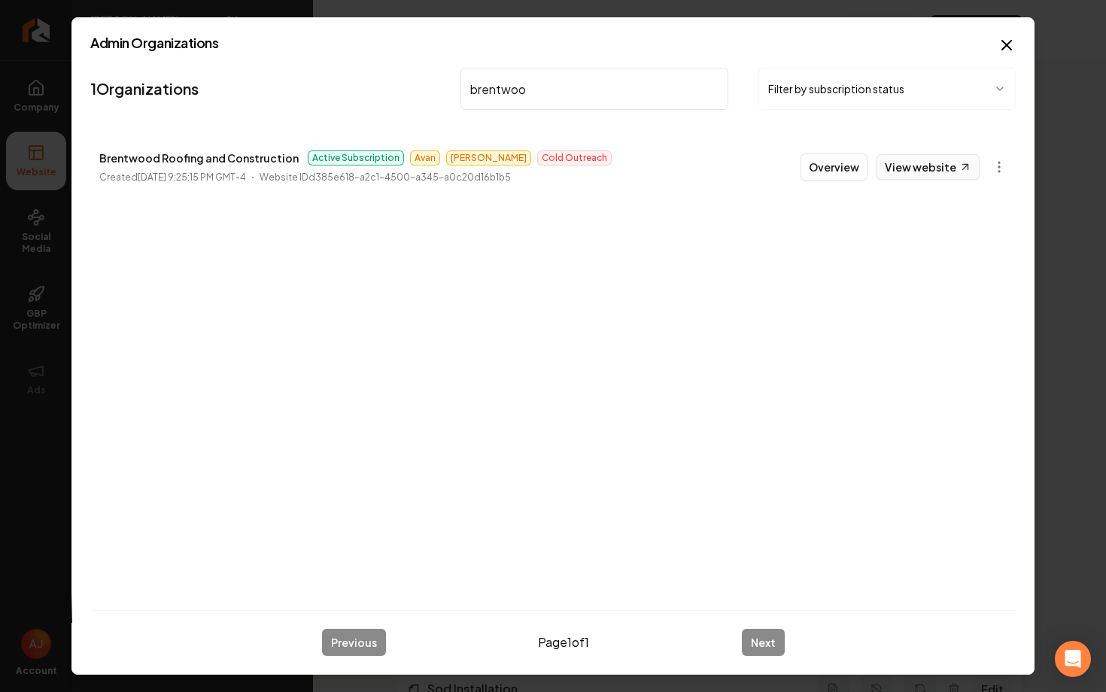
click at [930, 178] on link "View website" at bounding box center [927, 167] width 103 height 26
click at [911, 166] on link "View website" at bounding box center [927, 167] width 103 height 26
drag, startPoint x: 545, startPoint y: 97, endPoint x: 423, endPoint y: 97, distance: 122.6
click at [426, 97] on nav "1 Organizations brentwoo Filter by subscription status" at bounding box center [552, 95] width 925 height 66
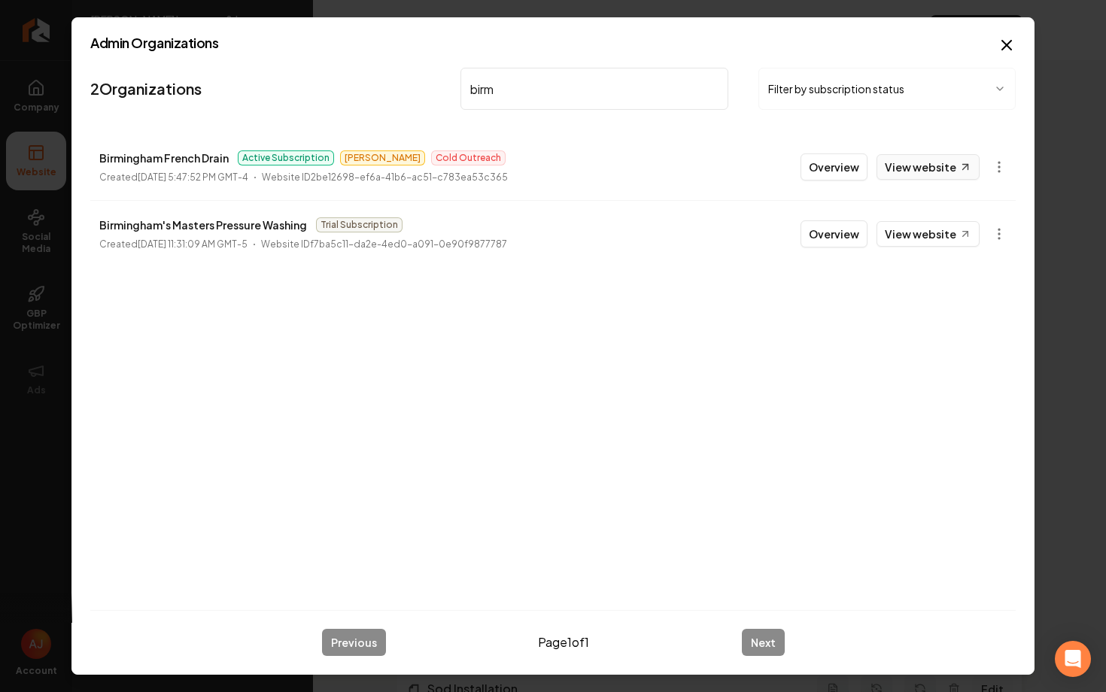
type input "birm"
click at [941, 163] on link "View website" at bounding box center [927, 167] width 103 height 26
